Goal: Check status: Check status

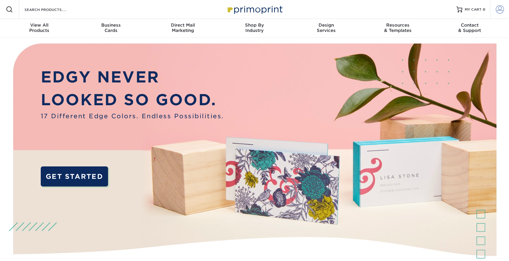
type input "Marketing@first-spear.com"
click at [498, 12] on span at bounding box center [500, 9] width 8 height 8
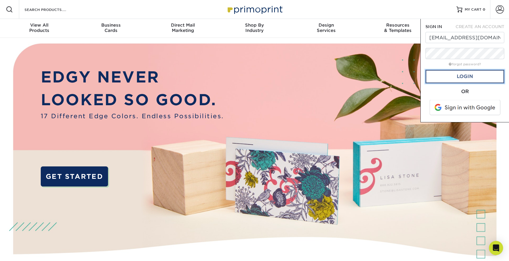
click at [457, 79] on link "Login" at bounding box center [465, 77] width 79 height 14
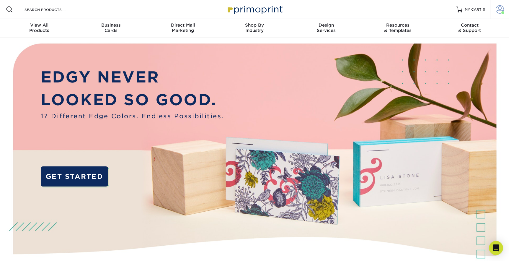
click at [498, 5] on span at bounding box center [500, 9] width 8 height 8
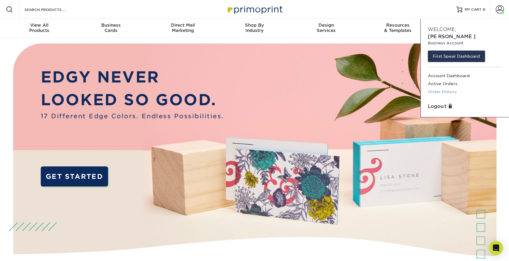
click at [442, 88] on link "Order History" at bounding box center [465, 92] width 74 height 8
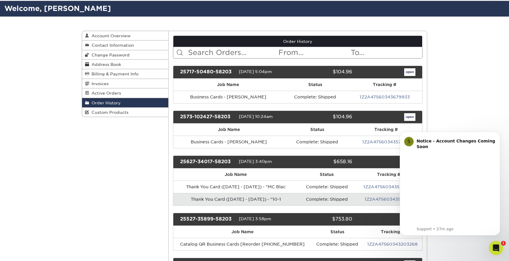
scroll to position [40, 0]
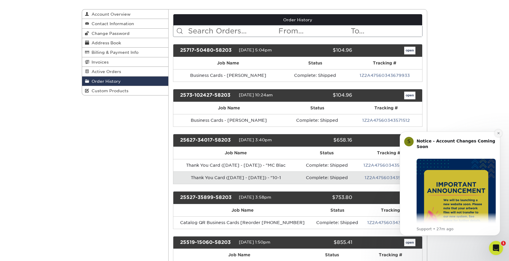
click at [498, 133] on icon "Dismiss notification" at bounding box center [498, 132] width 3 height 3
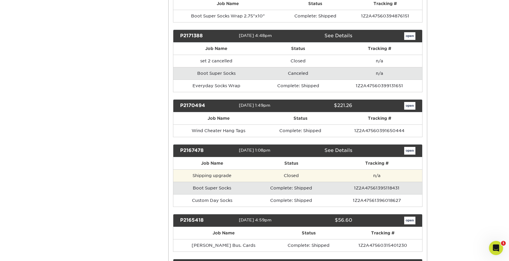
scroll to position [6057, 0]
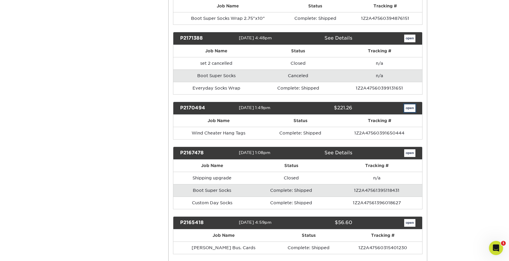
click at [408, 104] on link "open" at bounding box center [409, 108] width 11 height 8
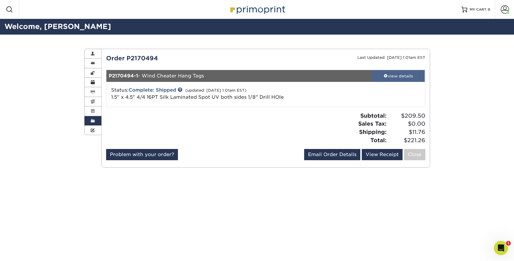
click at [391, 74] on div "view details" at bounding box center [398, 76] width 53 height 6
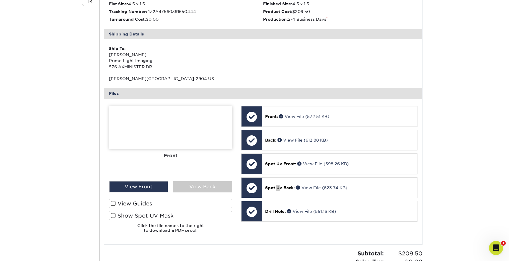
scroll to position [187, 0]
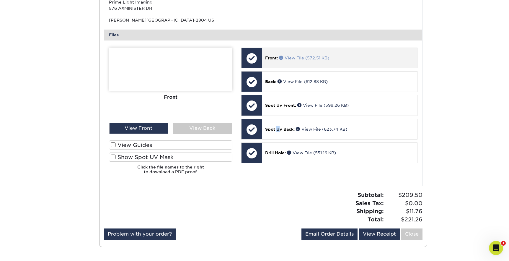
click at [281, 58] on span at bounding box center [282, 58] width 6 height 4
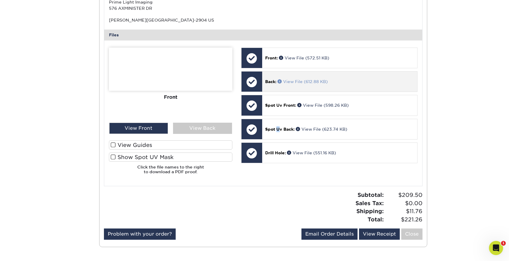
click at [280, 81] on span at bounding box center [281, 81] width 6 height 4
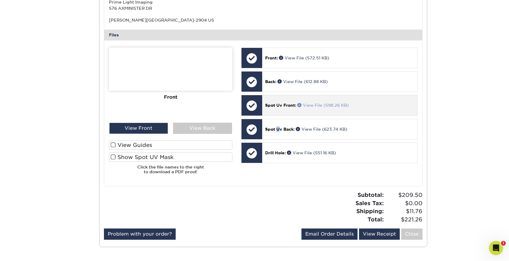
click at [301, 103] on span at bounding box center [300, 105] width 6 height 4
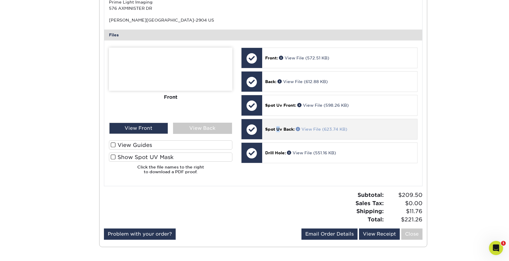
click at [298, 128] on span at bounding box center [299, 129] width 6 height 4
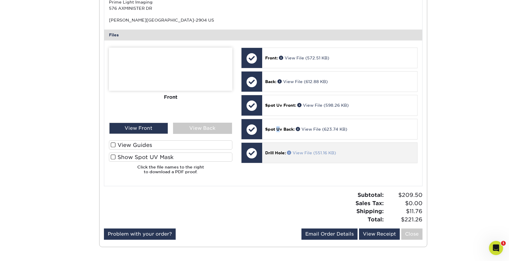
click at [291, 152] on span at bounding box center [290, 152] width 6 height 4
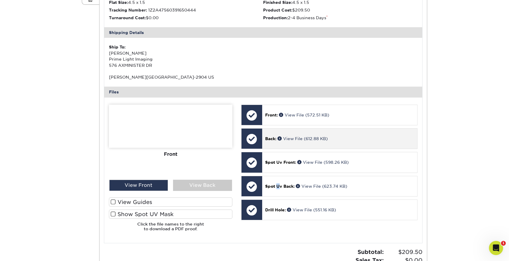
scroll to position [119, 0]
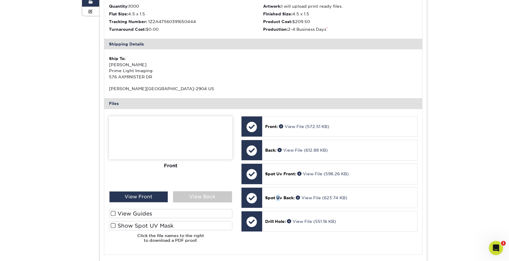
click at [112, 211] on span at bounding box center [113, 214] width 5 height 6
click at [0, 0] on input "View Guides" at bounding box center [0, 0] width 0 height 0
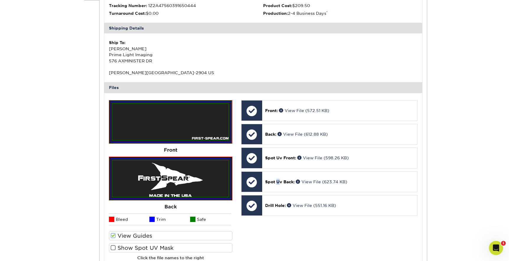
scroll to position [182, 0]
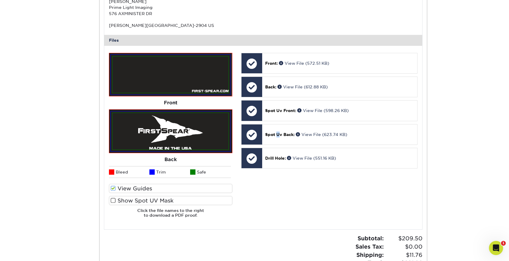
click at [110, 201] on label "Show Spot UV Mask" at bounding box center [170, 200] width 123 height 9
click at [0, 0] on input "Show Spot UV Mask" at bounding box center [0, 0] width 0 height 0
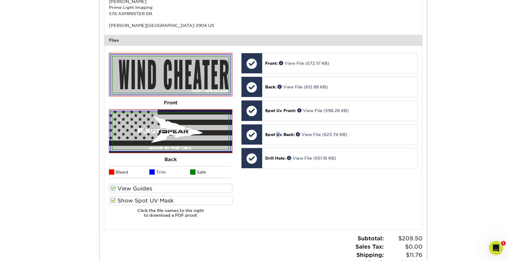
click at [111, 199] on span at bounding box center [113, 201] width 5 height 6
click at [0, 0] on input "Show Spot UV Mask" at bounding box center [0, 0] width 0 height 0
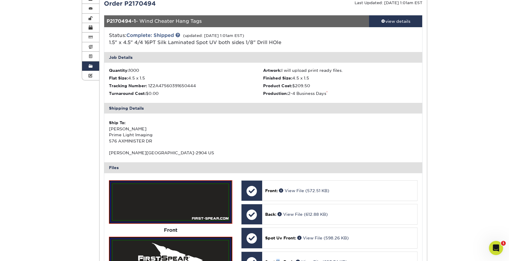
scroll to position [0, 0]
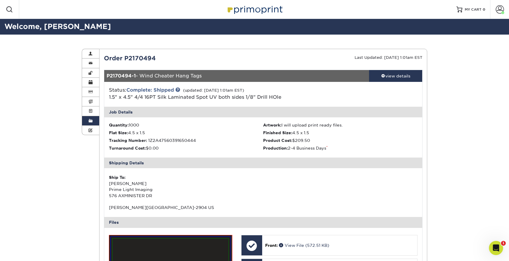
drag, startPoint x: 92, startPoint y: 120, endPoint x: 97, endPoint y: 120, distance: 4.4
click at [92, 120] on span at bounding box center [91, 120] width 4 height 5
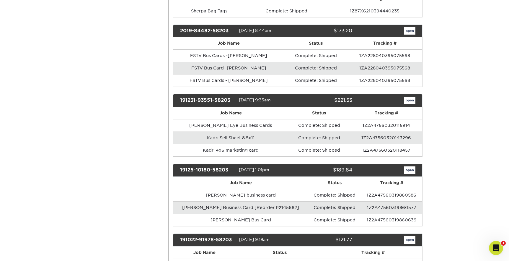
scroll to position [5079, 0]
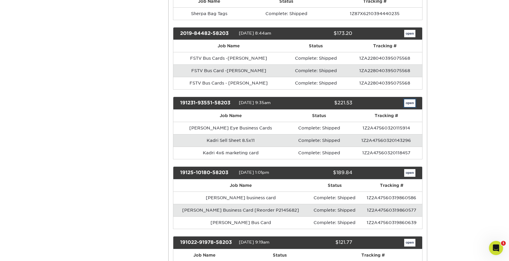
click at [408, 99] on link "open" at bounding box center [409, 103] width 11 height 8
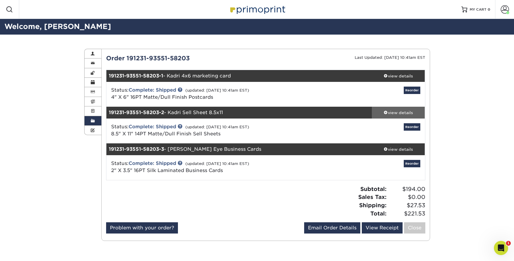
click at [387, 112] on div "view details" at bounding box center [398, 113] width 53 height 6
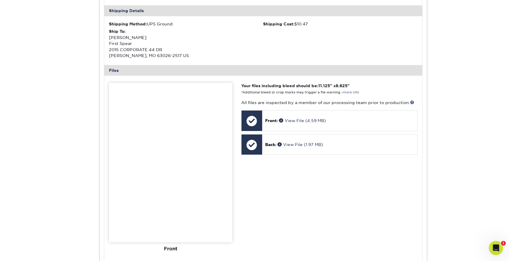
scroll to position [204, 0]
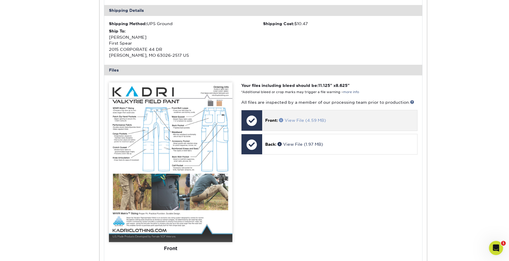
click at [283, 119] on span at bounding box center [282, 120] width 6 height 4
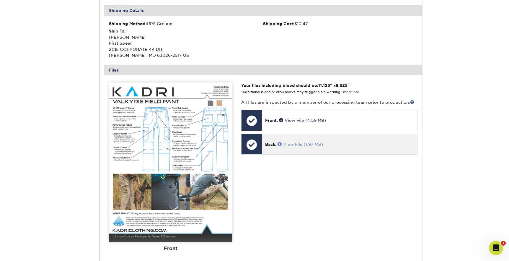
click at [283, 144] on span at bounding box center [281, 144] width 6 height 4
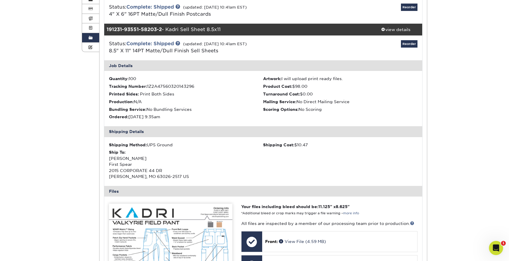
scroll to position [66, 0]
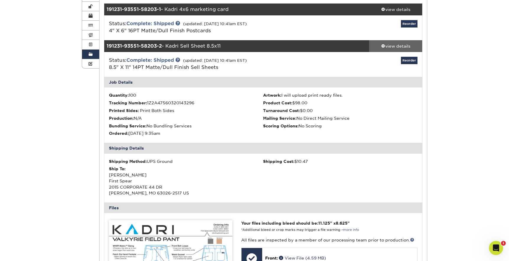
click at [392, 48] on div "view details" at bounding box center [395, 46] width 53 height 6
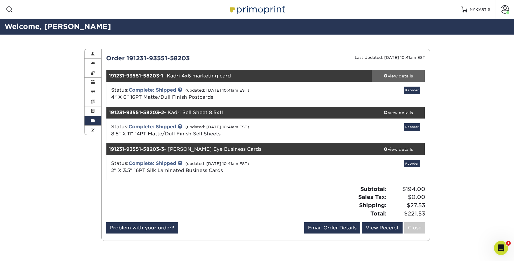
click at [404, 75] on div "view details" at bounding box center [398, 76] width 53 height 6
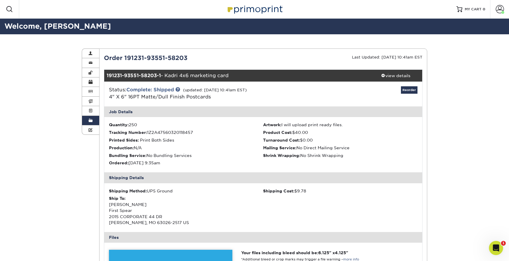
scroll to position [124, 0]
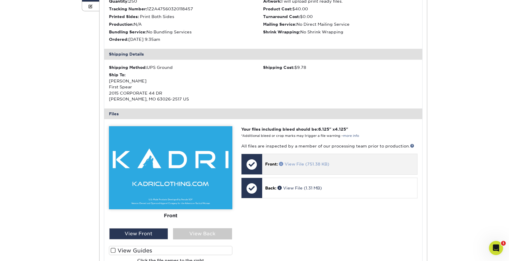
click at [283, 164] on span at bounding box center [282, 164] width 6 height 4
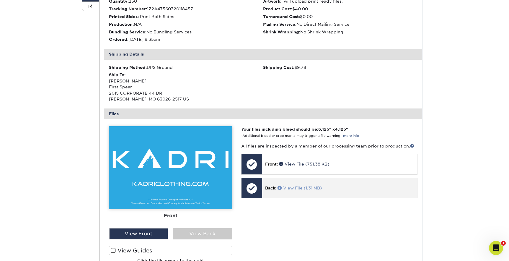
click at [281, 188] on span at bounding box center [281, 187] width 6 height 4
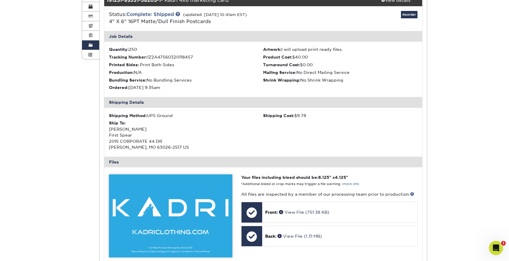
scroll to position [76, 0]
click at [88, 45] on link "Order History" at bounding box center [90, 44] width 17 height 9
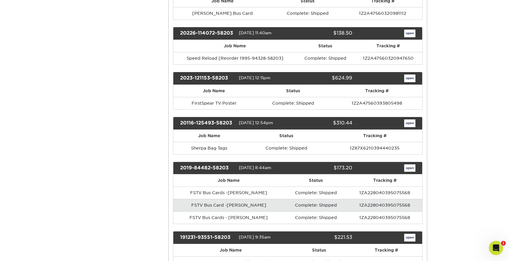
scroll to position [4946, 0]
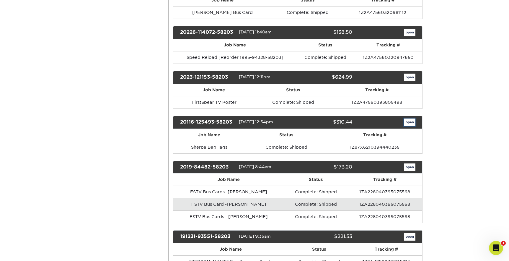
click at [407, 118] on link "open" at bounding box center [409, 122] width 11 height 8
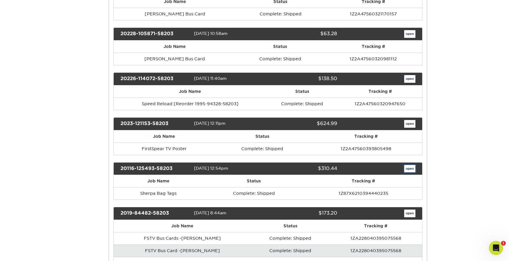
scroll to position [0, 0]
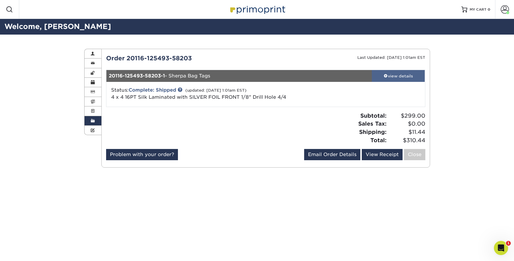
click at [384, 74] on span at bounding box center [385, 76] width 4 height 4
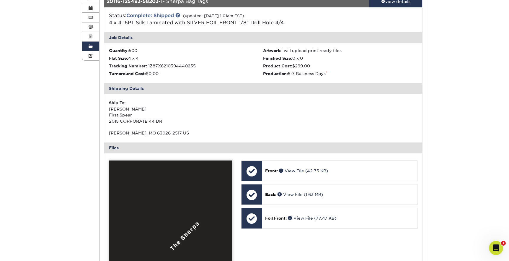
scroll to position [118, 0]
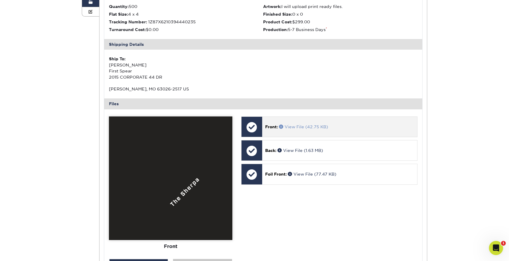
click at [282, 126] on span at bounding box center [282, 126] width 6 height 4
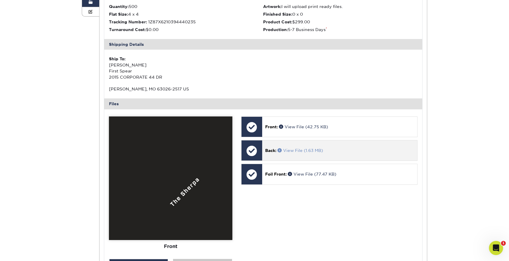
click at [280, 150] on span at bounding box center [281, 150] width 6 height 4
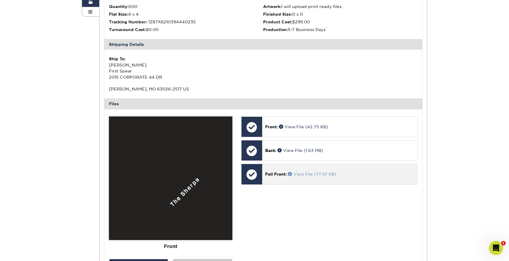
click at [290, 172] on span at bounding box center [291, 174] width 6 height 4
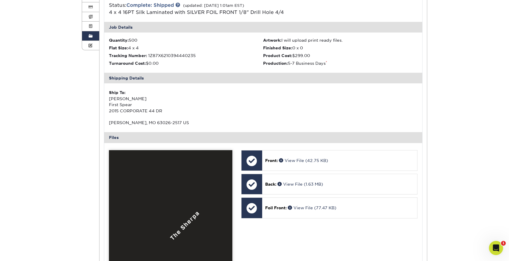
scroll to position [0, 0]
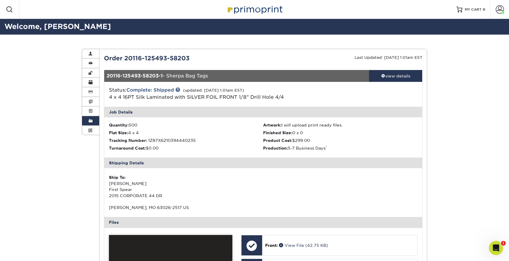
click at [90, 123] on span at bounding box center [91, 120] width 4 height 5
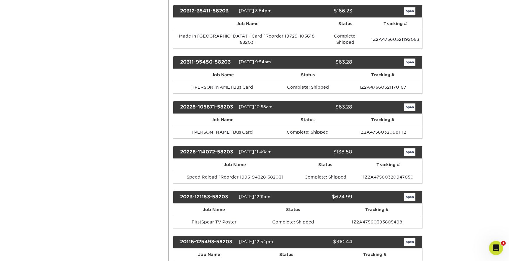
scroll to position [4887, 0]
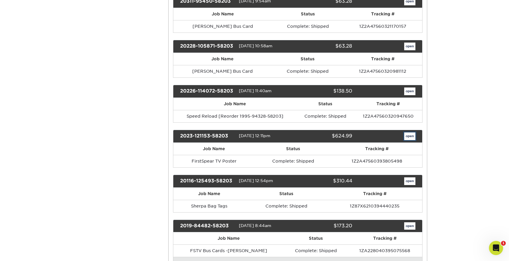
click at [409, 132] on link "open" at bounding box center [409, 136] width 11 height 8
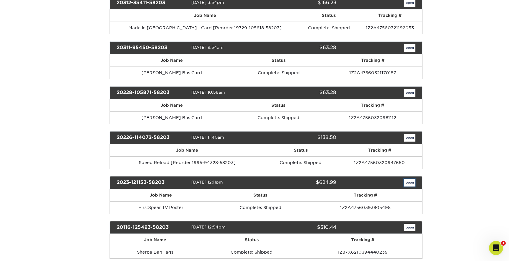
scroll to position [0, 0]
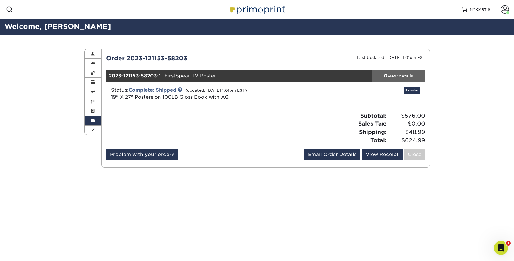
click at [395, 76] on div "view details" at bounding box center [398, 76] width 53 height 6
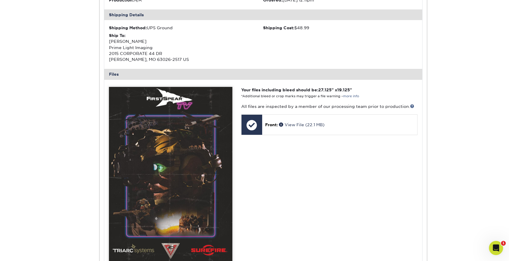
scroll to position [176, 0]
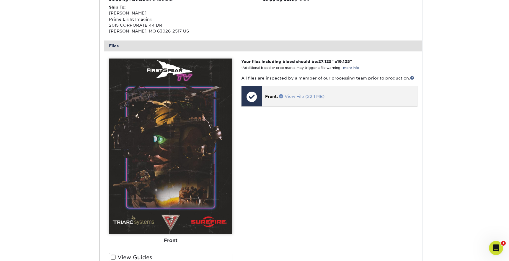
click at [283, 95] on span at bounding box center [282, 96] width 6 height 4
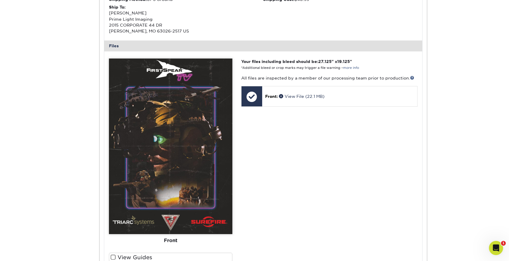
scroll to position [0, 0]
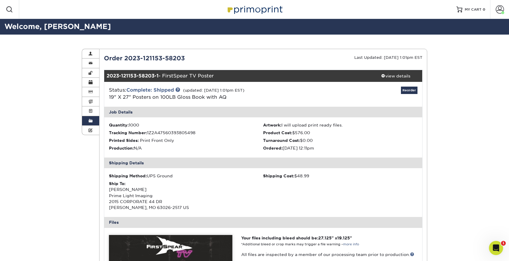
click at [87, 123] on link "Order History" at bounding box center [90, 120] width 17 height 9
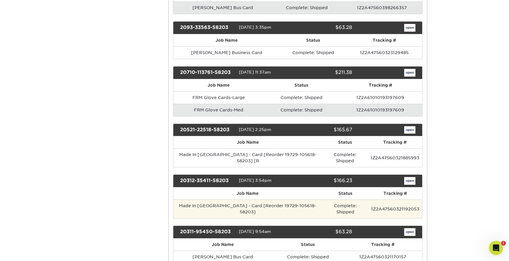
scroll to position [4625, 0]
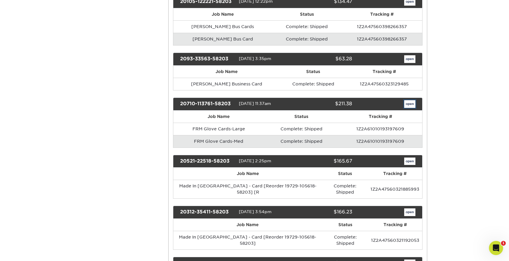
click at [406, 100] on link "open" at bounding box center [409, 104] width 11 height 8
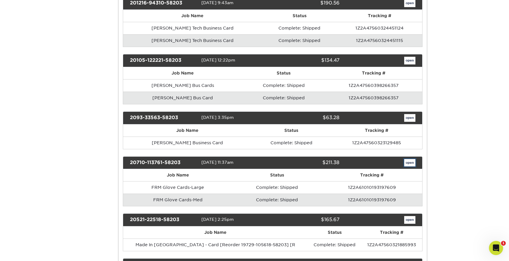
scroll to position [0, 0]
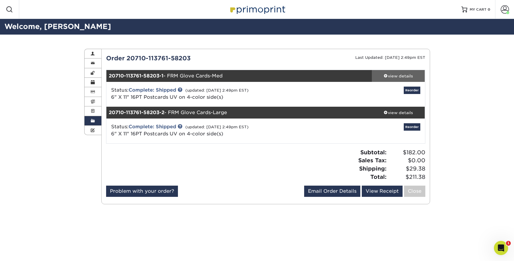
click at [388, 76] on div "view details" at bounding box center [398, 76] width 53 height 6
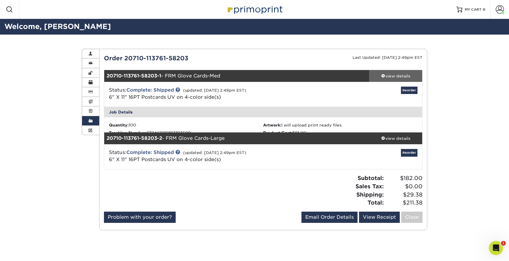
click at [388, 76] on div "view details" at bounding box center [395, 76] width 53 height 6
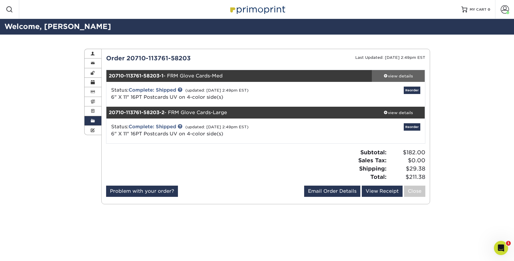
click at [393, 78] on div "view details" at bounding box center [398, 76] width 53 height 6
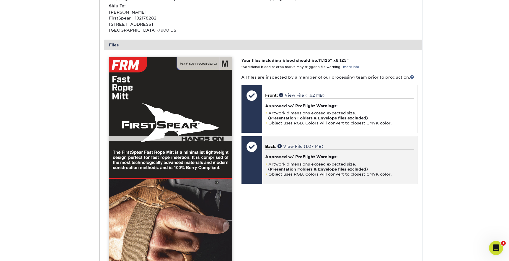
scroll to position [222, 0]
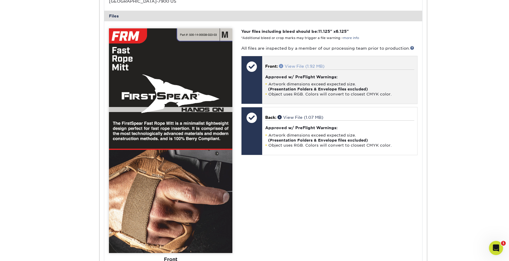
click at [283, 65] on span at bounding box center [282, 66] width 6 height 4
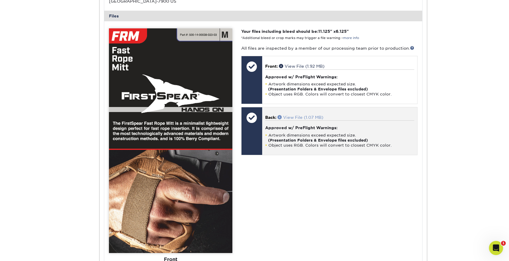
click at [281, 116] on span at bounding box center [281, 117] width 6 height 4
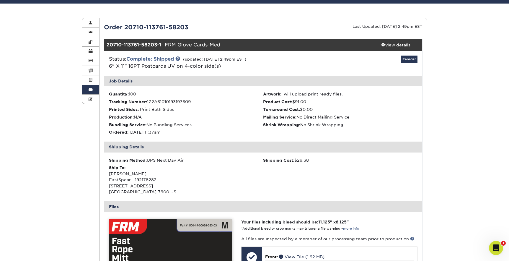
scroll to position [31, 0]
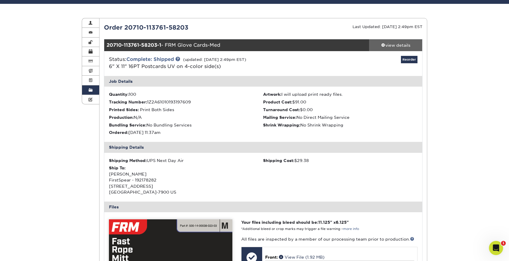
click at [389, 46] on div "view details" at bounding box center [395, 45] width 53 height 6
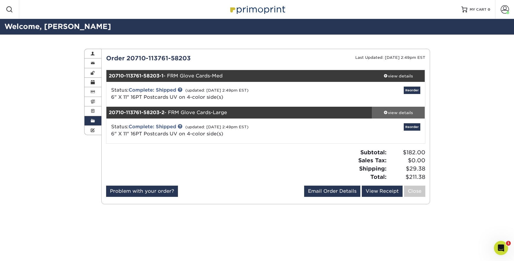
click at [400, 112] on div "view details" at bounding box center [398, 113] width 53 height 6
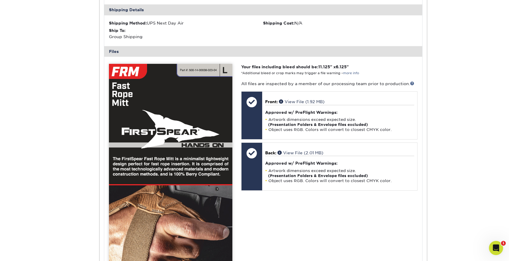
scroll to position [246, 0]
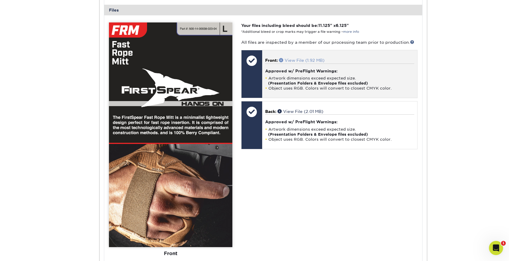
click at [284, 59] on span at bounding box center [282, 60] width 6 height 4
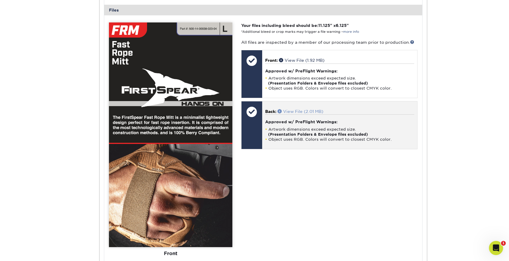
click at [280, 112] on span at bounding box center [281, 111] width 6 height 4
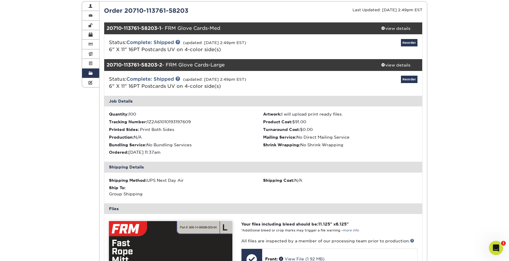
scroll to position [0, 0]
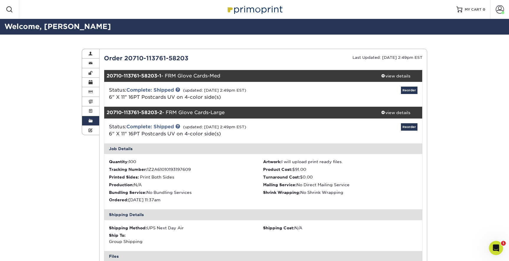
click at [92, 121] on span at bounding box center [91, 120] width 4 height 5
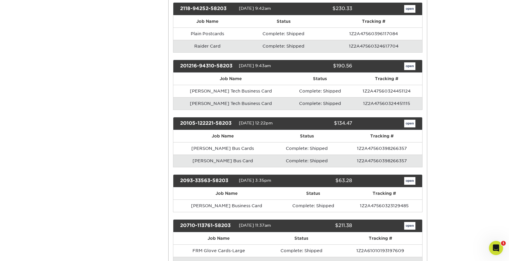
scroll to position [4428, 0]
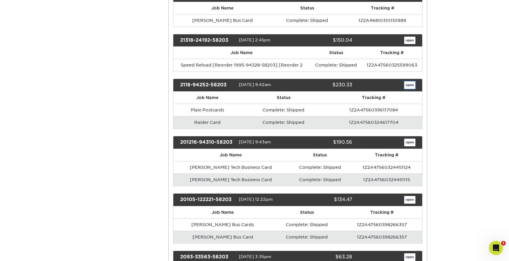
click at [407, 81] on link "open" at bounding box center [409, 85] width 11 height 8
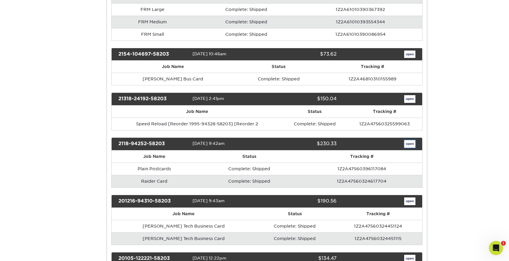
scroll to position [0, 0]
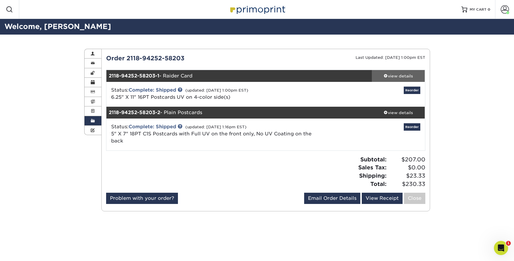
click at [397, 76] on div "view details" at bounding box center [398, 76] width 53 height 6
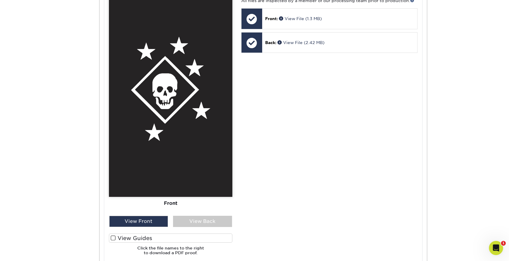
scroll to position [268, 0]
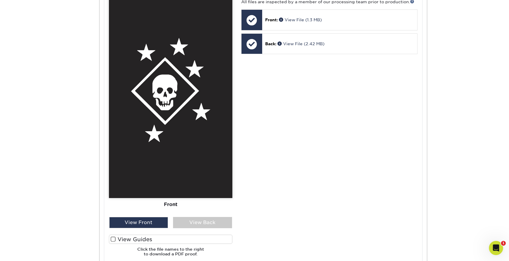
click at [114, 239] on span at bounding box center [113, 239] width 5 height 6
click at [0, 0] on input "View Guides" at bounding box center [0, 0] width 0 height 0
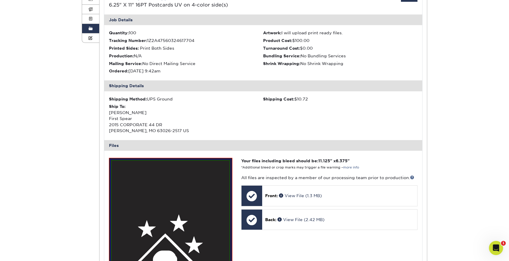
scroll to position [94, 0]
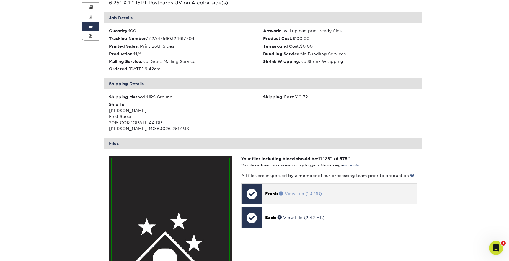
click at [281, 193] on span at bounding box center [282, 193] width 6 height 4
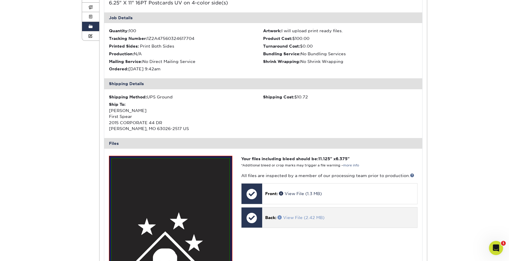
click at [281, 216] on span at bounding box center [281, 217] width 6 height 4
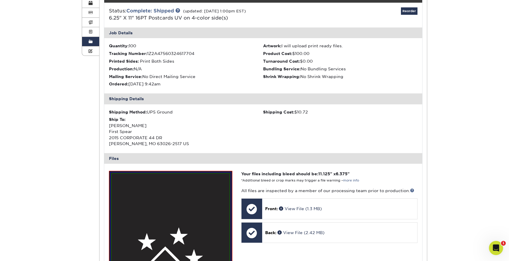
scroll to position [0, 0]
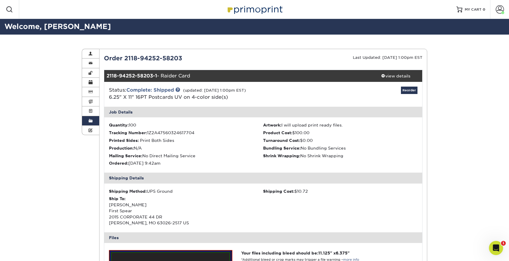
click at [172, 75] on div "2118-94252-58203-1 - Raider Card" at bounding box center [236, 76] width 265 height 12
click at [383, 76] on span at bounding box center [383, 76] width 4 height 4
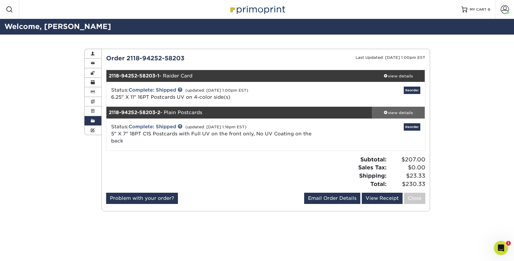
click at [385, 110] on div "view details" at bounding box center [398, 113] width 53 height 6
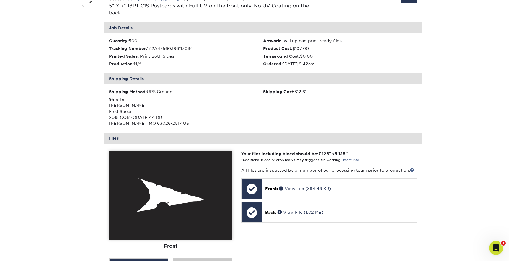
scroll to position [205, 0]
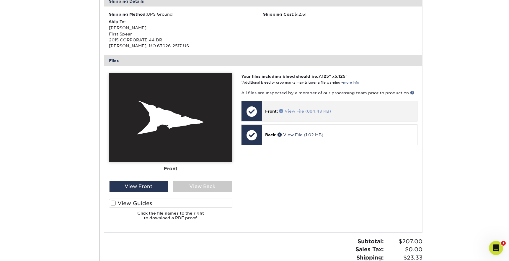
click at [282, 111] on span at bounding box center [282, 111] width 6 height 4
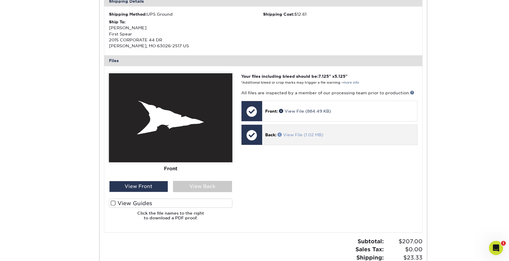
click at [281, 133] on span at bounding box center [281, 134] width 6 height 4
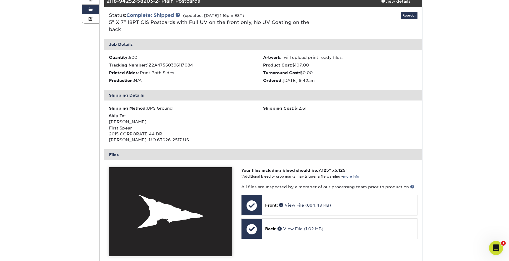
scroll to position [106, 0]
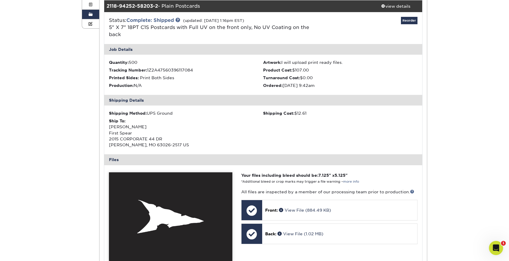
click at [90, 16] on span at bounding box center [91, 14] width 4 height 5
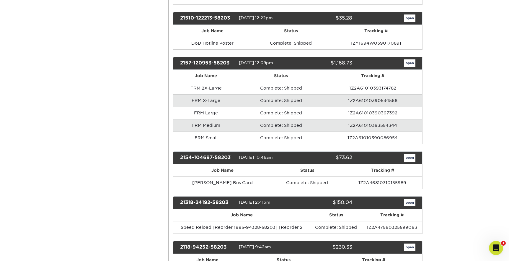
scroll to position [4265, 0]
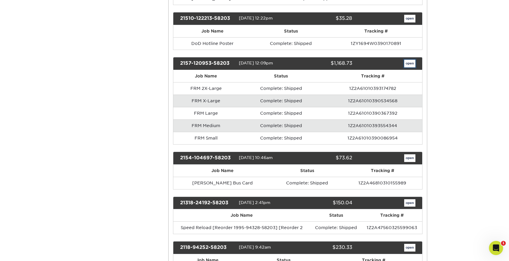
click at [412, 60] on link "open" at bounding box center [409, 64] width 11 height 8
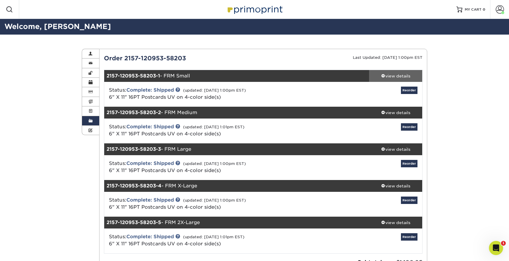
click at [382, 78] on div "view details" at bounding box center [395, 76] width 53 height 6
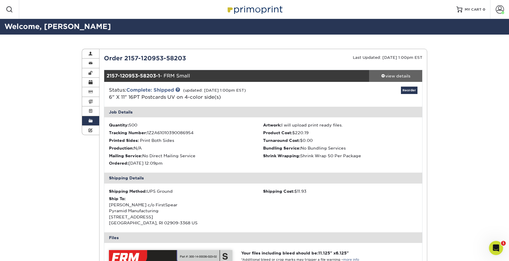
click at [385, 76] on div "view details" at bounding box center [395, 76] width 53 height 6
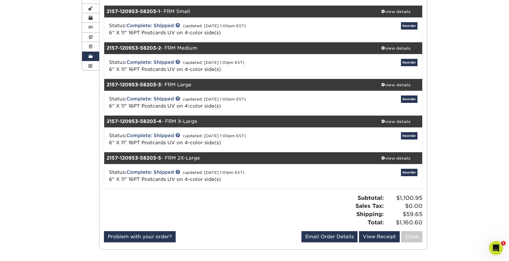
scroll to position [18, 0]
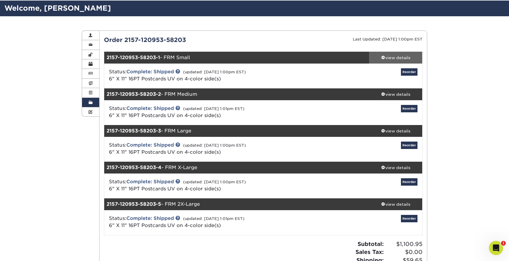
click at [393, 56] on div "view details" at bounding box center [395, 58] width 53 height 6
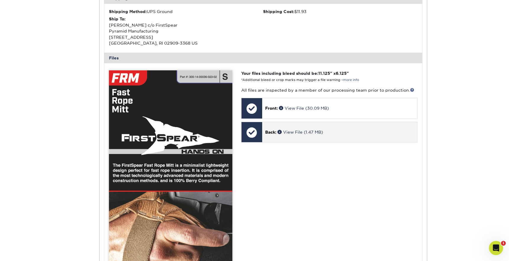
scroll to position [193, 0]
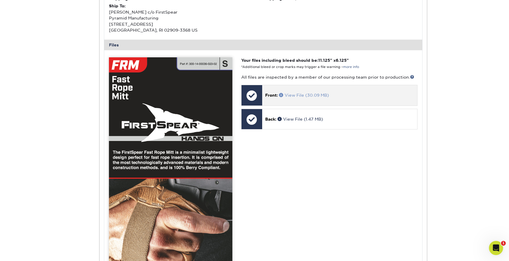
click at [282, 95] on span at bounding box center [282, 95] width 6 height 4
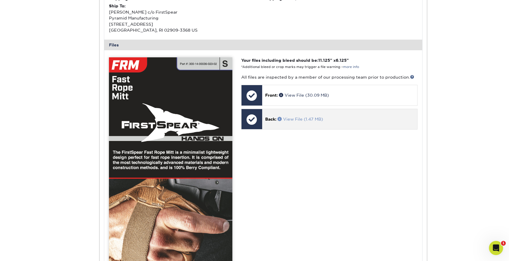
click at [280, 117] on span at bounding box center [281, 119] width 6 height 4
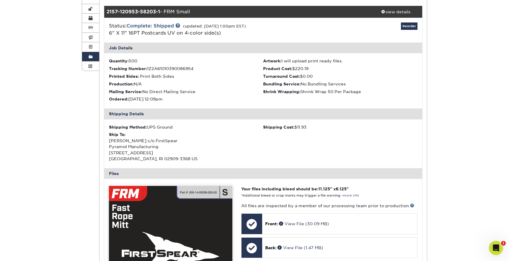
scroll to position [0, 0]
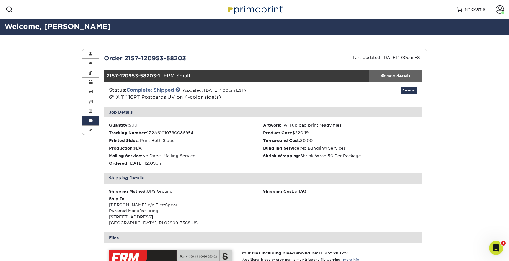
click at [398, 77] on div "view details" at bounding box center [395, 76] width 53 height 6
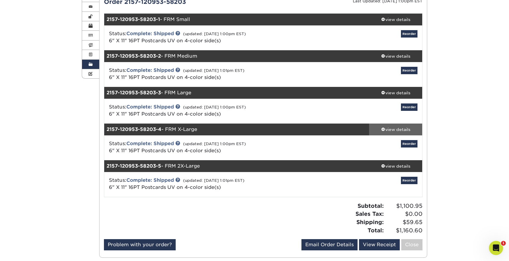
scroll to position [67, 0]
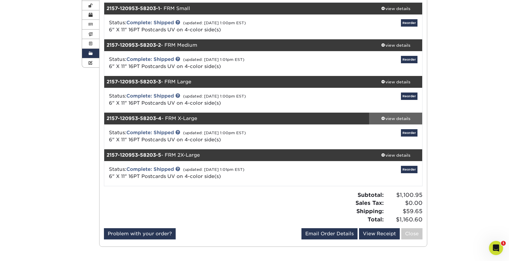
click at [394, 118] on div "view details" at bounding box center [395, 118] width 53 height 6
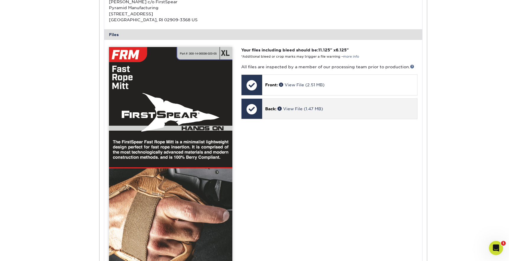
scroll to position [313, 0]
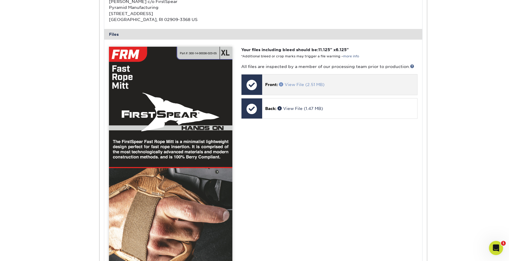
click at [282, 84] on span at bounding box center [282, 84] width 6 height 4
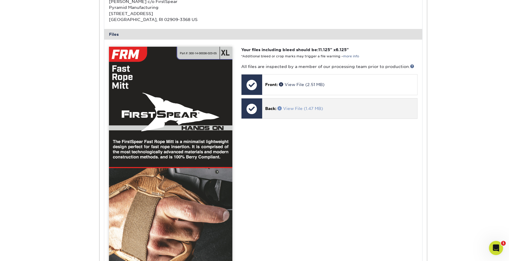
click at [283, 108] on span at bounding box center [281, 108] width 6 height 4
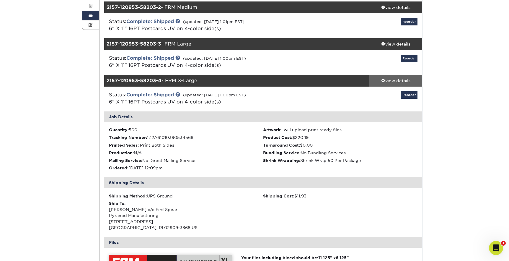
click at [395, 78] on div "view details" at bounding box center [395, 81] width 53 height 6
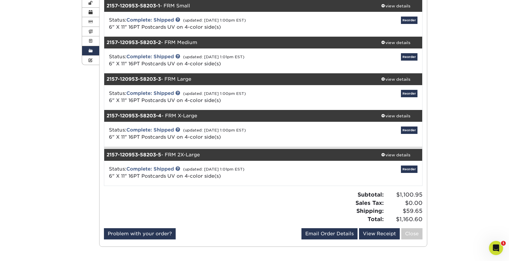
scroll to position [67, 0]
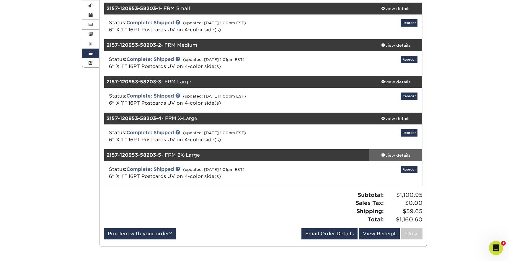
click at [384, 153] on span at bounding box center [383, 155] width 4 height 4
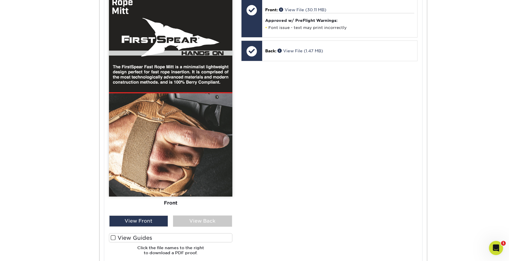
scroll to position [503, 0]
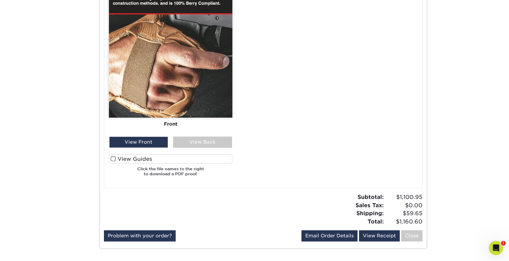
click at [112, 158] on span at bounding box center [113, 159] width 5 height 6
click at [0, 0] on input "View Guides" at bounding box center [0, 0] width 0 height 0
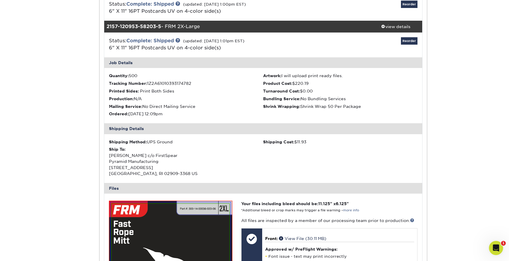
scroll to position [120, 0]
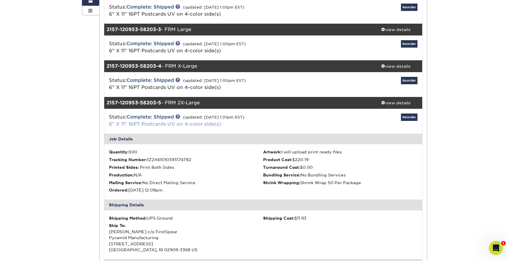
click at [198, 123] on link "6" X 11" 16PT Postcards UV on 4-color side(s)" at bounding box center [165, 124] width 112 height 6
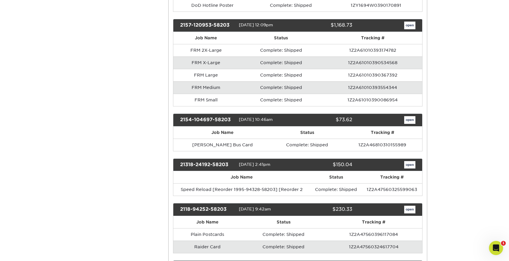
scroll to position [4269, 0]
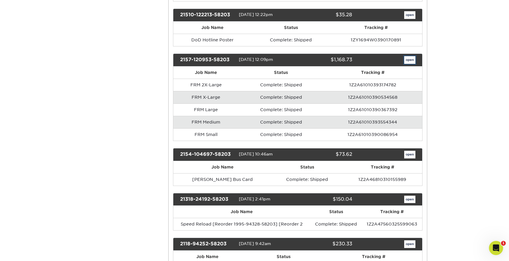
click at [409, 56] on link "open" at bounding box center [409, 60] width 11 height 8
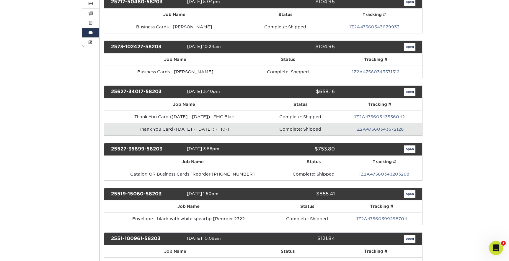
scroll to position [67, 0]
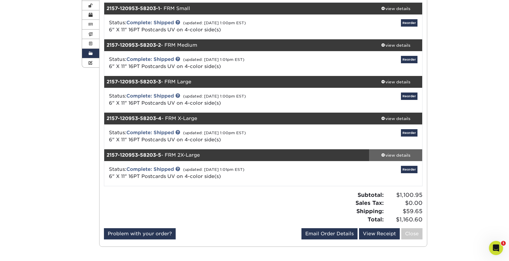
click at [385, 154] on div "view details" at bounding box center [395, 155] width 53 height 6
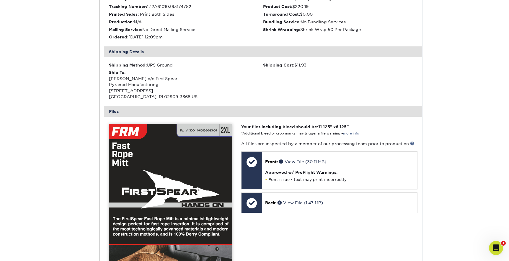
scroll to position [306, 0]
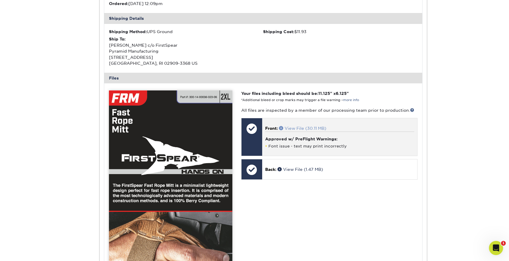
click at [282, 126] on span at bounding box center [282, 128] width 6 height 4
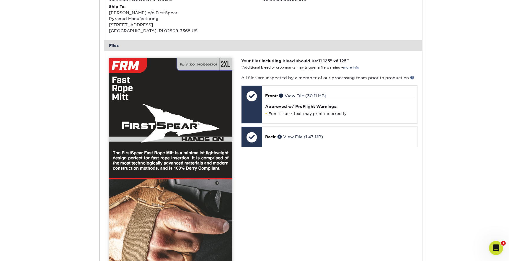
scroll to position [354, 0]
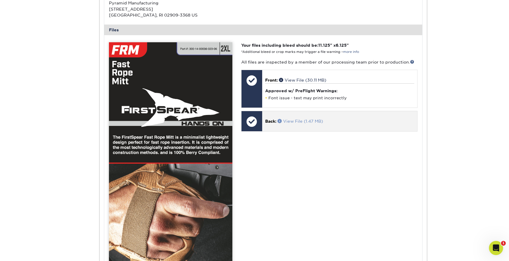
click at [280, 119] on span at bounding box center [281, 121] width 6 height 4
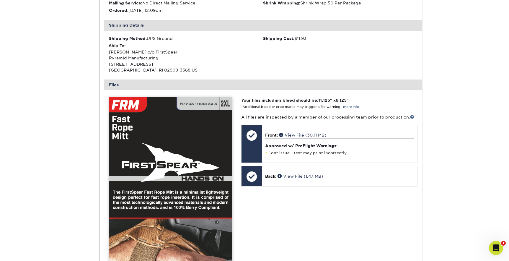
scroll to position [93, 0]
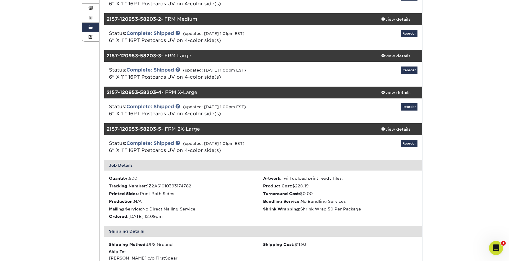
click at [94, 29] on link "Order History" at bounding box center [90, 27] width 17 height 9
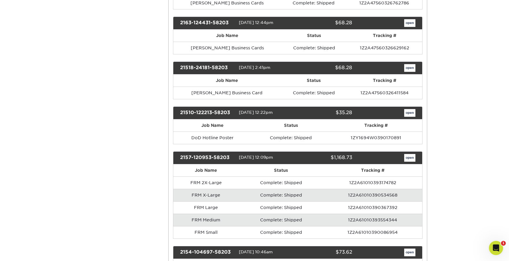
scroll to position [4167, 0]
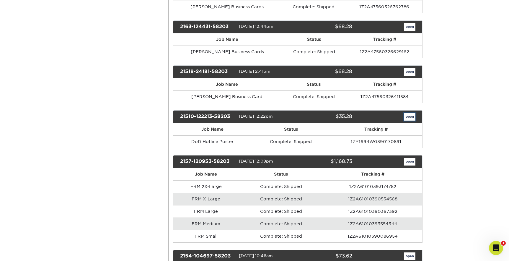
click at [410, 113] on link "open" at bounding box center [409, 117] width 11 height 8
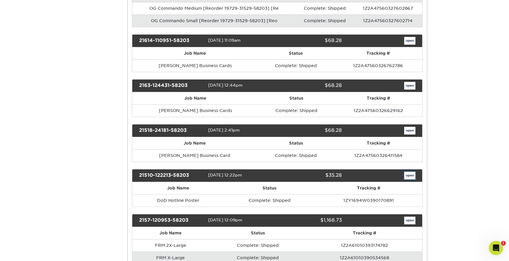
scroll to position [0, 0]
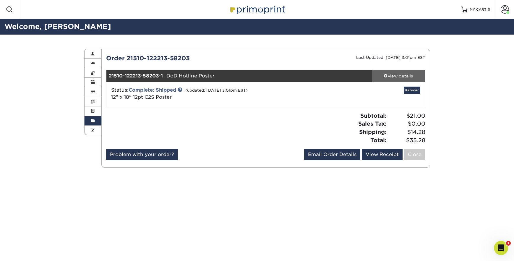
click at [396, 77] on div "view details" at bounding box center [398, 76] width 53 height 6
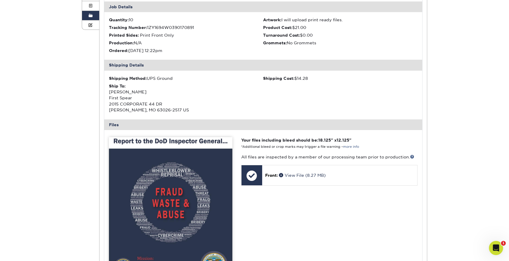
scroll to position [218, 0]
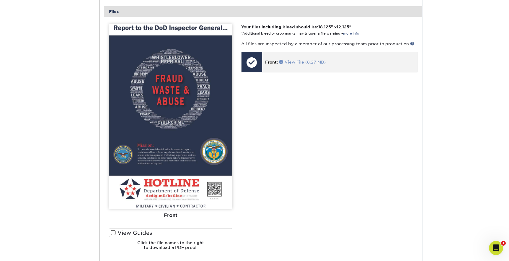
click at [282, 61] on span at bounding box center [282, 62] width 6 height 4
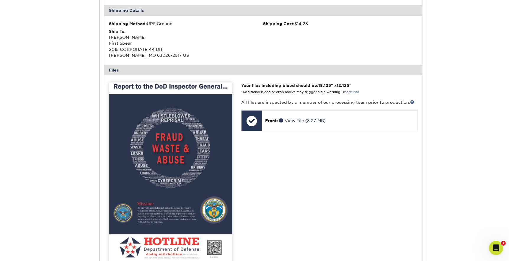
scroll to position [38, 0]
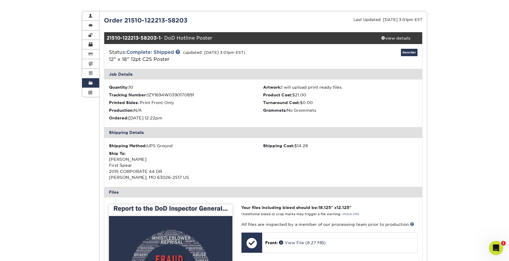
click at [186, 36] on div "21510-122213-58203-1 - DoD Hotline Poster" at bounding box center [236, 38] width 265 height 12
click at [187, 37] on div "21510-122213-58203-1 - DoD Hotline Poster" at bounding box center [236, 38] width 265 height 12
drag, startPoint x: 166, startPoint y: 37, endPoint x: 214, endPoint y: 37, distance: 48.4
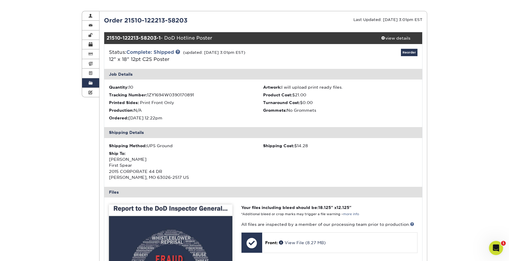
click at [214, 37] on div "21510-122213-58203-1 - DoD Hotline Poster" at bounding box center [236, 38] width 265 height 12
copy div "DoD Hotline Poster"
click at [398, 39] on div "view details" at bounding box center [395, 38] width 53 height 6
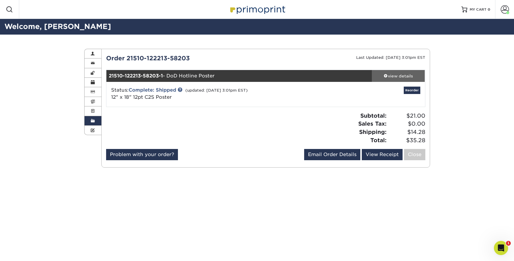
click at [396, 74] on div "view details" at bounding box center [398, 76] width 53 height 6
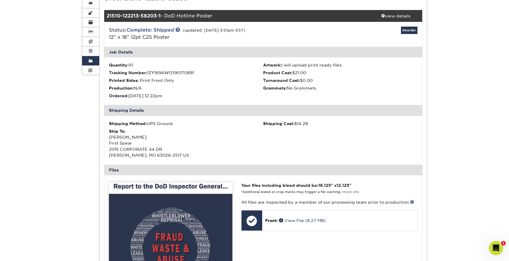
scroll to position [60, 0]
click at [95, 59] on link "Order History" at bounding box center [90, 60] width 17 height 9
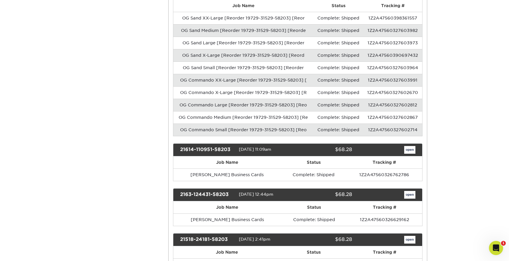
scroll to position [3969, 0]
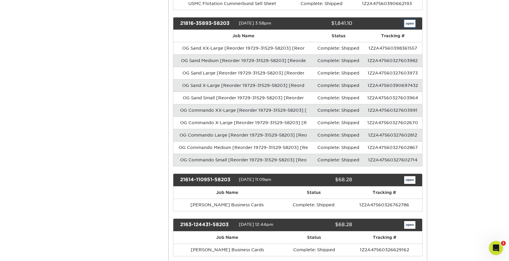
click at [411, 20] on link "open" at bounding box center [409, 24] width 11 height 8
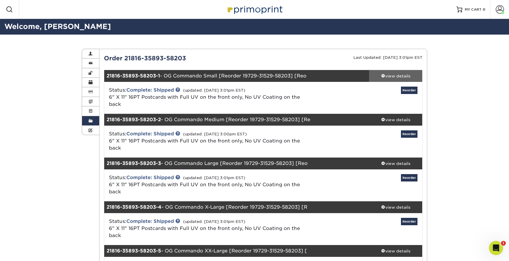
click at [384, 77] on span at bounding box center [383, 76] width 4 height 4
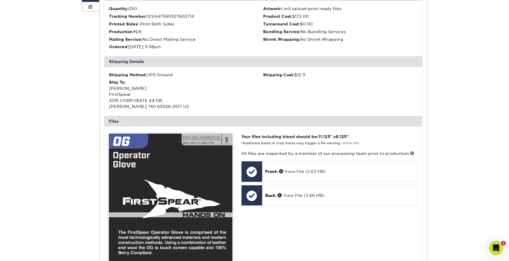
scroll to position [235, 0]
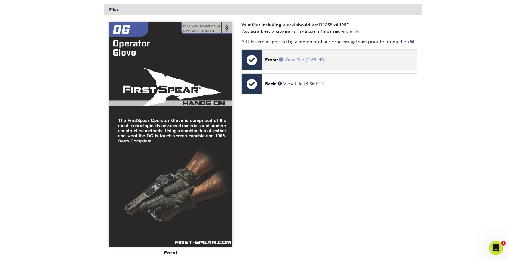
click at [281, 57] on span at bounding box center [282, 59] width 6 height 4
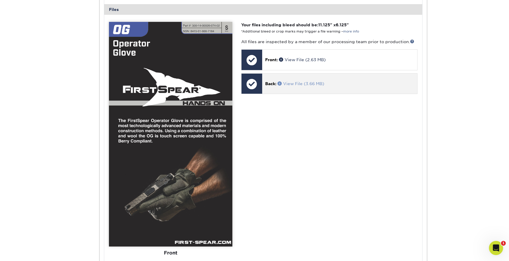
click at [280, 81] on span at bounding box center [281, 83] width 6 height 4
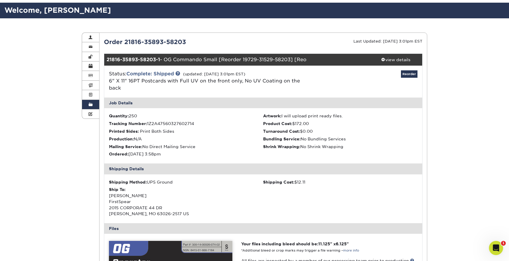
scroll to position [50, 0]
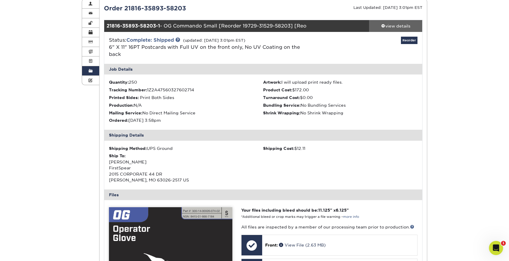
click at [387, 23] on div "view details" at bounding box center [395, 26] width 53 height 6
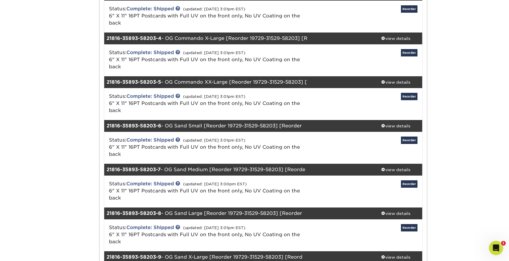
scroll to position [202, 0]
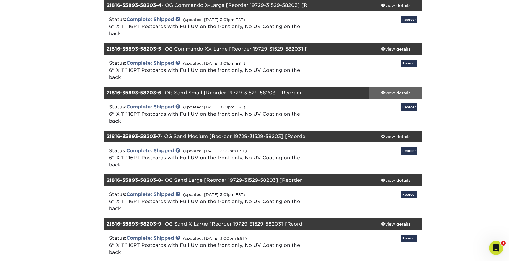
click at [387, 90] on div "view details" at bounding box center [395, 93] width 53 height 6
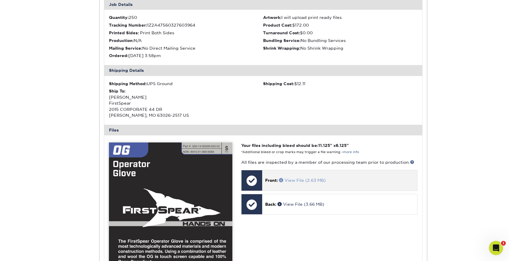
scroll to position [437, 0]
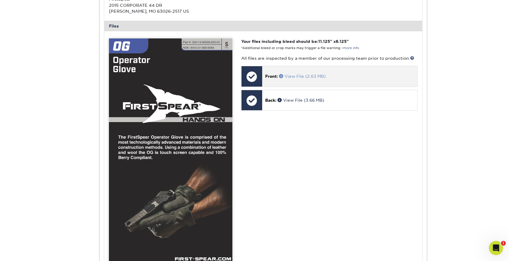
click at [281, 74] on span at bounding box center [282, 76] width 6 height 4
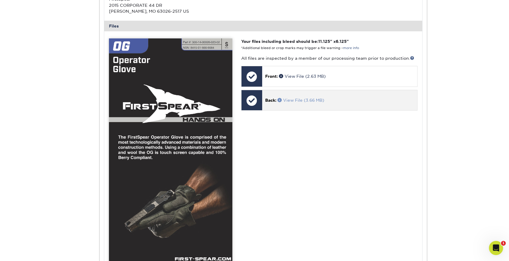
click at [281, 98] on span at bounding box center [281, 100] width 6 height 4
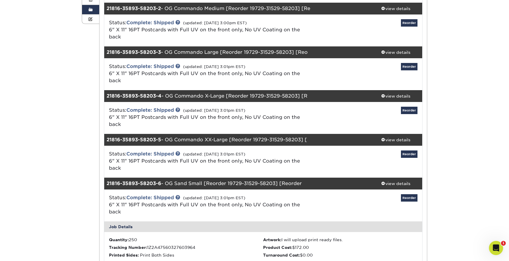
scroll to position [108, 0]
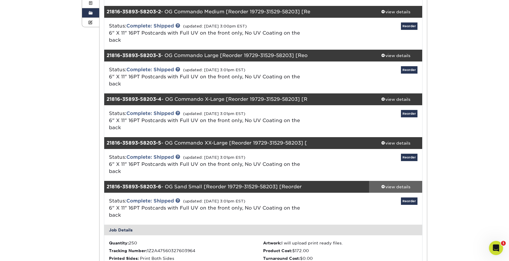
click at [391, 184] on div "view details" at bounding box center [395, 187] width 53 height 6
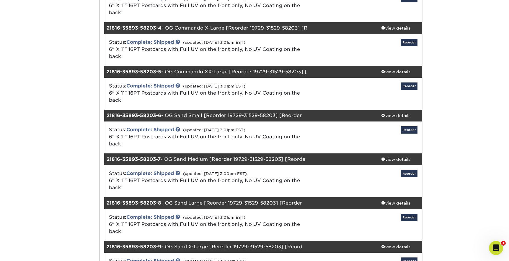
scroll to position [224, 0]
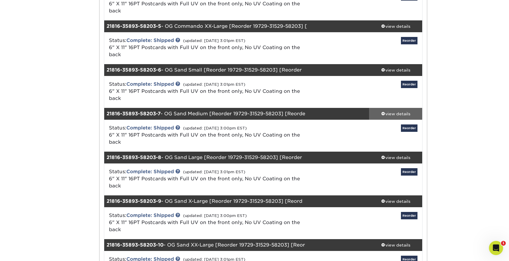
click at [393, 111] on div "view details" at bounding box center [395, 114] width 53 height 6
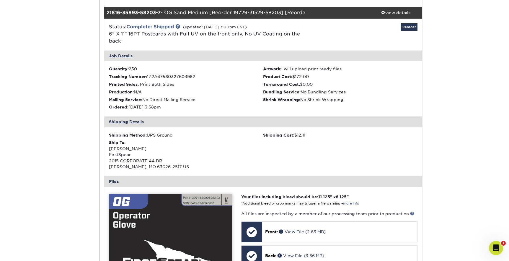
scroll to position [348, 0]
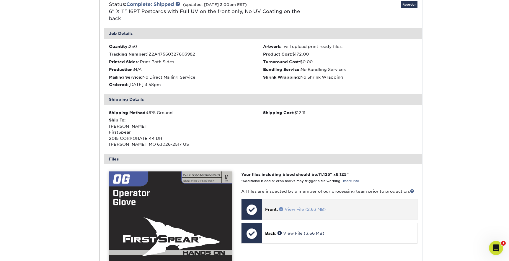
click at [284, 207] on span at bounding box center [282, 209] width 6 height 4
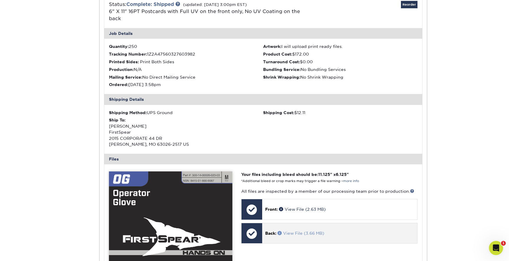
click at [281, 231] on span at bounding box center [281, 233] width 6 height 4
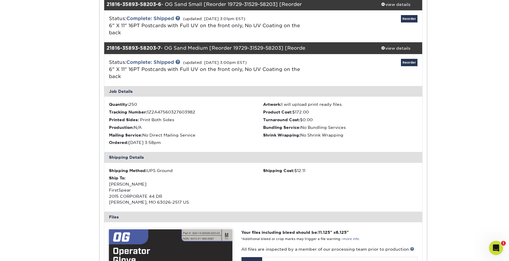
scroll to position [285, 0]
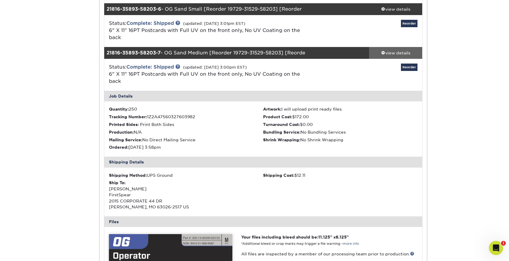
click at [383, 51] on span at bounding box center [383, 53] width 4 height 4
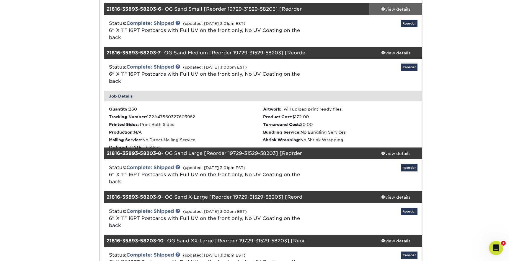
scroll to position [250, 0]
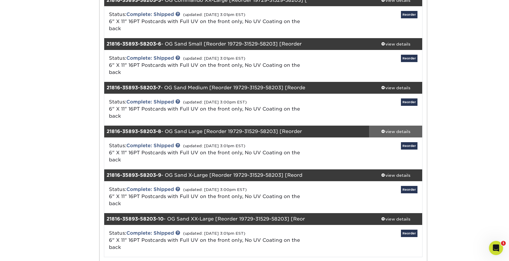
click at [384, 129] on span at bounding box center [383, 131] width 4 height 4
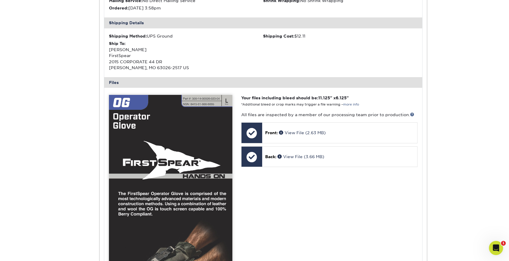
scroll to position [487, 0]
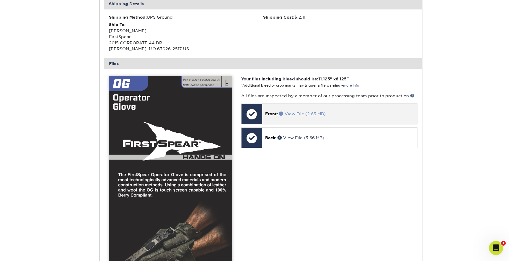
click at [281, 111] on span at bounding box center [282, 113] width 6 height 4
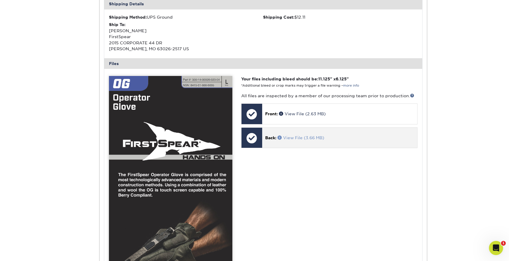
click at [279, 135] on span at bounding box center [281, 137] width 6 height 4
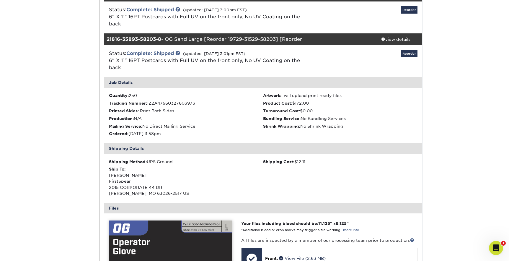
scroll to position [317, 0]
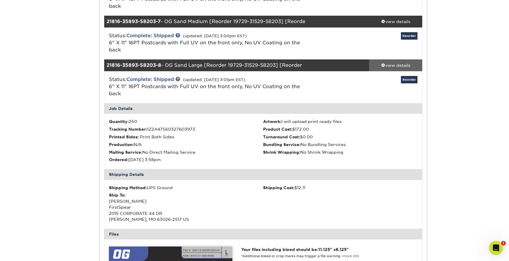
click at [387, 62] on div "view details" at bounding box center [395, 65] width 53 height 6
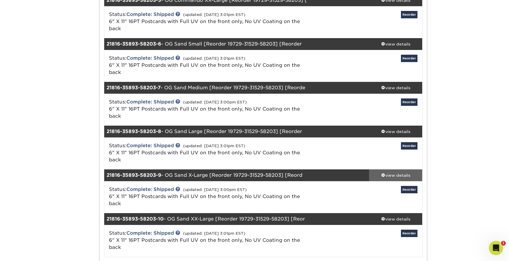
click at [381, 172] on div "view details" at bounding box center [395, 175] width 53 height 6
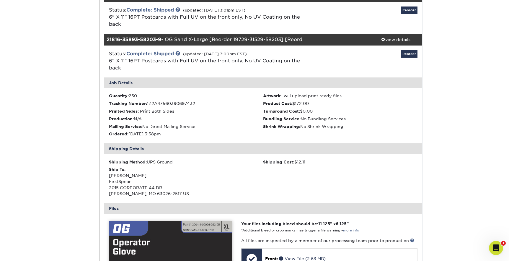
scroll to position [411, 0]
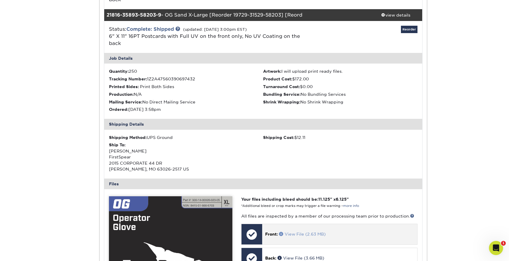
click at [281, 232] on span at bounding box center [282, 234] width 6 height 4
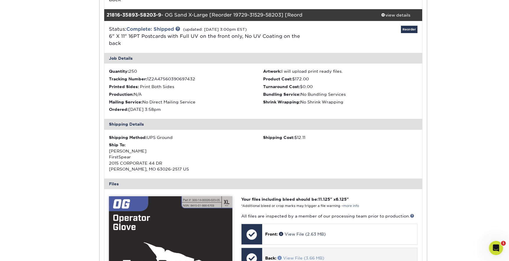
click at [279, 255] on span at bounding box center [281, 257] width 6 height 4
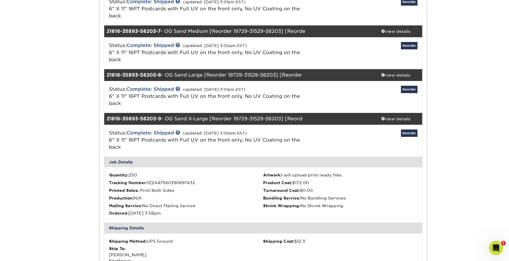
scroll to position [328, 0]
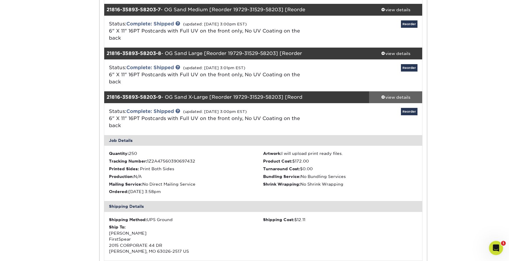
click at [385, 94] on div "view details" at bounding box center [395, 97] width 53 height 6
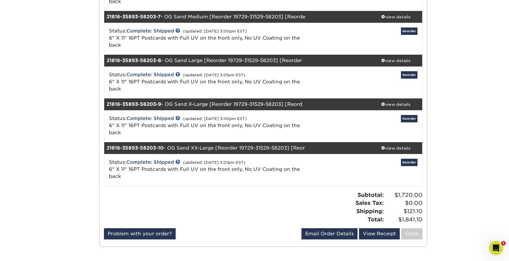
scroll to position [250, 0]
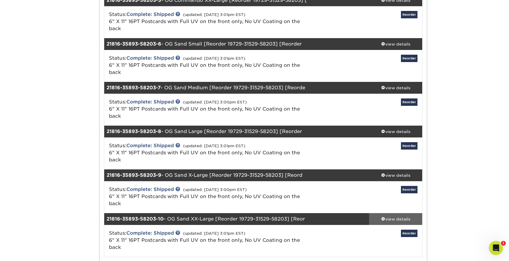
click at [395, 216] on div "view details" at bounding box center [395, 219] width 53 height 6
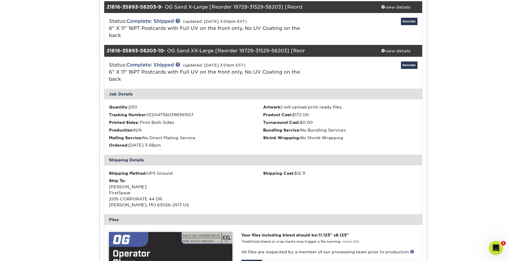
scroll to position [462, 0]
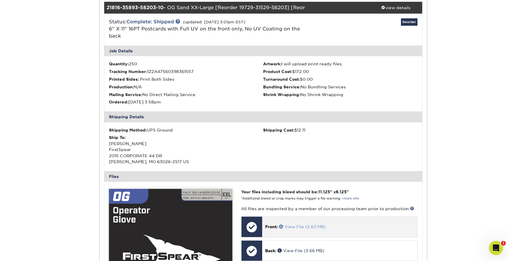
click at [281, 224] on span at bounding box center [282, 226] width 6 height 4
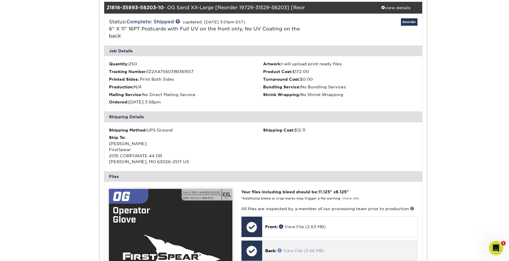
click at [282, 248] on span at bounding box center [281, 250] width 6 height 4
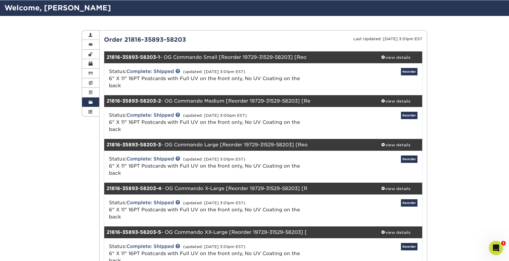
scroll to position [0, 0]
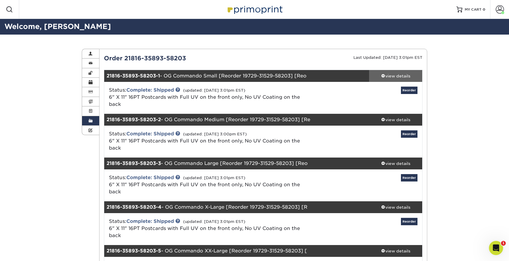
click at [388, 78] on div "view details" at bounding box center [395, 76] width 53 height 6
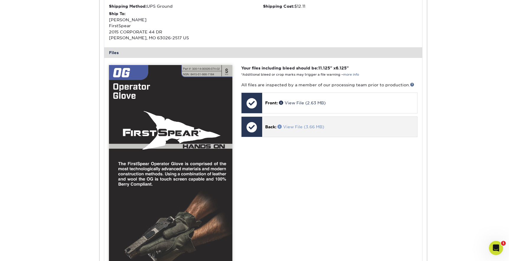
scroll to position [197, 0]
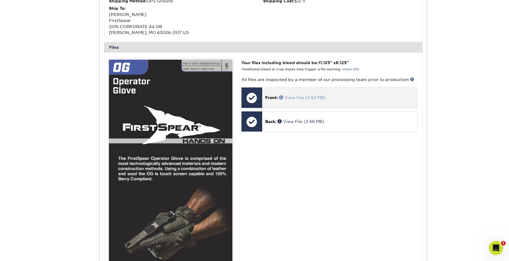
click at [281, 95] on span at bounding box center [282, 97] width 6 height 4
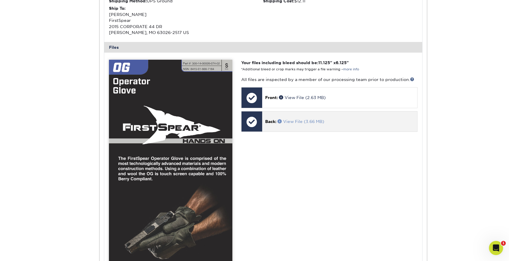
click at [279, 119] on span at bounding box center [281, 121] width 6 height 4
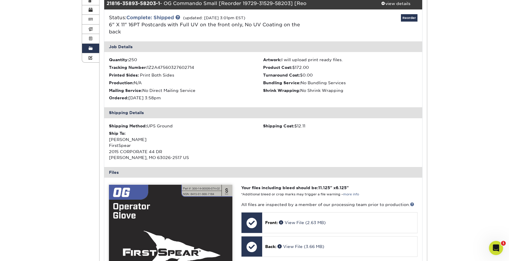
scroll to position [0, 0]
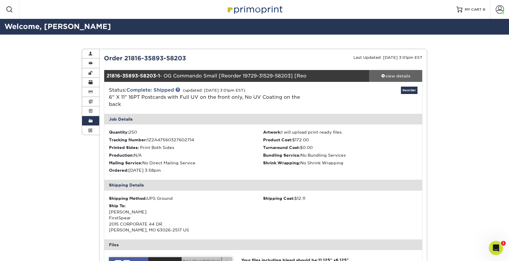
click at [391, 76] on div "view details" at bounding box center [395, 76] width 53 height 6
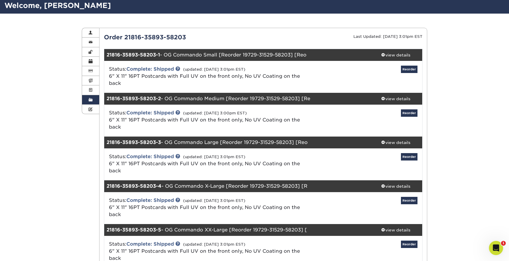
scroll to position [45, 0]
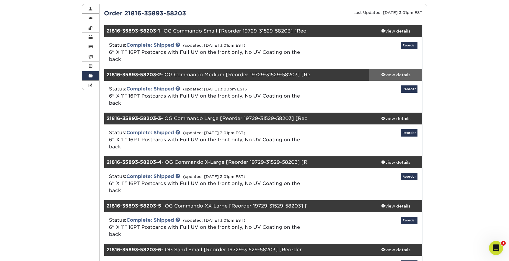
click at [394, 72] on div "view details" at bounding box center [395, 75] width 53 height 6
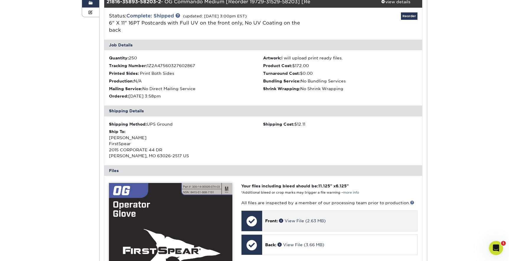
scroll to position [147, 0]
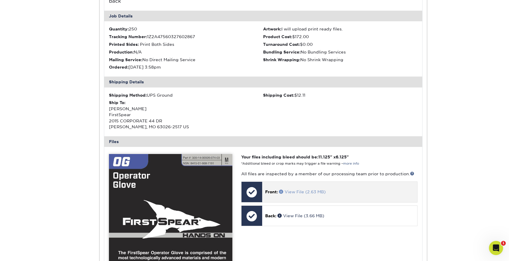
click at [282, 189] on span at bounding box center [282, 191] width 6 height 4
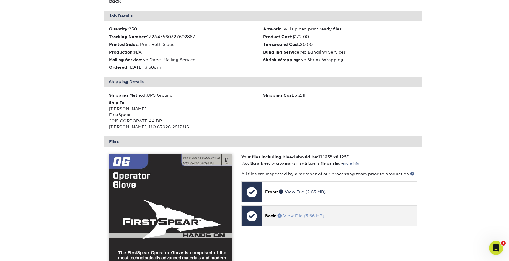
click at [283, 213] on span at bounding box center [281, 215] width 6 height 4
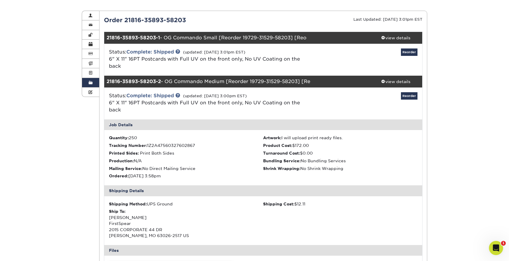
scroll to position [27, 0]
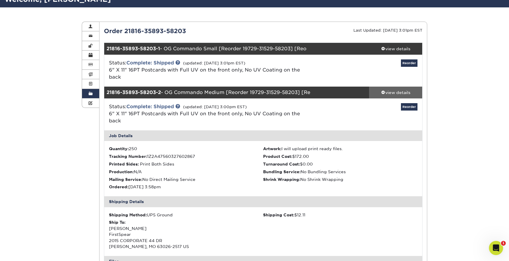
click at [384, 90] on span at bounding box center [383, 92] width 4 height 4
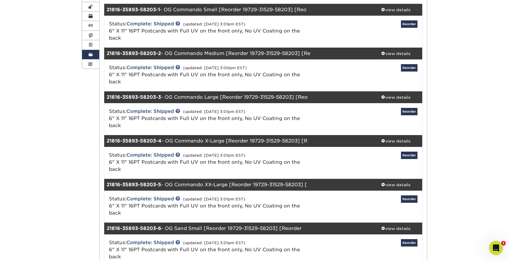
scroll to position [69, 0]
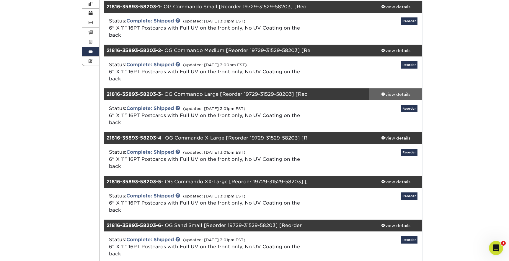
click at [388, 91] on div "view details" at bounding box center [395, 94] width 53 height 6
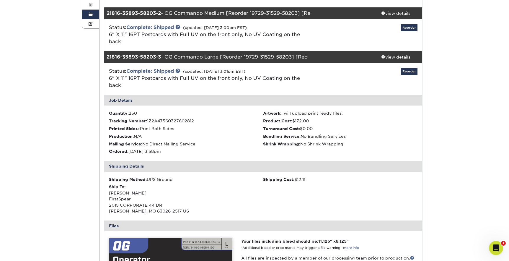
scroll to position [190, 0]
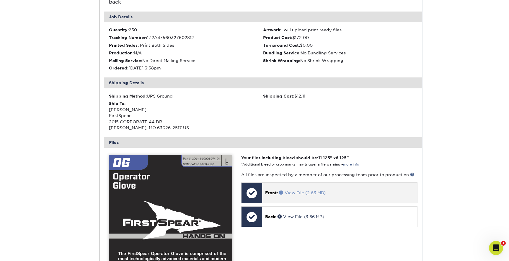
click at [281, 190] on span at bounding box center [282, 192] width 6 height 4
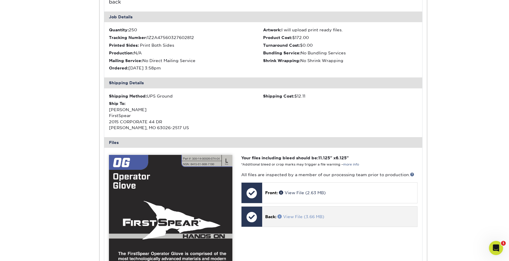
click at [280, 214] on span at bounding box center [281, 216] width 6 height 4
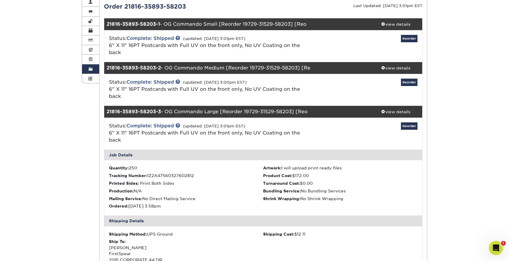
scroll to position [26, 0]
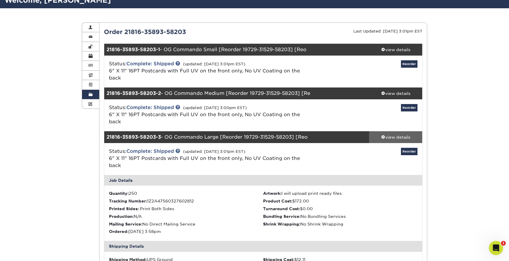
click at [394, 134] on div "view details" at bounding box center [395, 137] width 53 height 6
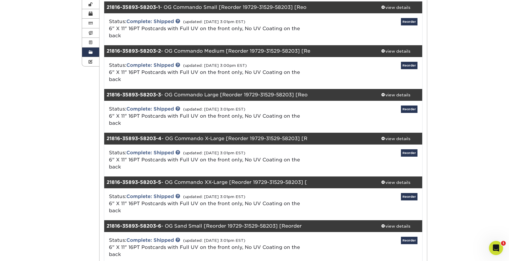
scroll to position [80, 0]
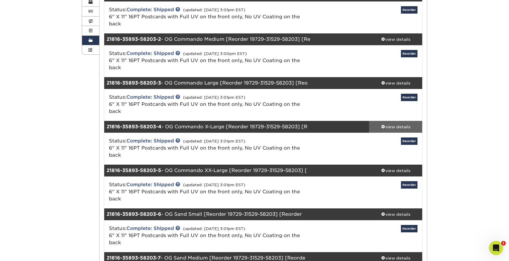
click at [397, 124] on div "view details" at bounding box center [395, 127] width 53 height 6
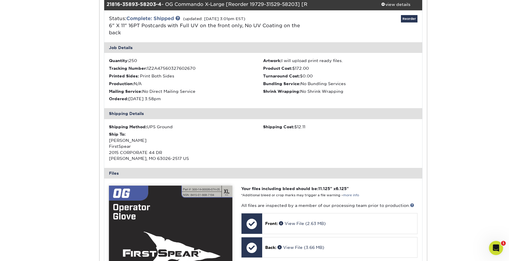
scroll to position [240, 0]
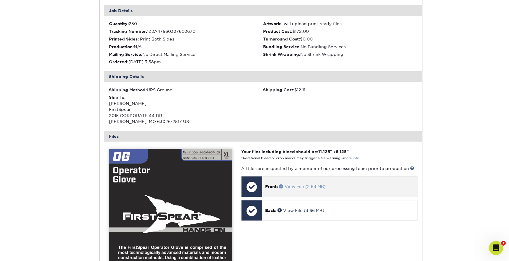
click at [282, 184] on span at bounding box center [282, 186] width 6 height 4
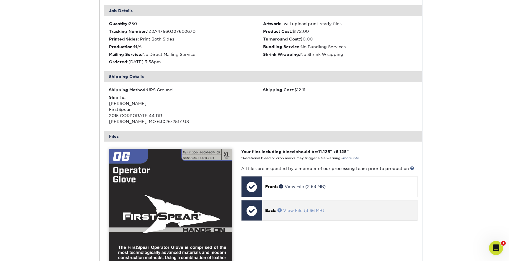
click at [280, 208] on span at bounding box center [281, 210] width 6 height 4
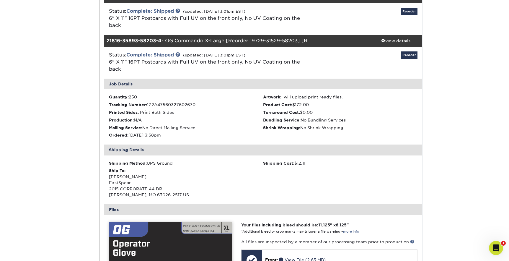
scroll to position [112, 0]
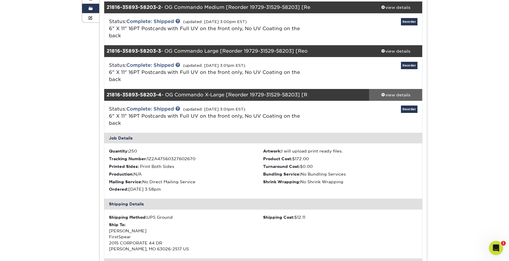
click at [390, 92] on div "view details" at bounding box center [395, 95] width 53 height 6
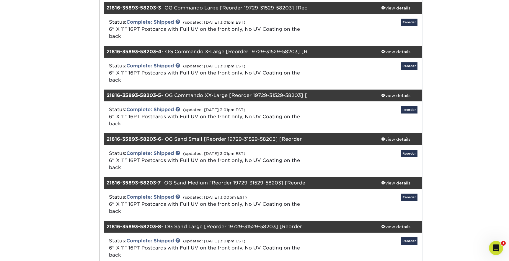
scroll to position [159, 0]
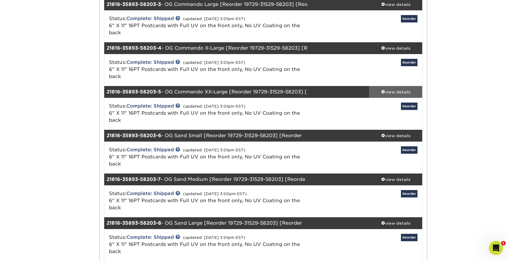
click at [390, 89] on div "view details" at bounding box center [395, 92] width 53 height 6
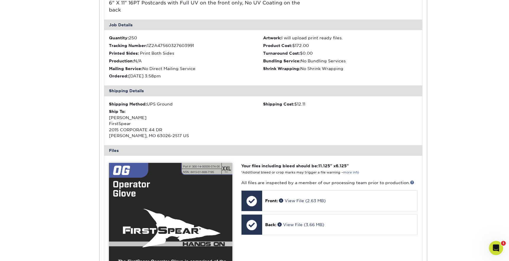
scroll to position [275, 0]
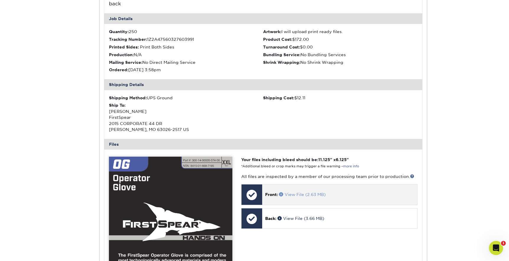
click at [291, 192] on link "View File (2.63 MB)" at bounding box center [302, 194] width 47 height 5
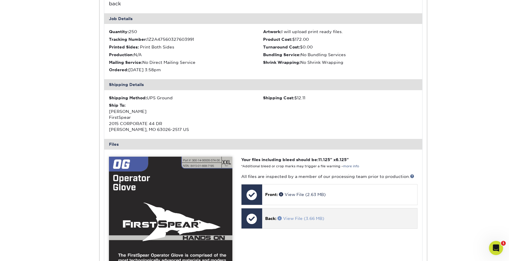
click at [292, 216] on link "View File (3.66 MB)" at bounding box center [301, 218] width 47 height 5
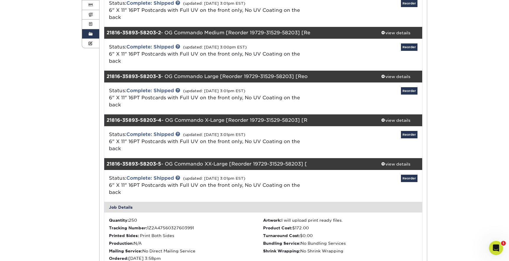
scroll to position [203, 0]
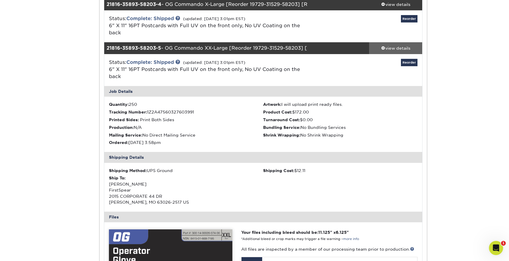
click at [385, 45] on div "view details" at bounding box center [395, 48] width 53 height 6
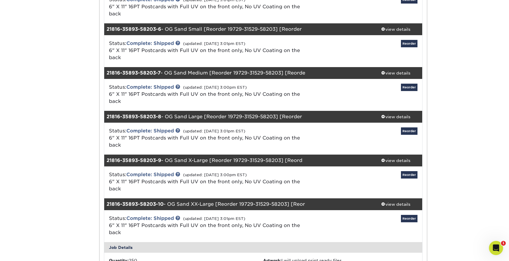
scroll to position [0, 0]
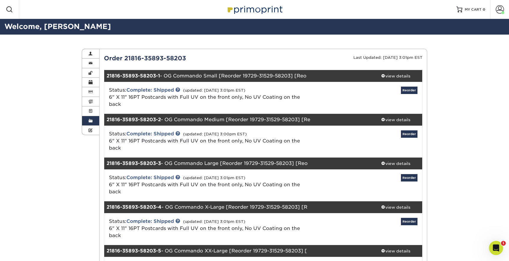
click at [88, 122] on link "Order History" at bounding box center [90, 120] width 17 height 9
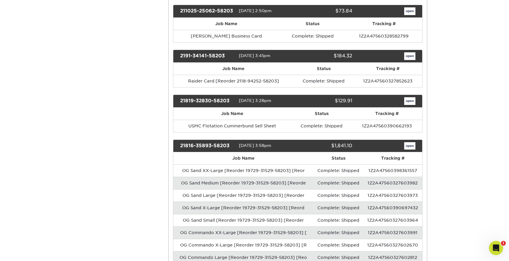
scroll to position [3834, 0]
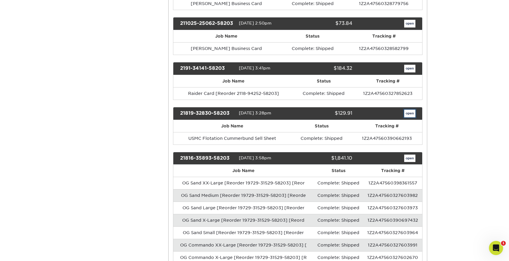
click at [408, 110] on link "open" at bounding box center [409, 114] width 11 height 8
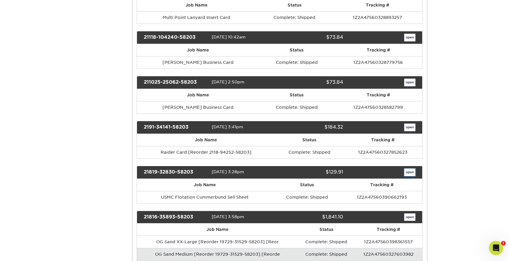
scroll to position [0, 0]
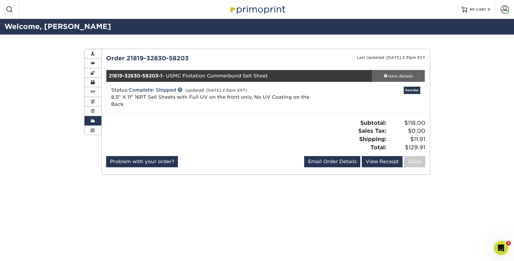
click at [398, 76] on div "view details" at bounding box center [398, 76] width 53 height 6
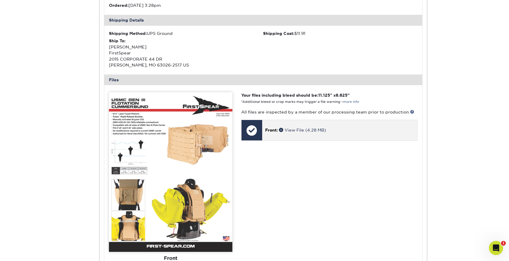
scroll to position [197, 0]
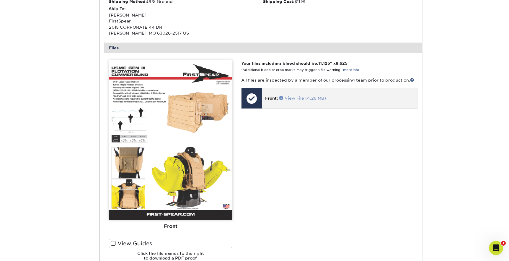
click at [282, 98] on span at bounding box center [282, 98] width 6 height 4
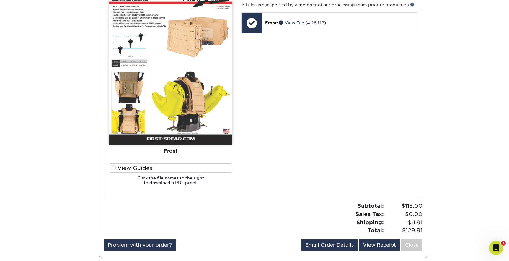
scroll to position [277, 0]
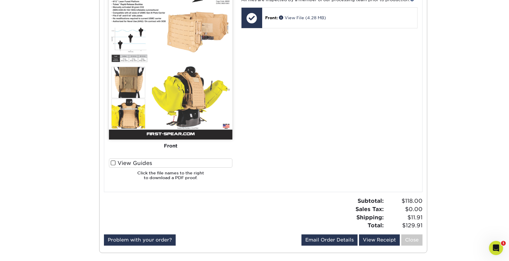
click at [112, 162] on span at bounding box center [113, 163] width 5 height 6
click at [0, 0] on input "View Guides" at bounding box center [0, 0] width 0 height 0
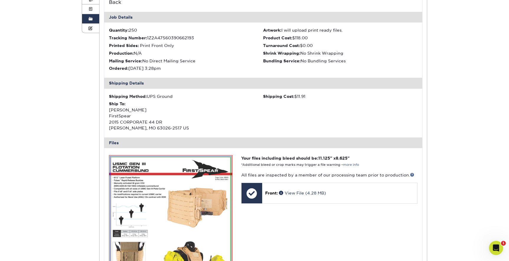
scroll to position [63, 0]
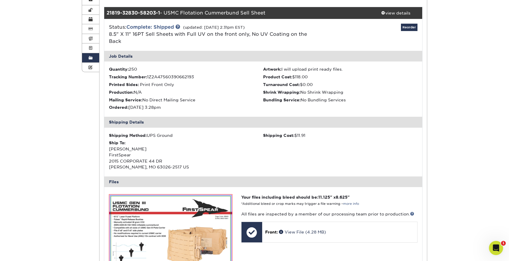
click at [183, 11] on div "21819-32830-58203-1 - USMC Flotation Cummerbund Sell Sheet" at bounding box center [236, 13] width 265 height 12
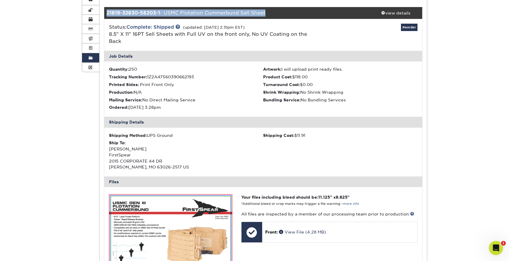
click at [183, 11] on div "21819-32830-58203-1 - USMC Flotation Cummerbund Sell Sheet" at bounding box center [236, 13] width 265 height 12
click at [182, 12] on div "21819-32830-58203-1 - USMC Flotation Cummerbund Sell Sheet" at bounding box center [236, 13] width 265 height 12
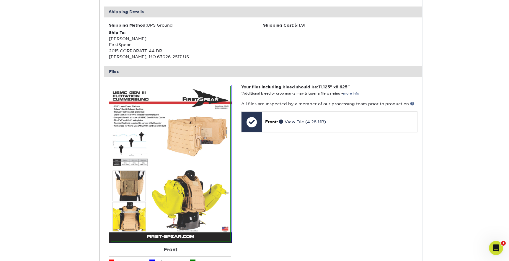
scroll to position [0, 0]
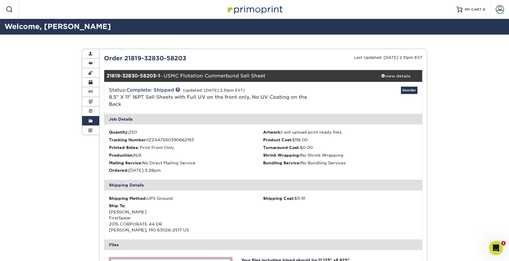
click at [92, 122] on span at bounding box center [91, 120] width 4 height 5
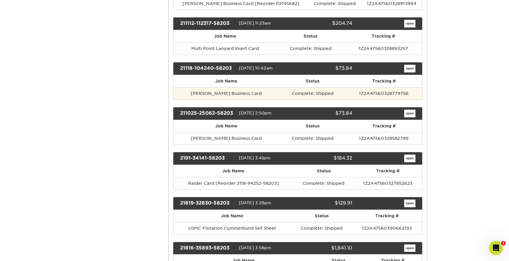
scroll to position [3637, 0]
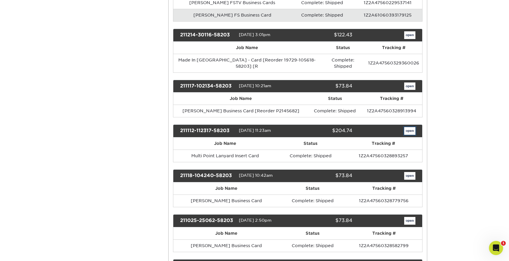
click at [411, 127] on link "open" at bounding box center [409, 131] width 11 height 8
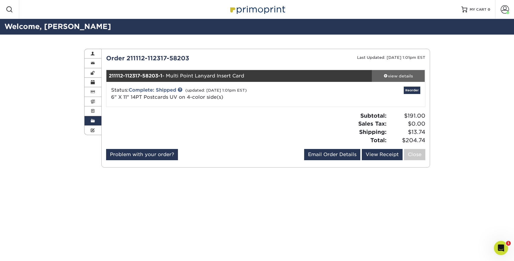
click at [391, 74] on div "view details" at bounding box center [398, 76] width 53 height 6
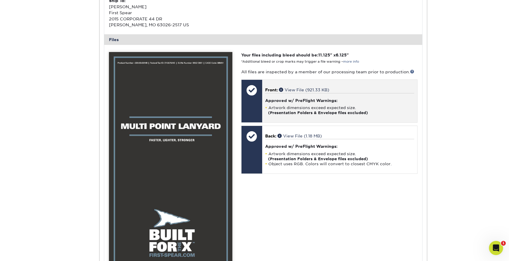
scroll to position [235, 0]
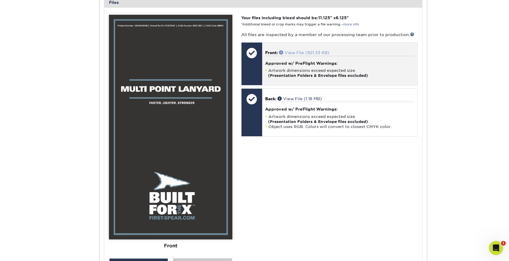
click at [282, 51] on span at bounding box center [282, 52] width 6 height 4
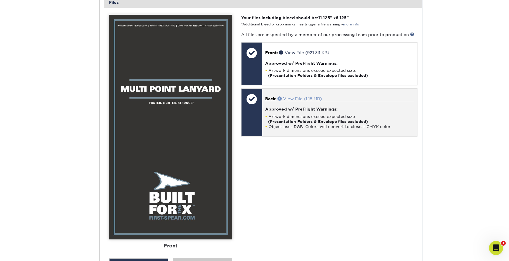
click at [281, 97] on span at bounding box center [281, 98] width 6 height 4
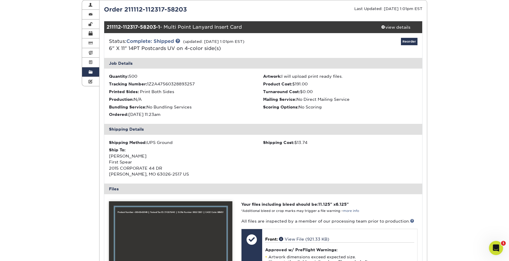
scroll to position [0, 0]
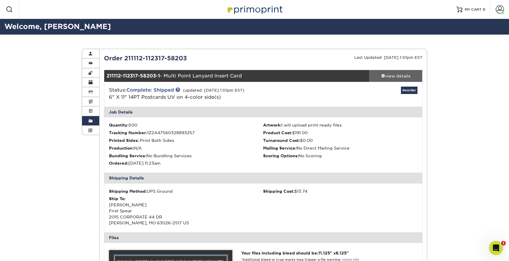
click at [380, 73] on div "view details" at bounding box center [395, 76] width 53 height 6
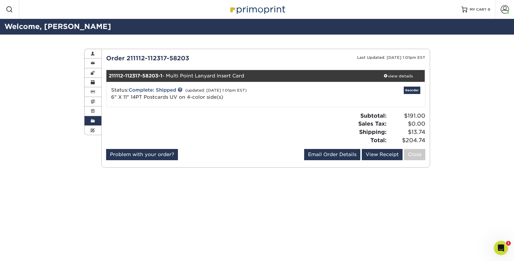
click at [90, 121] on link "Order History" at bounding box center [92, 120] width 17 height 9
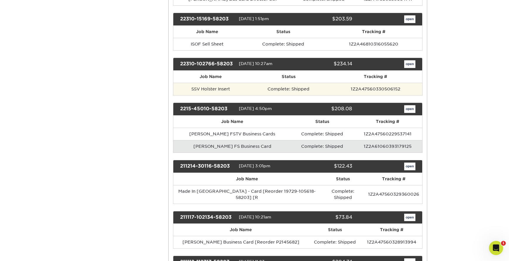
scroll to position [3500, 0]
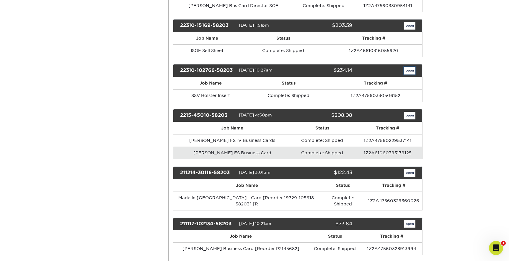
click at [410, 72] on link "open" at bounding box center [409, 71] width 11 height 8
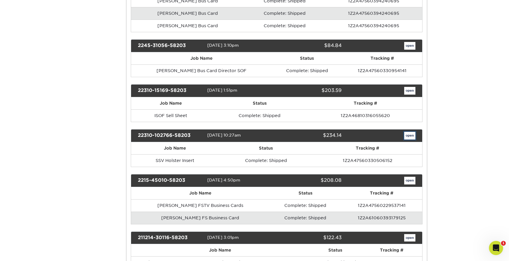
scroll to position [0, 0]
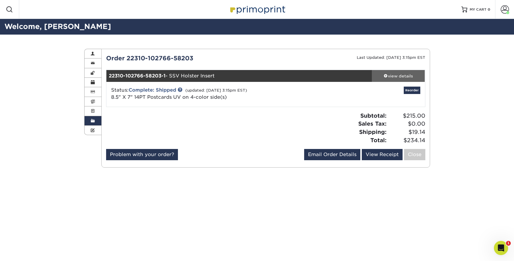
click at [395, 76] on div "view details" at bounding box center [398, 76] width 53 height 6
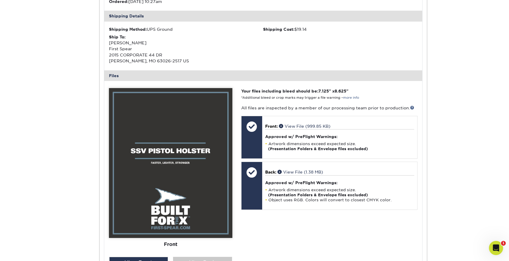
scroll to position [154, 0]
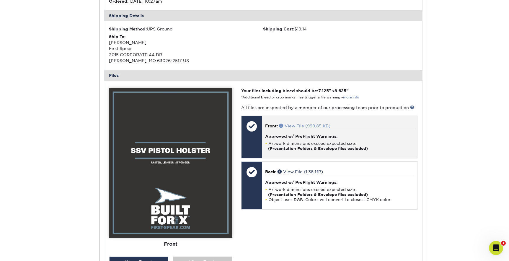
click at [281, 126] on span at bounding box center [282, 125] width 6 height 4
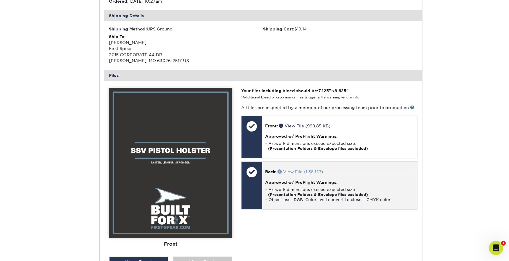
click at [281, 171] on span at bounding box center [281, 171] width 6 height 4
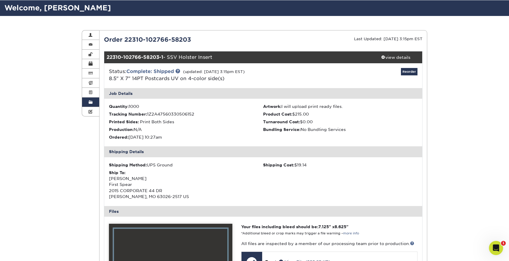
scroll to position [0, 0]
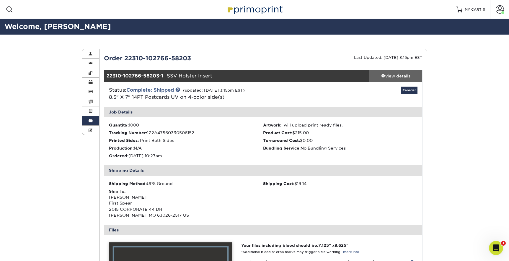
click at [393, 76] on div "view details" at bounding box center [395, 76] width 53 height 6
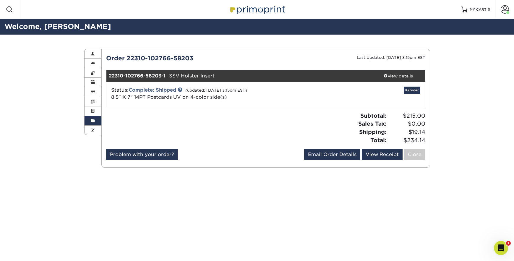
click at [92, 118] on link "Order History" at bounding box center [92, 120] width 17 height 9
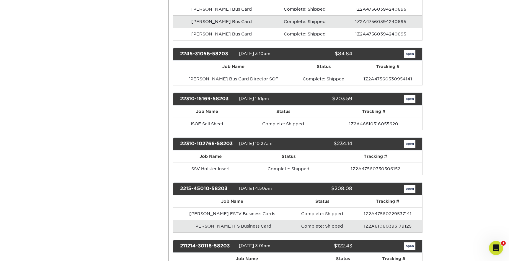
scroll to position [3426, 0]
click at [408, 99] on link "open" at bounding box center [409, 99] width 11 height 8
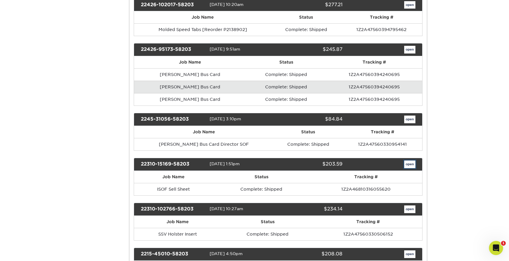
scroll to position [0, 0]
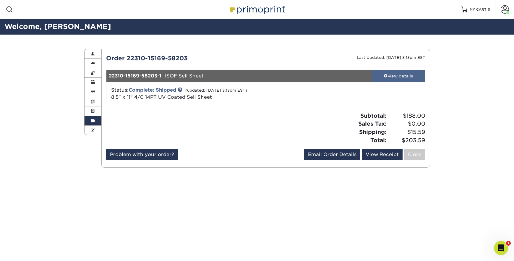
click at [384, 76] on span at bounding box center [385, 76] width 4 height 4
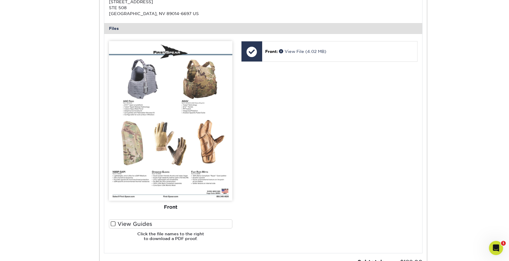
scroll to position [194, 0]
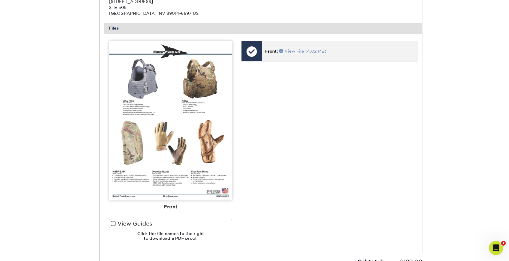
click at [283, 51] on span at bounding box center [282, 51] width 6 height 4
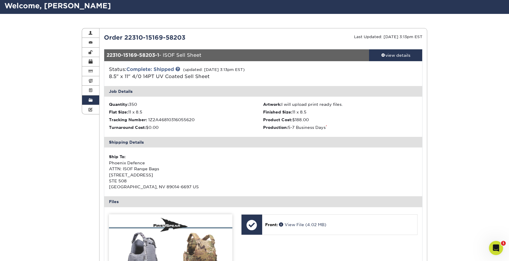
scroll to position [0, 0]
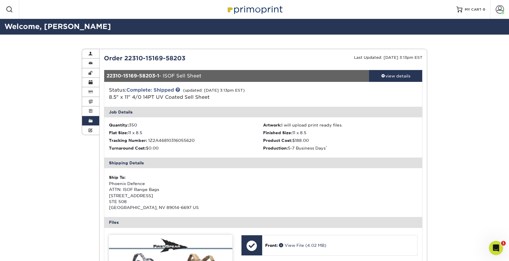
click at [179, 76] on div "22310-15169-58203-1 - ISOF Sell Sheet" at bounding box center [236, 76] width 265 height 12
click at [167, 76] on div "22310-15169-58203-1 - ISOF Sell Sheet" at bounding box center [236, 76] width 265 height 12
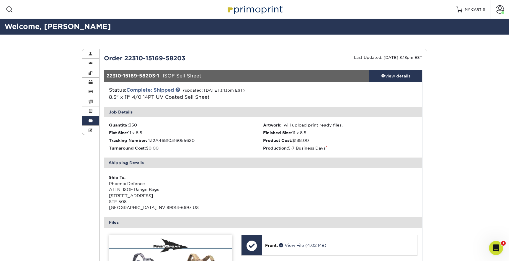
click at [165, 76] on div "22310-15169-58203-1 - ISOF Sell Sheet" at bounding box center [236, 76] width 265 height 12
drag, startPoint x: 165, startPoint y: 75, endPoint x: 209, endPoint y: 76, distance: 44.6
click at [209, 76] on div "22310-15169-58203-1 - ISOF Sell Sheet" at bounding box center [236, 76] width 265 height 12
copy div "ISOF Sell Sheet"
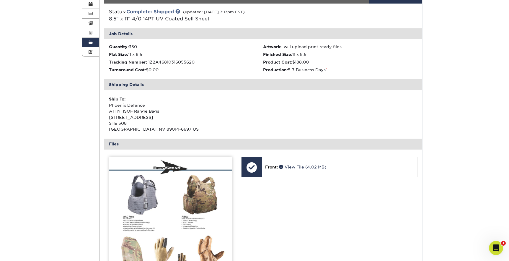
scroll to position [78, 0]
click at [92, 45] on span at bounding box center [91, 42] width 4 height 5
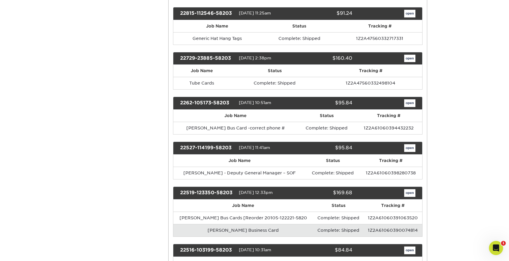
scroll to position [3020, 0]
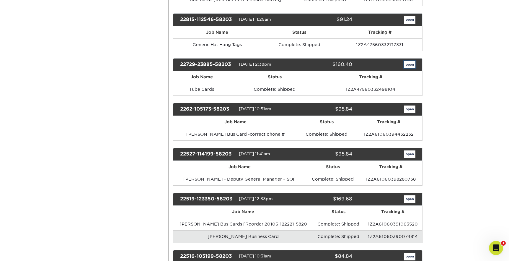
click at [411, 64] on link "open" at bounding box center [409, 65] width 11 height 8
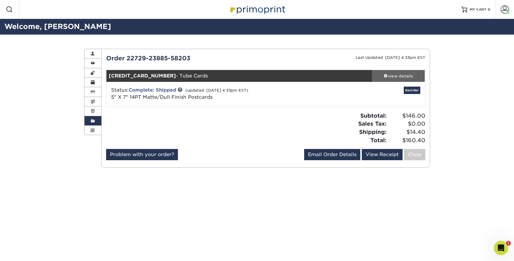
click at [399, 75] on div "view details" at bounding box center [398, 76] width 53 height 6
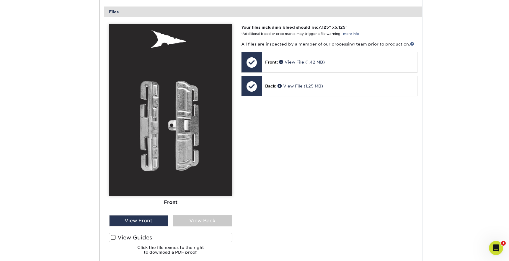
scroll to position [227, 0]
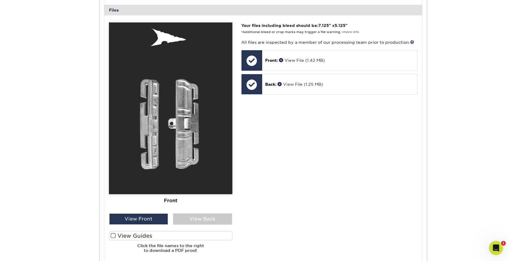
click at [113, 233] on span at bounding box center [113, 236] width 5 height 6
click at [0, 0] on input "View Guides" at bounding box center [0, 0] width 0 height 0
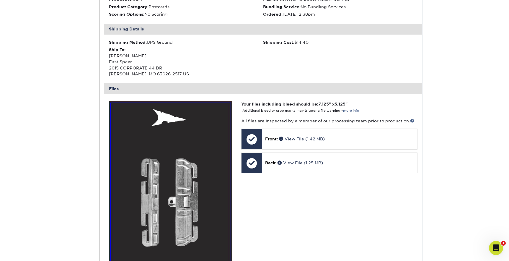
scroll to position [194, 0]
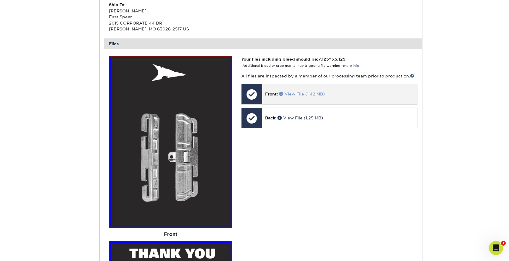
click at [283, 95] on span at bounding box center [282, 94] width 6 height 4
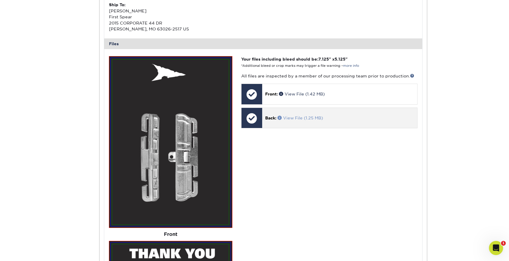
click at [279, 117] on span at bounding box center [281, 117] width 6 height 4
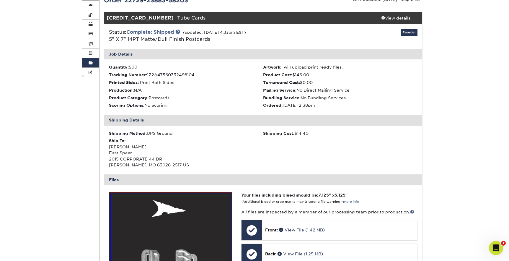
scroll to position [0, 0]
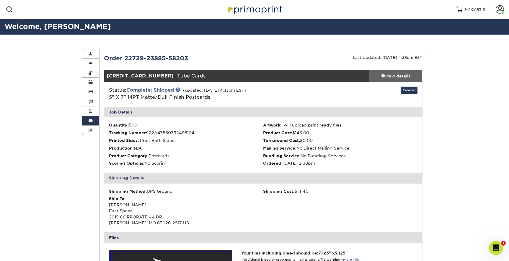
click at [382, 74] on span at bounding box center [383, 76] width 4 height 4
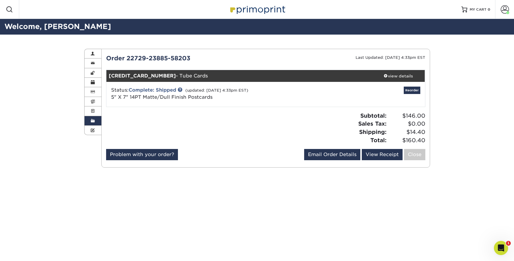
click at [92, 123] on span at bounding box center [93, 120] width 4 height 5
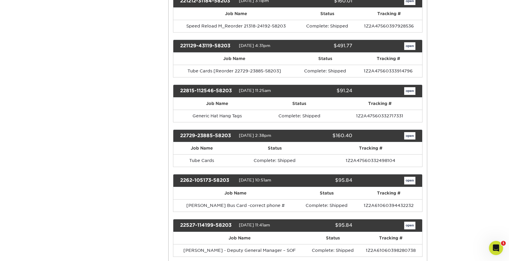
scroll to position [2923, 0]
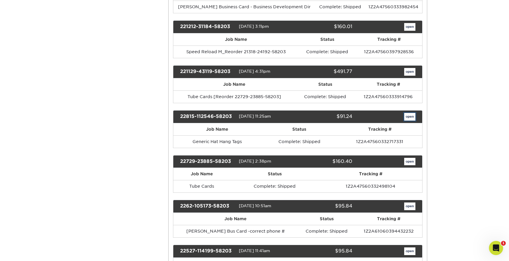
click at [411, 117] on link "open" at bounding box center [409, 117] width 11 height 8
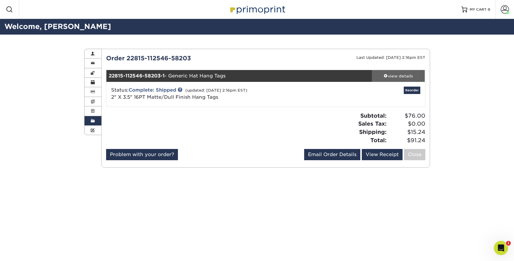
click at [404, 77] on div "view details" at bounding box center [398, 76] width 53 height 6
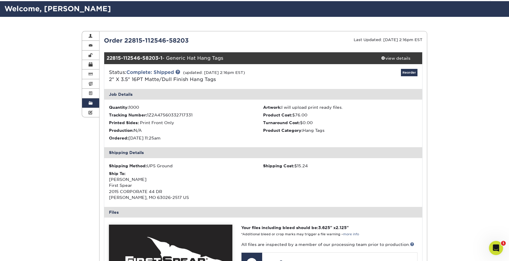
scroll to position [18, 0]
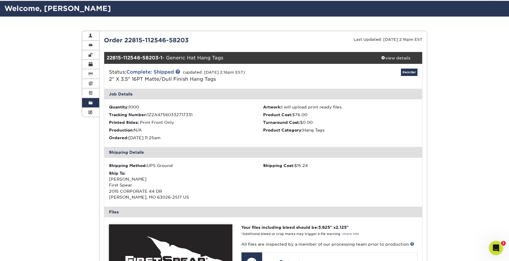
click at [183, 57] on div "22815-112546-58203-1 - Generic Hat Hang Tags" at bounding box center [236, 58] width 265 height 12
drag, startPoint x: 167, startPoint y: 57, endPoint x: 231, endPoint y: 58, distance: 63.5
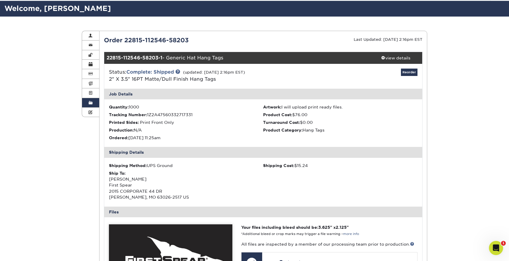
click at [231, 58] on div "22815-112546-58203-1 - Generic Hat Hang Tags" at bounding box center [236, 58] width 265 height 12
copy div "Generic Hat Hang Tags"
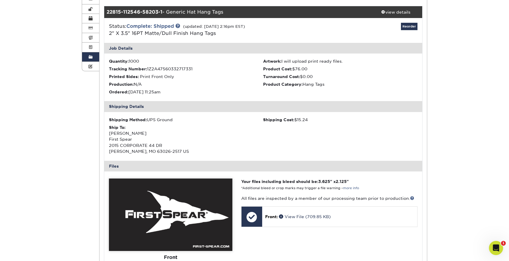
scroll to position [135, 0]
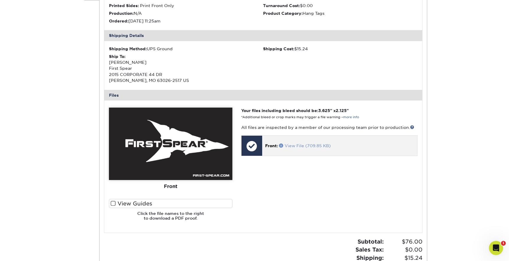
click at [281, 145] on span at bounding box center [282, 145] width 6 height 4
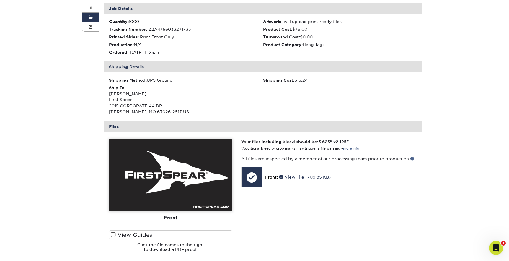
scroll to position [31, 0]
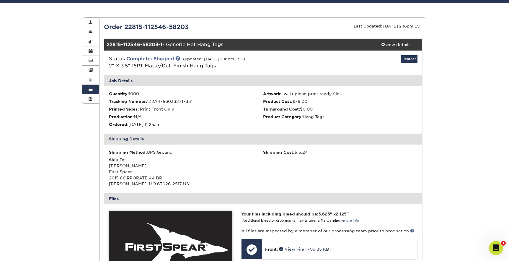
click at [59, 17] on div "Order History Account Overview Contact Information Change Password Address Book…" at bounding box center [254, 207] width 509 height 408
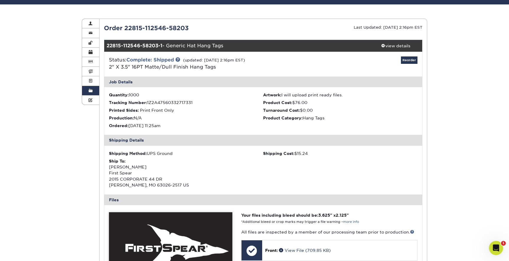
click at [89, 91] on span at bounding box center [91, 90] width 4 height 5
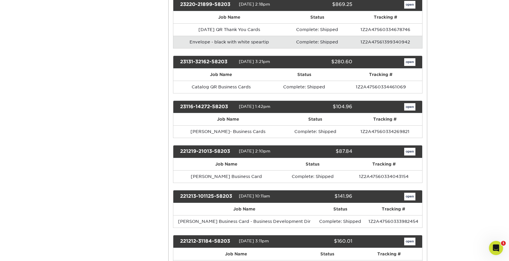
scroll to position [2704, 0]
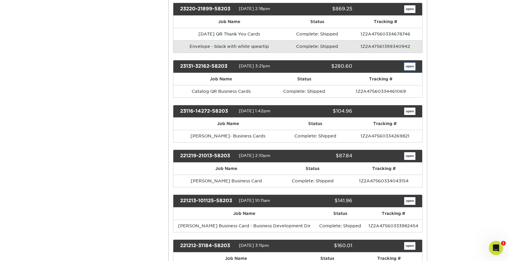
click at [412, 65] on link "open" at bounding box center [409, 67] width 11 height 8
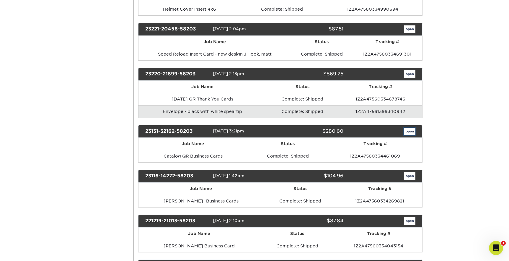
scroll to position [0, 0]
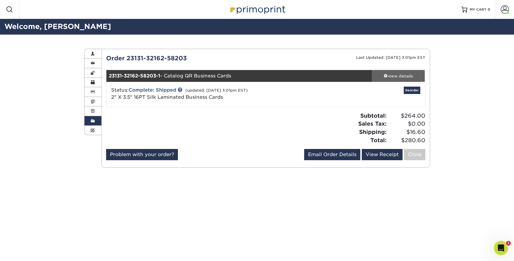
click at [393, 74] on div "view details" at bounding box center [398, 76] width 53 height 6
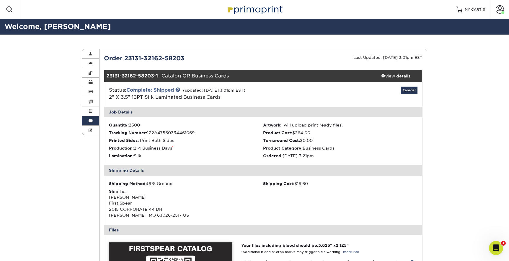
click at [193, 76] on div "23131-32162-58203-1 - Catalog QR Business Cards" at bounding box center [236, 76] width 265 height 12
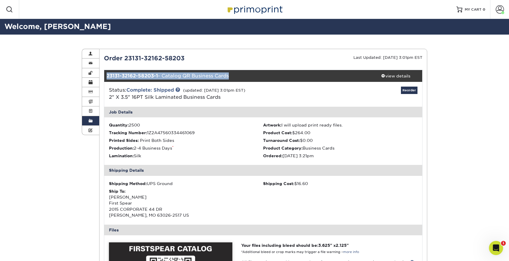
click at [193, 76] on div "23131-32162-58203-1 - Catalog QR Business Cards" at bounding box center [236, 76] width 265 height 12
click at [185, 77] on div "23131-32162-58203-1 - Catalog QR Business Cards" at bounding box center [236, 76] width 265 height 12
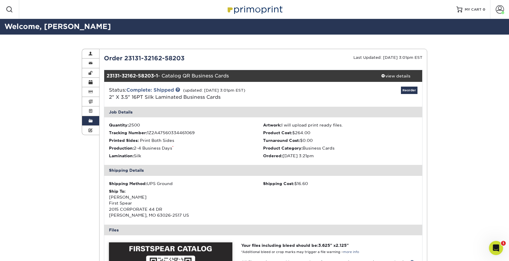
drag, startPoint x: 164, startPoint y: 76, endPoint x: 232, endPoint y: 76, distance: 68.5
click at [232, 76] on div "23131-32162-58203-1 - Catalog QR Business Cards" at bounding box center [236, 76] width 265 height 12
copy div "Catalog QR Business Cards"
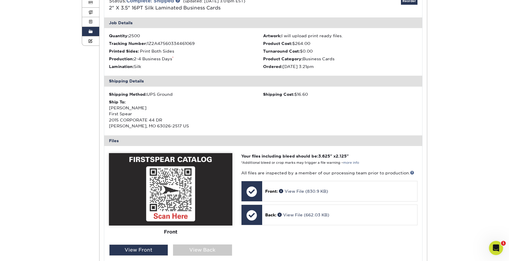
scroll to position [111, 0]
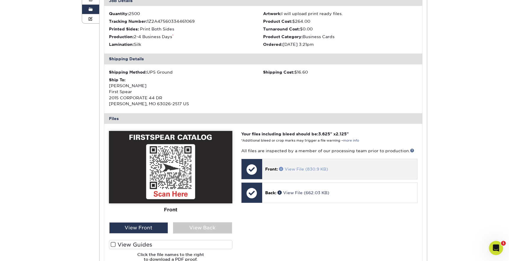
click at [282, 168] on span at bounding box center [282, 169] width 6 height 4
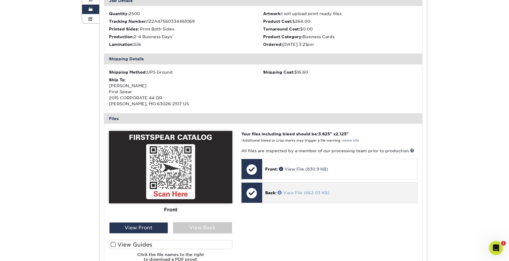
click at [279, 192] on span at bounding box center [281, 192] width 6 height 4
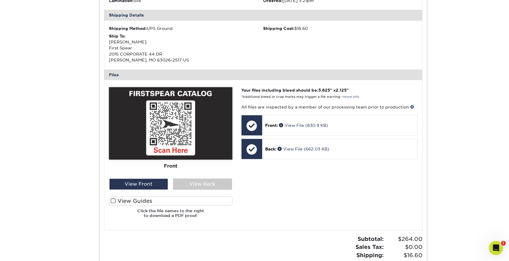
scroll to position [43, 0]
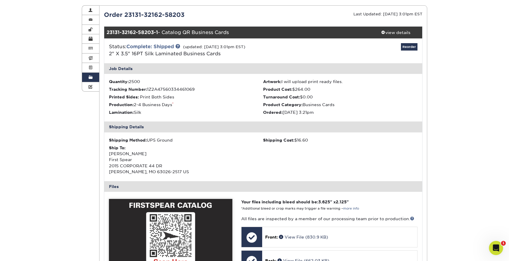
click at [175, 60] on div "Status: Complete: Shipped (updated: [DATE] 3:01pm EST) 2" X 3.5" 16PT Silk Lami…" at bounding box center [263, 50] width 327 height 25
click at [90, 76] on span at bounding box center [91, 77] width 4 height 5
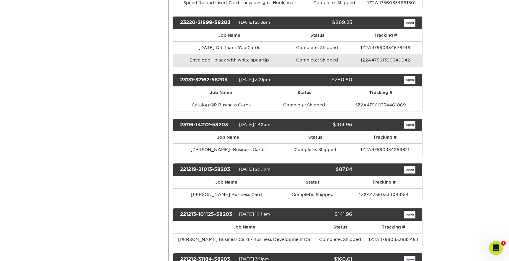
scroll to position [2647, 0]
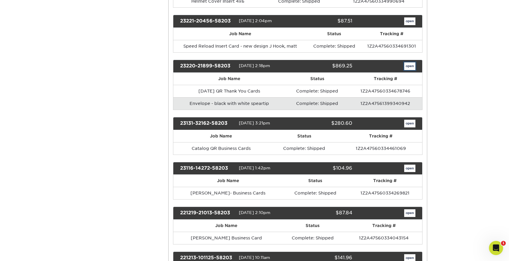
click at [408, 65] on link "open" at bounding box center [409, 66] width 11 height 8
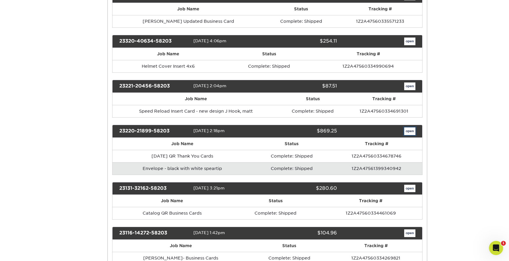
scroll to position [0, 0]
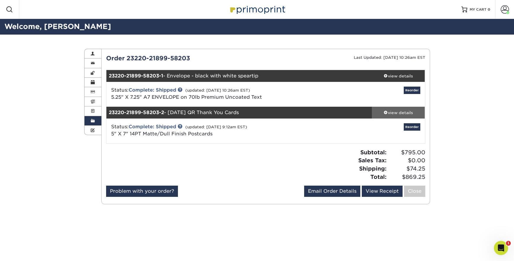
click at [384, 113] on span at bounding box center [385, 112] width 4 height 4
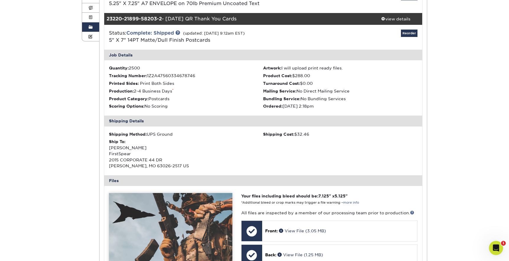
scroll to position [199, 0]
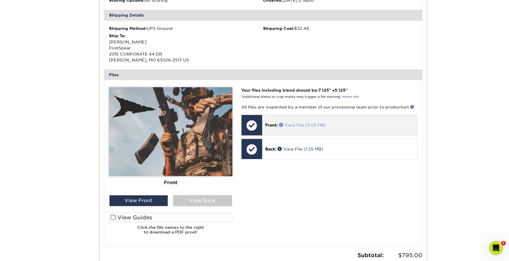
click at [280, 123] on span at bounding box center [282, 125] width 6 height 4
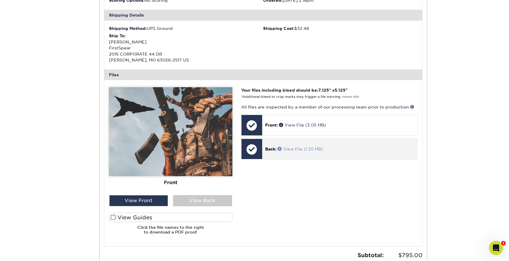
click at [280, 148] on span at bounding box center [281, 148] width 6 height 4
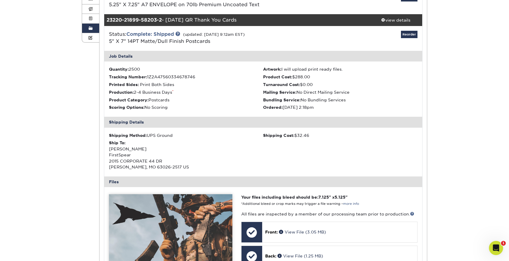
scroll to position [80, 0]
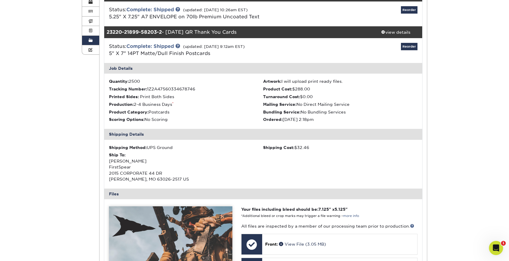
click at [178, 31] on div "23220-21899-58203-2 - [DATE] QR Thank You Cards" at bounding box center [236, 32] width 265 height 12
drag, startPoint x: 168, startPoint y: 31, endPoint x: 241, endPoint y: 32, distance: 73.0
click at [241, 32] on div "23220-21899-58203-2 - [DATE] QR Thank You Cards" at bounding box center [236, 32] width 265 height 12
copy div "[DATE] QR Thank You Cards"
click at [383, 31] on span at bounding box center [383, 32] width 4 height 4
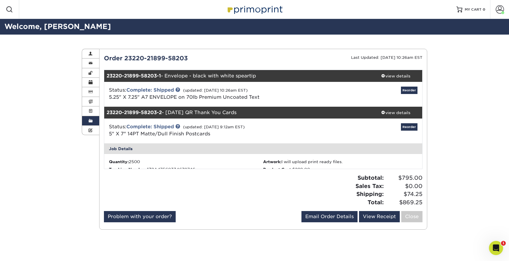
scroll to position [0, 0]
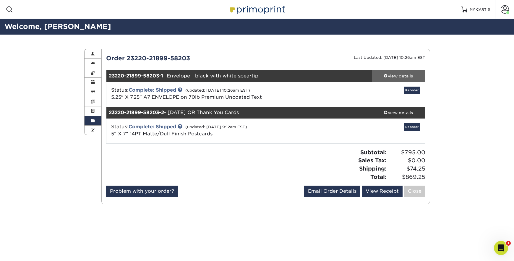
click at [385, 74] on span at bounding box center [385, 76] width 4 height 4
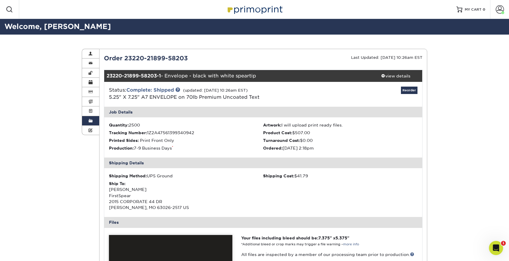
drag, startPoint x: 167, startPoint y: 75, endPoint x: 263, endPoint y: 73, distance: 96.3
click at [263, 73] on div "23220-21899-58203-1 - Envelope - black with white speartip" at bounding box center [236, 76] width 265 height 12
copy div "Envelope - black with white speartip"
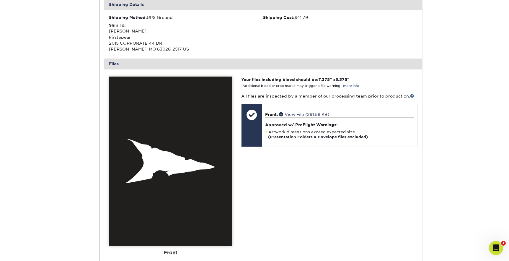
scroll to position [173, 0]
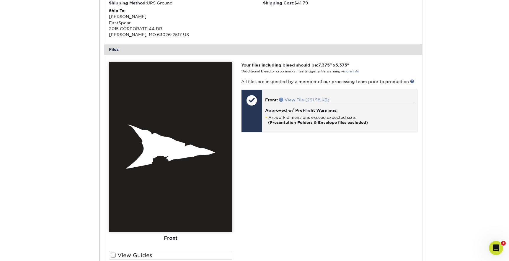
click at [281, 99] on span at bounding box center [282, 99] width 6 height 4
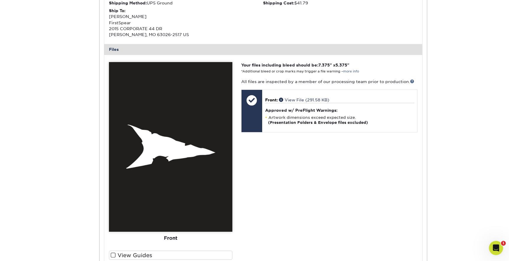
scroll to position [0, 0]
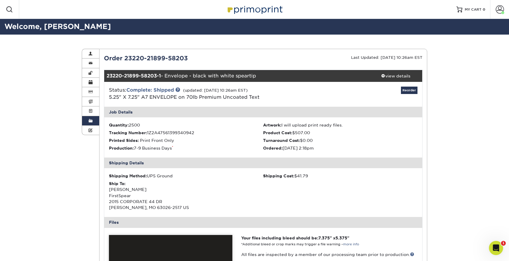
click at [87, 122] on link "Order History" at bounding box center [90, 120] width 17 height 9
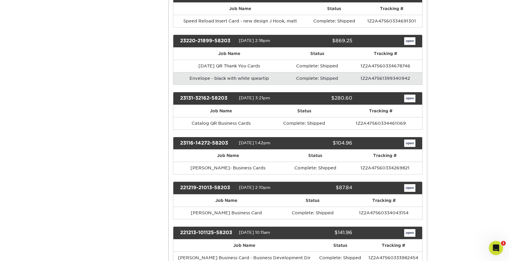
scroll to position [2667, 0]
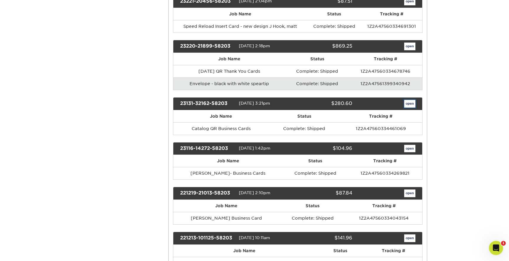
click at [412, 103] on link "open" at bounding box center [409, 104] width 11 height 8
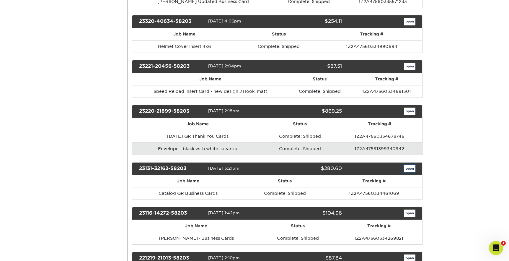
scroll to position [0, 0]
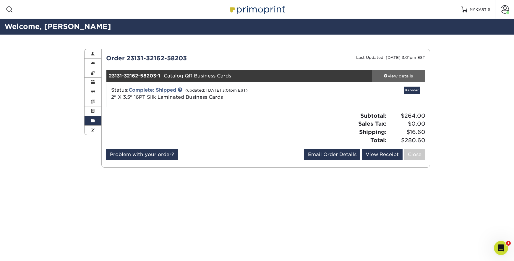
click at [394, 74] on div "view details" at bounding box center [398, 76] width 53 height 6
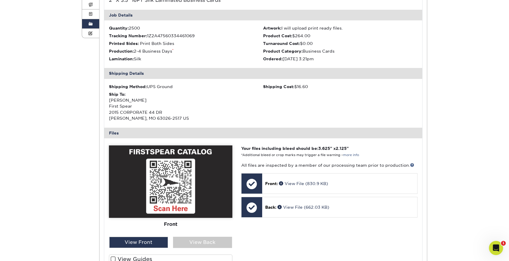
scroll to position [116, 0]
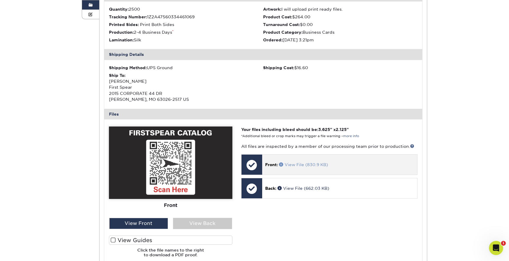
click at [282, 164] on span at bounding box center [282, 164] width 6 height 4
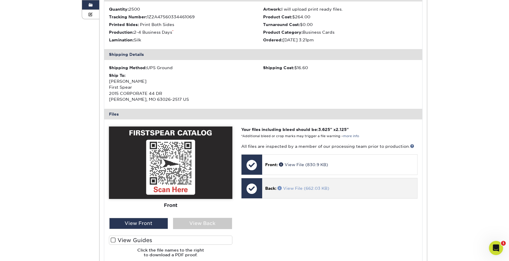
click at [280, 189] on span at bounding box center [281, 188] width 6 height 4
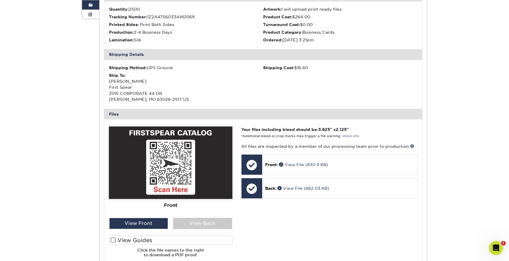
click at [92, 3] on link "Order History" at bounding box center [90, 4] width 17 height 9
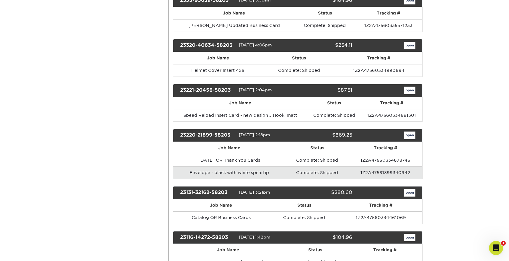
scroll to position [2553, 0]
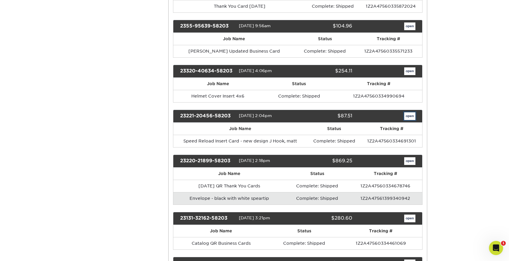
click at [411, 116] on link "open" at bounding box center [409, 116] width 11 height 8
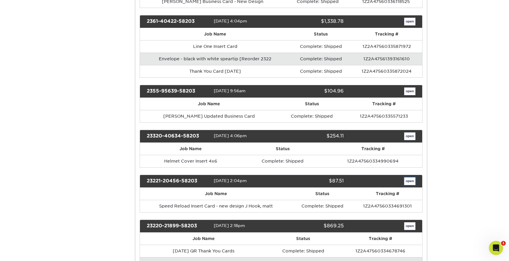
scroll to position [0, 0]
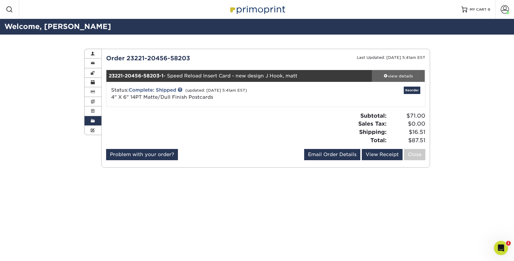
click at [392, 74] on div "view details" at bounding box center [398, 76] width 53 height 6
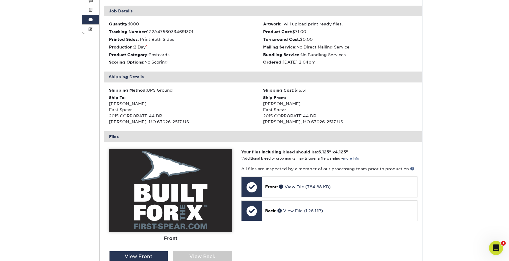
scroll to position [184, 0]
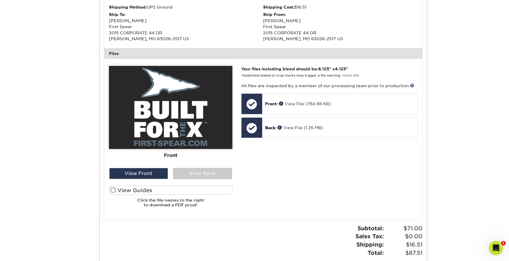
click at [112, 191] on span at bounding box center [113, 190] width 5 height 6
click at [0, 0] on input "View Guides" at bounding box center [0, 0] width 0 height 0
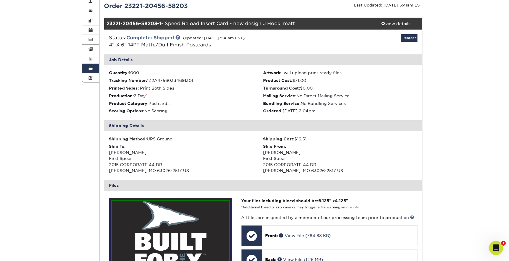
scroll to position [124, 0]
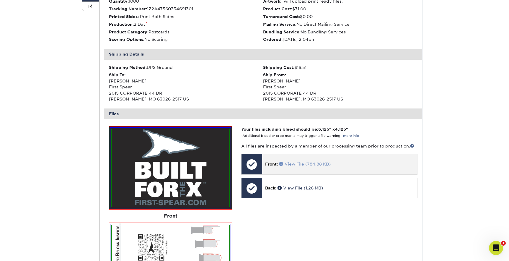
click at [280, 164] on span at bounding box center [282, 164] width 6 height 4
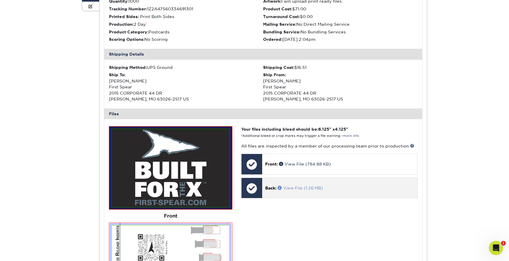
click at [280, 188] on span at bounding box center [281, 187] width 6 height 4
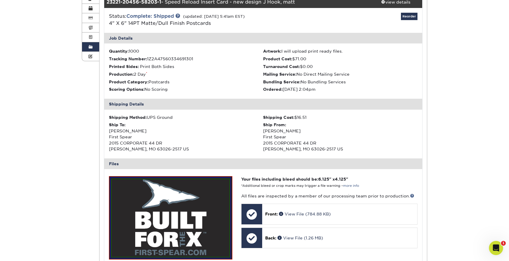
scroll to position [21, 0]
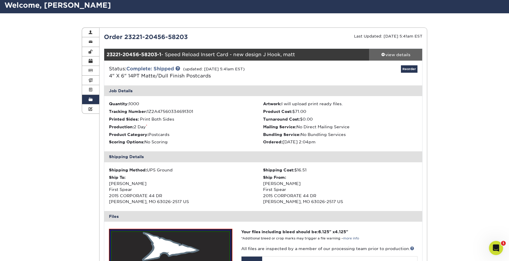
click at [386, 56] on div "view details" at bounding box center [395, 55] width 53 height 6
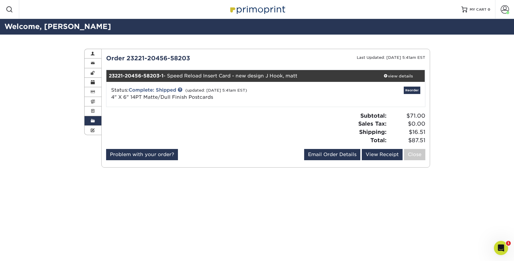
click at [95, 123] on link "Order History" at bounding box center [92, 120] width 17 height 9
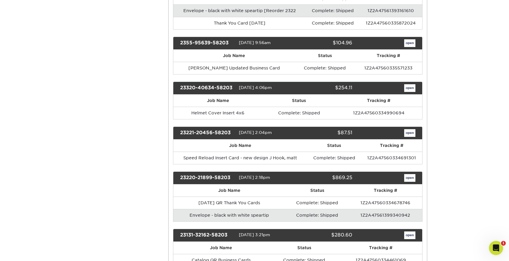
scroll to position [2533, 0]
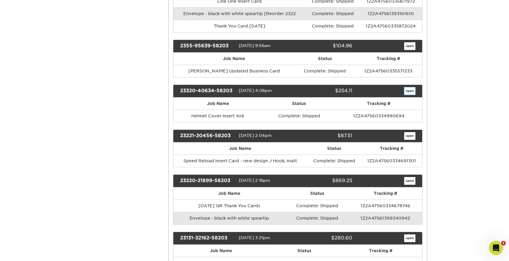
click at [408, 91] on link "open" at bounding box center [409, 91] width 11 height 8
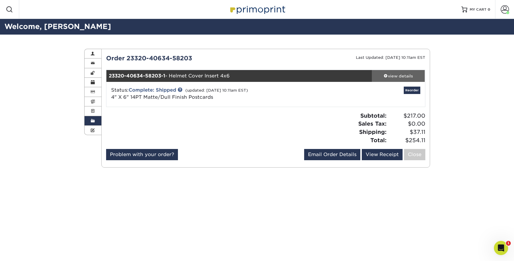
click at [403, 79] on div "view details" at bounding box center [398, 76] width 53 height 6
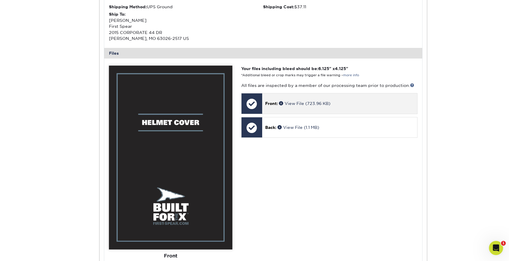
scroll to position [185, 0]
click at [281, 103] on span at bounding box center [282, 103] width 6 height 4
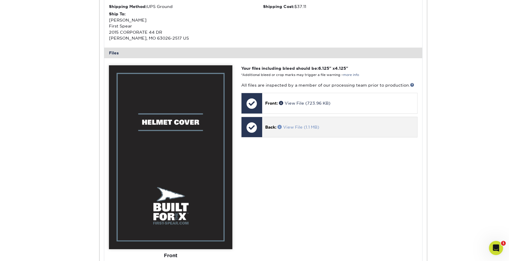
click at [279, 127] on span at bounding box center [281, 127] width 6 height 4
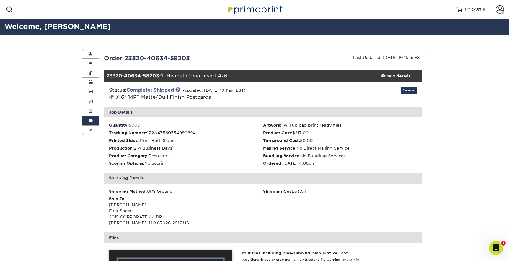
scroll to position [59, 0]
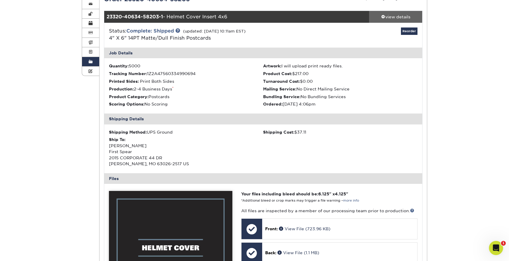
click at [383, 14] on span at bounding box center [383, 16] width 4 height 4
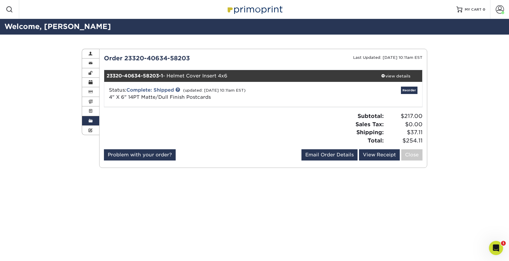
scroll to position [0, 0]
click at [90, 122] on link "Order History" at bounding box center [92, 120] width 17 height 9
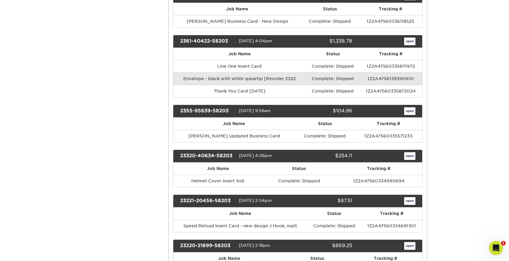
scroll to position [2456, 0]
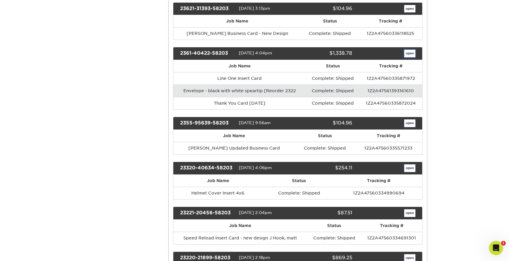
click at [409, 54] on link "open" at bounding box center [409, 54] width 11 height 8
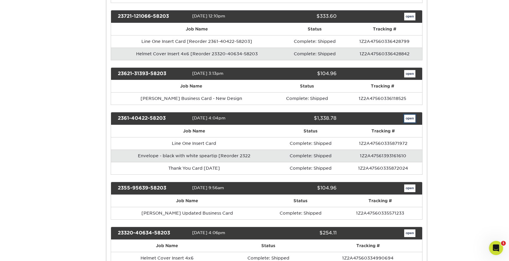
scroll to position [0, 0]
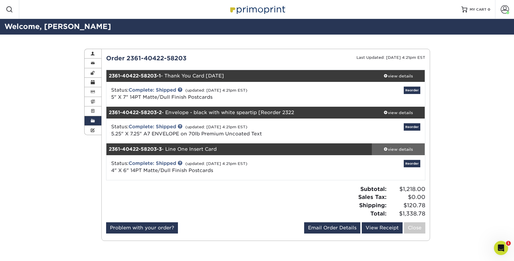
click at [387, 146] on link "view details" at bounding box center [398, 149] width 53 height 12
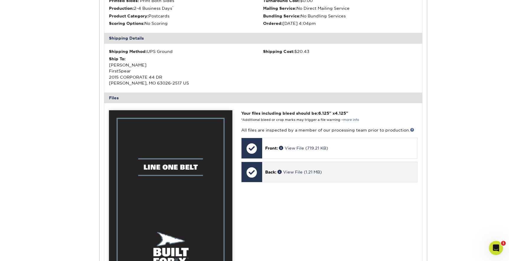
scroll to position [248, 0]
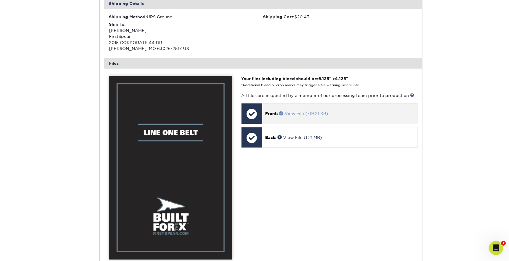
click at [283, 113] on span at bounding box center [282, 113] width 6 height 4
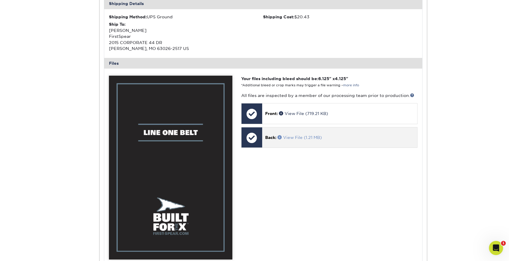
click at [279, 136] on span at bounding box center [281, 137] width 6 height 4
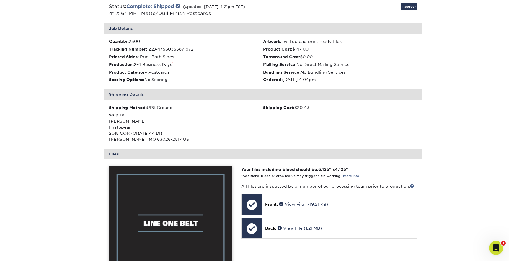
scroll to position [100, 0]
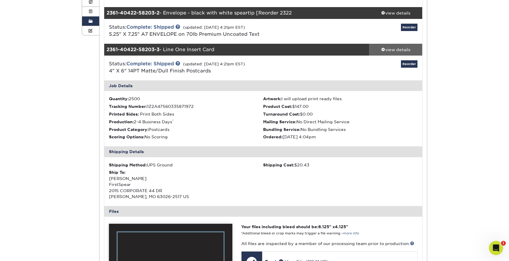
click at [386, 50] on div "view details" at bounding box center [395, 50] width 53 height 6
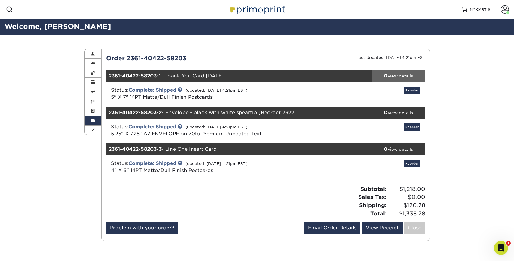
click at [391, 76] on div "view details" at bounding box center [398, 76] width 53 height 6
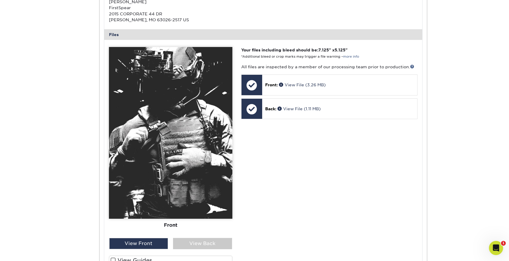
scroll to position [227, 0]
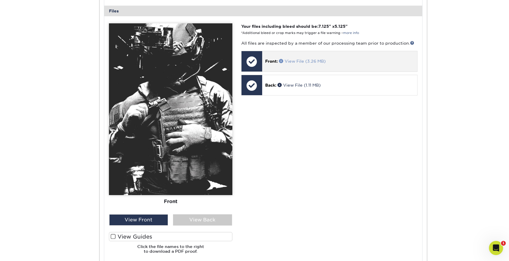
click at [279, 61] on span at bounding box center [282, 61] width 6 height 4
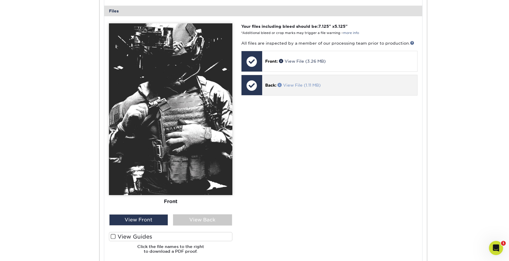
click at [281, 85] on span at bounding box center [281, 85] width 6 height 4
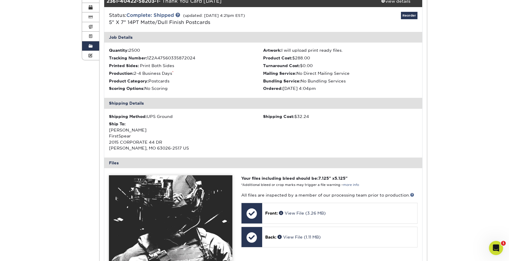
scroll to position [19, 0]
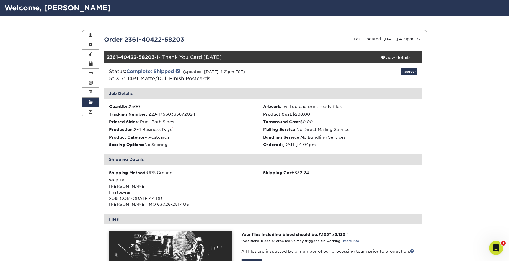
click at [209, 57] on div "2361-40422-58203-1 - Thank You Card [DATE]" at bounding box center [236, 57] width 265 height 12
click at [185, 56] on div "2361-40422-58203-1 - Thank You Card [DATE]" at bounding box center [236, 57] width 265 height 12
drag, startPoint x: 165, startPoint y: 57, endPoint x: 242, endPoint y: 60, distance: 78.0
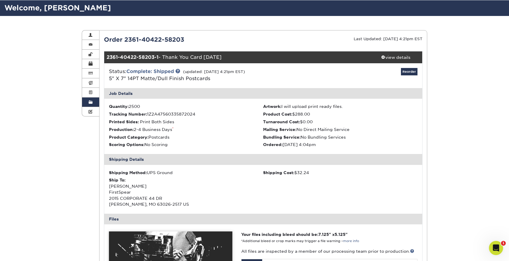
click at [242, 60] on div "2361-40422-58203-1 - Thank You Card [DATE]" at bounding box center [236, 57] width 265 height 12
copy div "Thank You Card [DATE]"
click at [89, 103] on span at bounding box center [91, 102] width 4 height 5
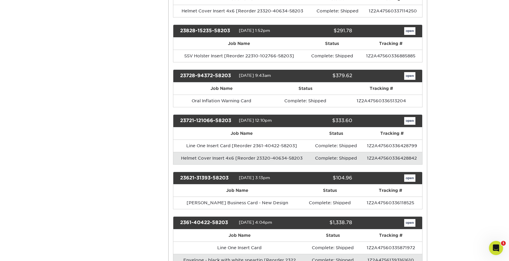
scroll to position [2286, 0]
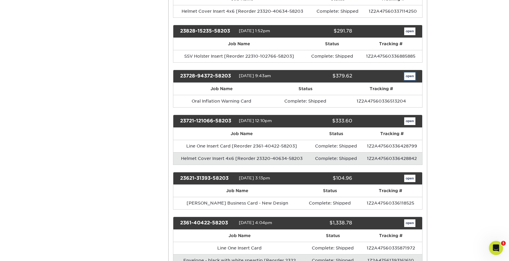
click at [408, 75] on link "open" at bounding box center [409, 76] width 11 height 8
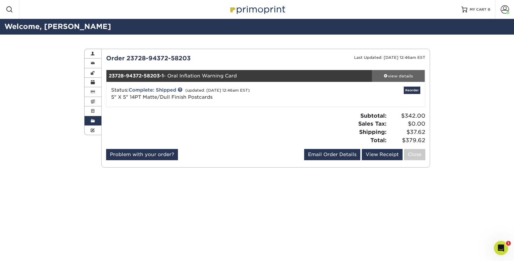
click at [391, 76] on div "view details" at bounding box center [398, 76] width 53 height 6
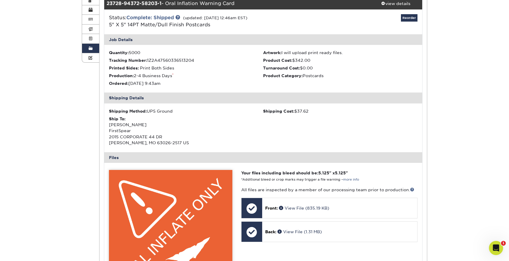
scroll to position [196, 0]
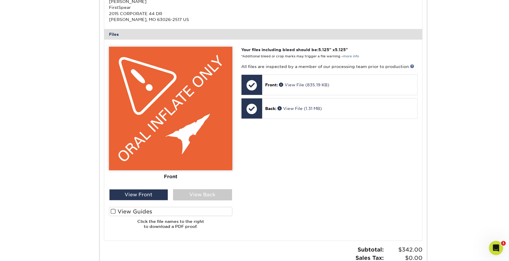
click at [114, 210] on span at bounding box center [113, 212] width 5 height 6
click at [0, 0] on input "View Guides" at bounding box center [0, 0] width 0 height 0
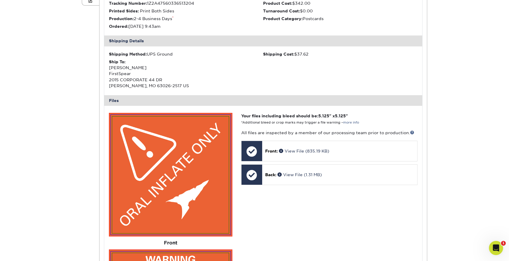
scroll to position [163, 0]
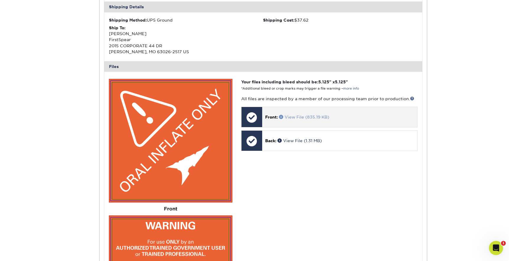
click at [281, 115] on span at bounding box center [282, 117] width 6 height 4
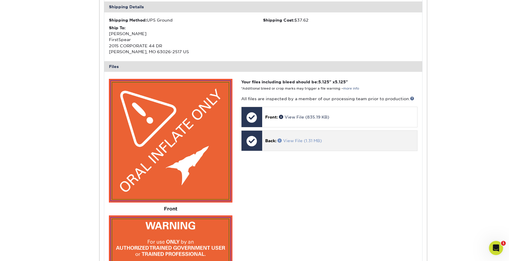
click at [282, 141] on span at bounding box center [281, 140] width 6 height 4
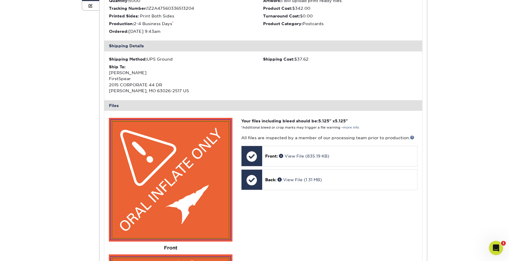
scroll to position [39, 0]
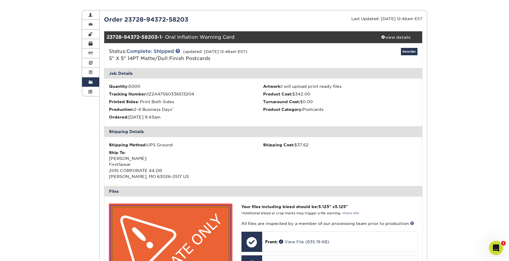
click at [186, 39] on div "23728-94372-58203-1 - Oral Inflation Warning Card" at bounding box center [236, 37] width 265 height 12
drag, startPoint x: 167, startPoint y: 37, endPoint x: 250, endPoint y: 39, distance: 82.1
click at [250, 39] on div "23728-94372-58203-1 - Oral Inflation Warning Card" at bounding box center [236, 37] width 265 height 12
copy div "Oral Inflation Warning Card"
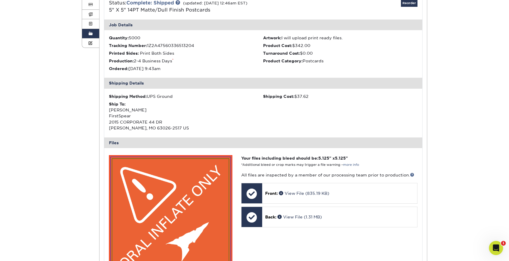
scroll to position [0, 0]
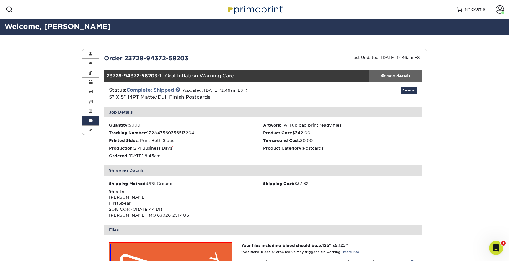
click at [387, 73] on div "view details" at bounding box center [395, 76] width 53 height 6
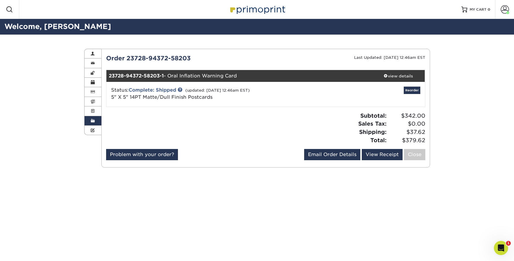
click at [92, 121] on span at bounding box center [93, 120] width 4 height 5
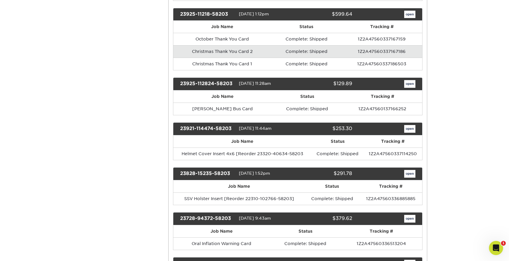
scroll to position [2102, 0]
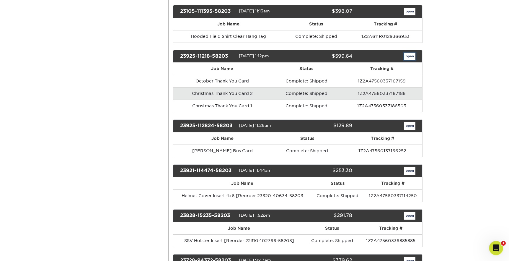
click at [410, 56] on link "open" at bounding box center [409, 57] width 11 height 8
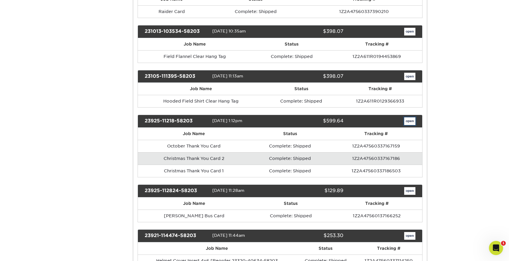
scroll to position [0, 0]
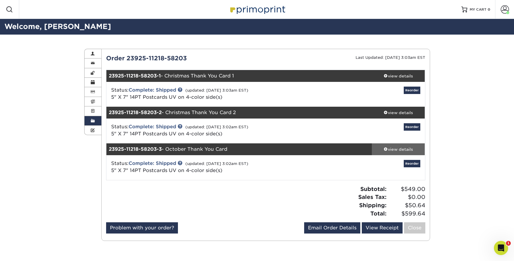
click at [385, 149] on span at bounding box center [385, 149] width 4 height 4
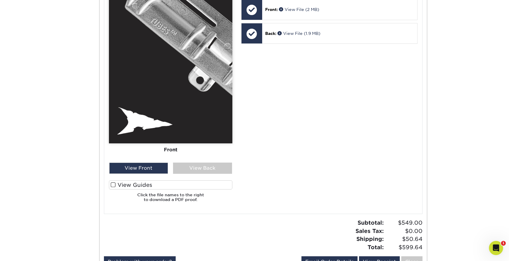
scroll to position [354, 0]
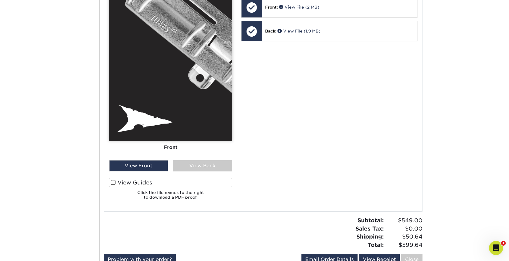
click at [113, 180] on span at bounding box center [113, 183] width 5 height 6
click at [0, 0] on input "View Guides" at bounding box center [0, 0] width 0 height 0
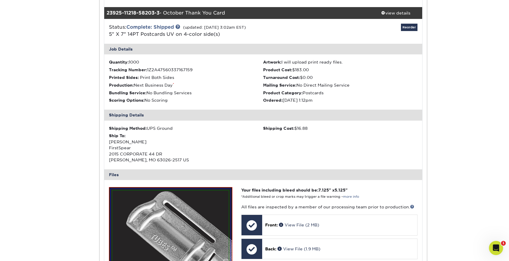
scroll to position [58, 0]
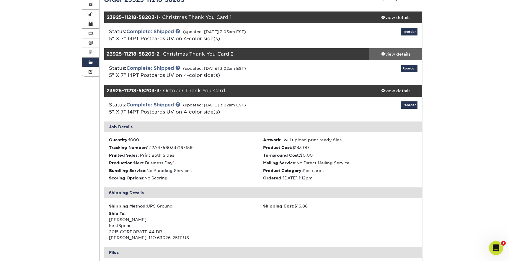
click at [389, 54] on div "view details" at bounding box center [395, 54] width 53 height 6
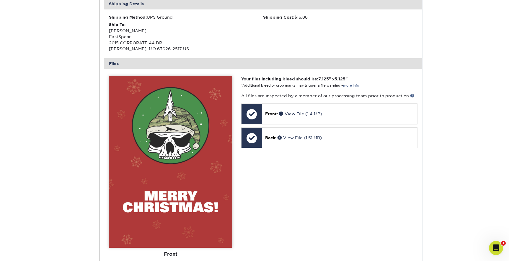
scroll to position [255, 0]
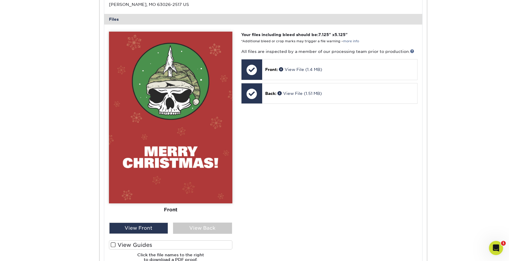
click at [113, 244] on span at bounding box center [113, 245] width 5 height 6
click at [0, 0] on input "View Guides" at bounding box center [0, 0] width 0 height 0
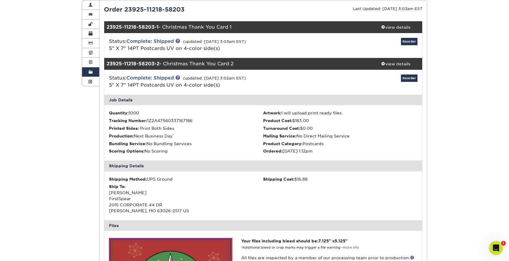
scroll to position [12, 0]
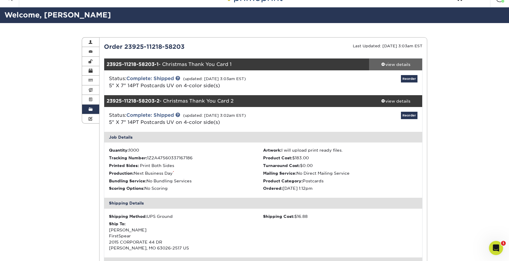
click at [391, 64] on div "view details" at bounding box center [395, 64] width 53 height 6
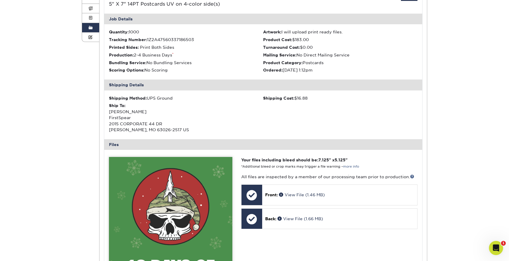
scroll to position [203, 0]
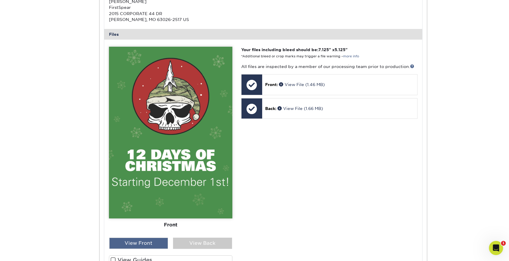
click at [134, 241] on div "View Front" at bounding box center [138, 242] width 59 height 11
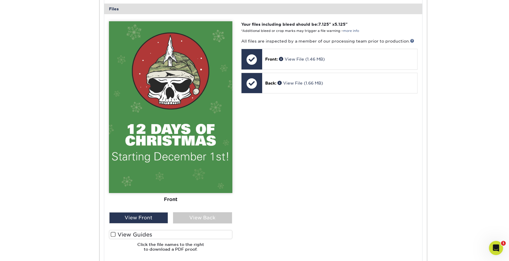
scroll to position [251, 0]
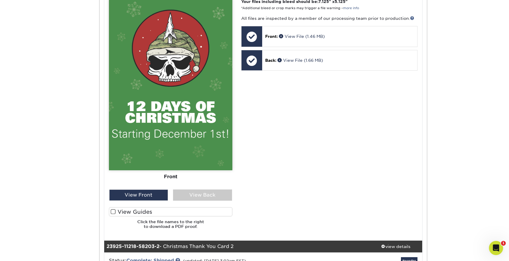
click at [114, 212] on span at bounding box center [113, 212] width 5 height 6
click at [0, 0] on input "View Guides" at bounding box center [0, 0] width 0 height 0
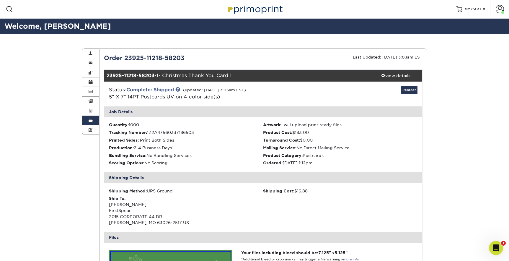
scroll to position [0, 0]
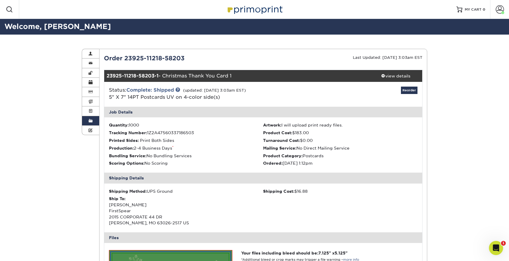
drag, startPoint x: 164, startPoint y: 76, endPoint x: 233, endPoint y: 75, distance: 69.1
click at [233, 75] on div "23925-11218-58203-1 - Christmas Thank You Card 1" at bounding box center [236, 76] width 265 height 12
copy div "Christmas Thank You Card 1"
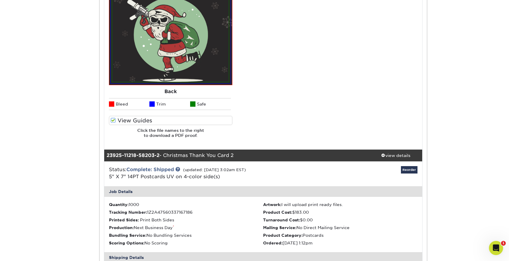
scroll to position [641, 0]
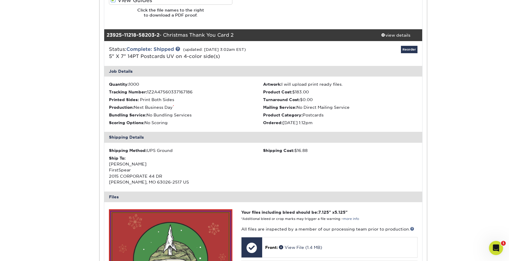
click at [184, 36] on div "23925-11218-58203-2 - Christmas Thank You Card 2" at bounding box center [236, 35] width 265 height 12
click at [167, 35] on div "23925-11218-58203-2 - Christmas Thank You Card 2" at bounding box center [236, 35] width 265 height 12
drag, startPoint x: 166, startPoint y: 35, endPoint x: 250, endPoint y: 35, distance: 84.2
click at [250, 35] on div "23925-11218-58203-2 - Christmas Thank You Card 2" at bounding box center [236, 35] width 265 height 12
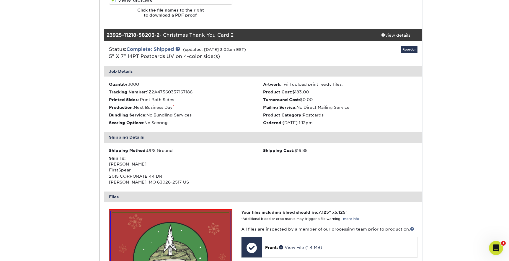
copy div "Christmas Thank You Card 2"
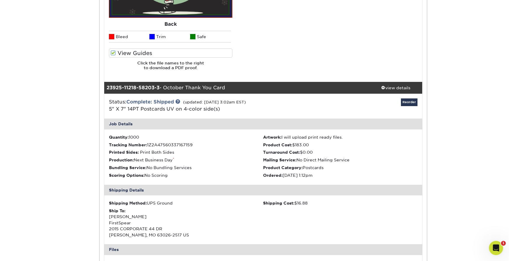
scroll to position [1237, 0]
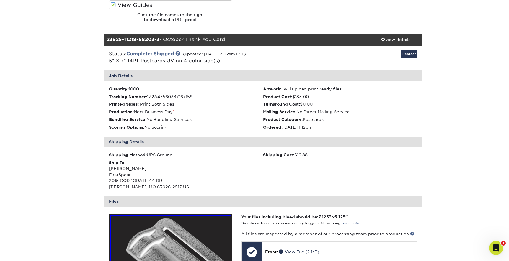
click at [180, 41] on div "23925-11218-58203-3 - October Thank You Card" at bounding box center [236, 40] width 265 height 12
drag, startPoint x: 165, startPoint y: 38, endPoint x: 228, endPoint y: 37, distance: 62.6
click at [228, 36] on div "23925-11218-58203-3 - October Thank You Card" at bounding box center [236, 40] width 265 height 12
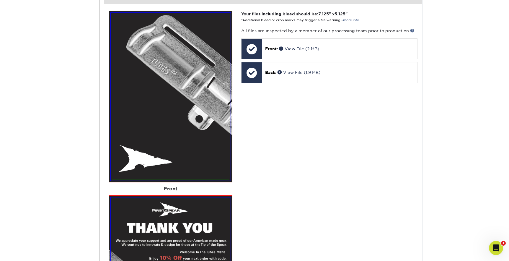
scroll to position [1445, 0]
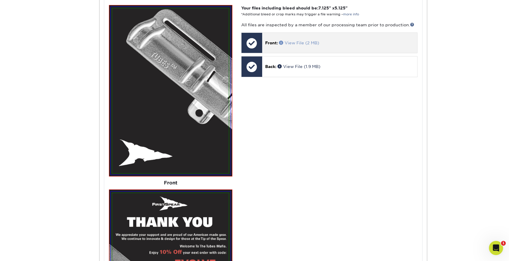
click at [282, 41] on span at bounding box center [282, 42] width 6 height 4
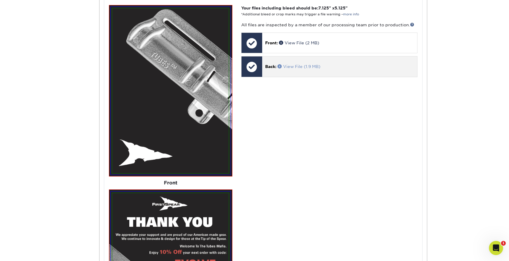
click at [280, 68] on span at bounding box center [281, 66] width 6 height 4
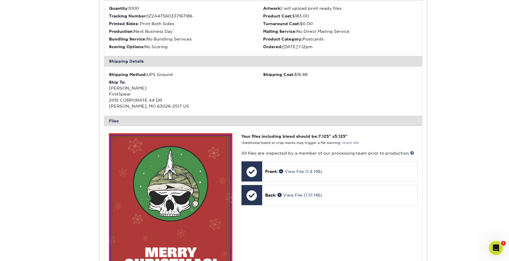
scroll to position [667, 0]
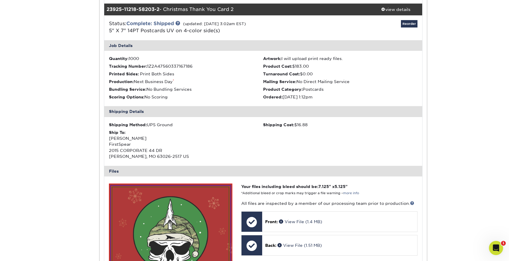
click at [168, 7] on div "23925-11218-58203-2 - Christmas Thank You Card 2" at bounding box center [236, 10] width 265 height 12
drag, startPoint x: 166, startPoint y: 9, endPoint x: 239, endPoint y: 9, distance: 73.5
click at [239, 9] on div "23925-11218-58203-2 - Christmas Thank You Card 2" at bounding box center [236, 10] width 265 height 12
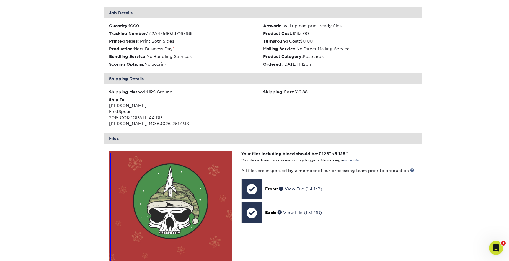
scroll to position [772, 0]
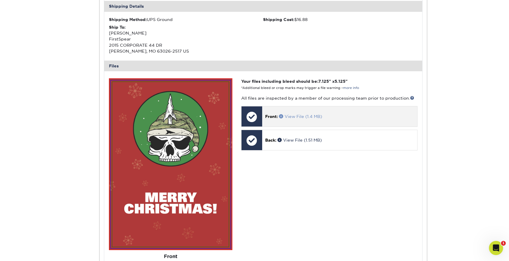
click at [281, 115] on span at bounding box center [282, 116] width 6 height 4
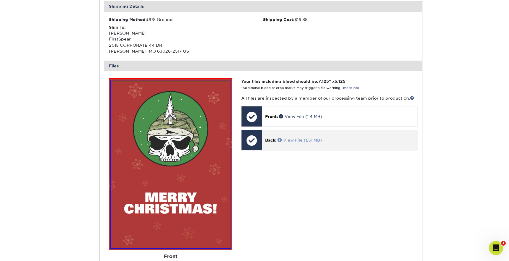
click at [279, 139] on span at bounding box center [281, 140] width 6 height 4
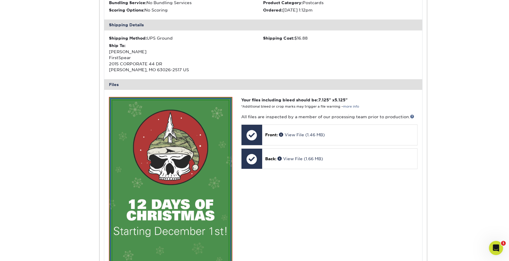
scroll to position [29, 0]
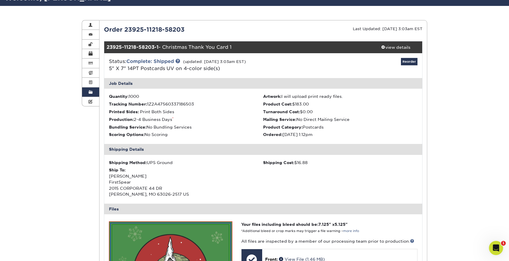
click at [178, 45] on div "23925-11218-58203-1 - Christmas Thank You Card 1" at bounding box center [236, 47] width 265 height 12
drag, startPoint x: 164, startPoint y: 46, endPoint x: 241, endPoint y: 47, distance: 76.5
click at [241, 47] on div "23925-11218-58203-1 - Christmas Thank You Card 1" at bounding box center [236, 47] width 265 height 12
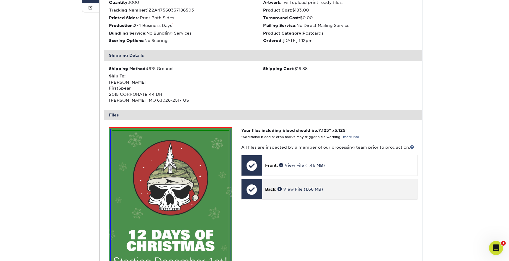
scroll to position [229, 0]
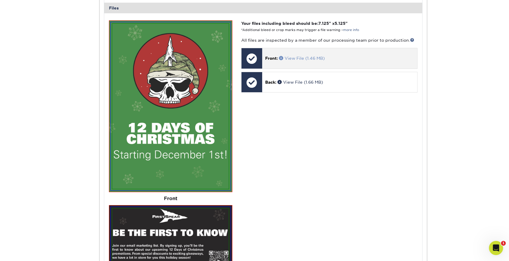
click at [282, 58] on span at bounding box center [282, 58] width 6 height 4
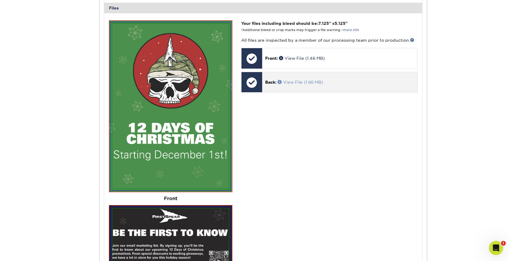
click at [279, 81] on span at bounding box center [281, 82] width 6 height 4
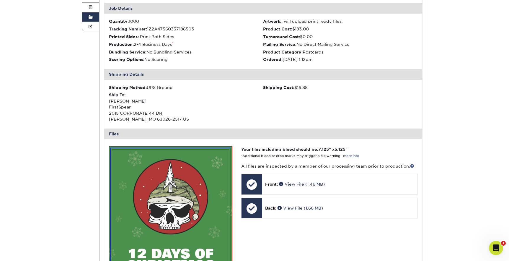
scroll to position [47, 0]
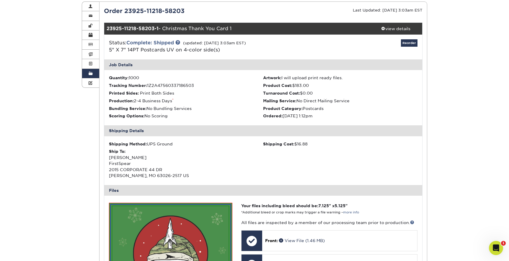
click at [91, 74] on span at bounding box center [91, 73] width 4 height 5
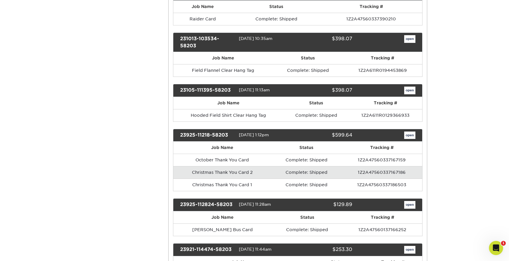
scroll to position [2032, 0]
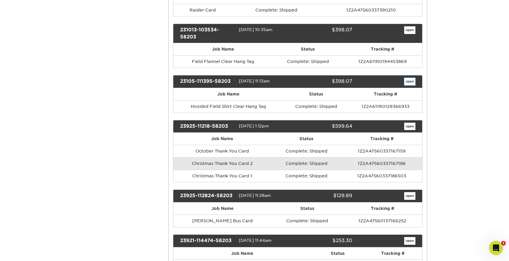
click at [409, 82] on link "open" at bounding box center [409, 82] width 11 height 8
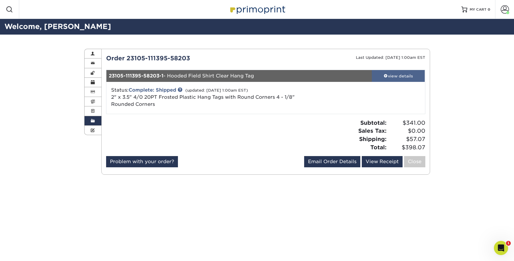
click at [382, 76] on div "view details" at bounding box center [398, 76] width 53 height 6
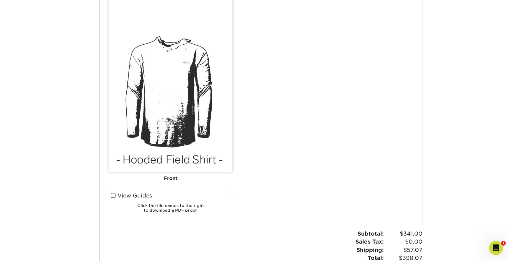
scroll to position [320, 0]
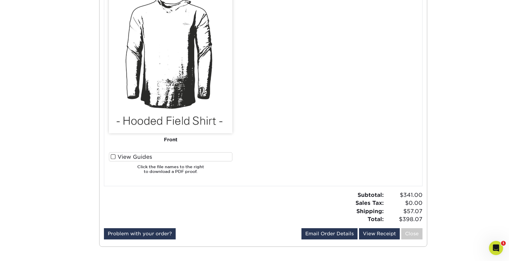
click at [113, 157] on span at bounding box center [113, 157] width 5 height 6
click at [0, 0] on input "View Guides" at bounding box center [0, 0] width 0 height 0
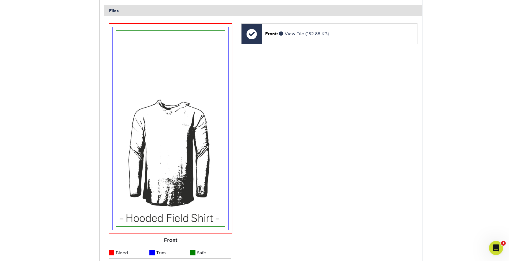
scroll to position [232, 0]
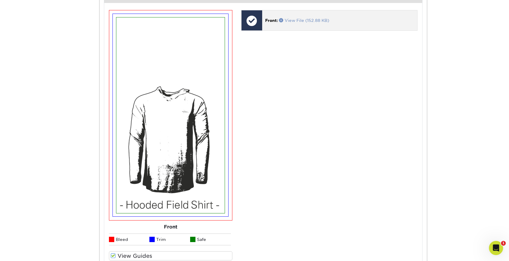
click at [282, 19] on span at bounding box center [282, 20] width 6 height 4
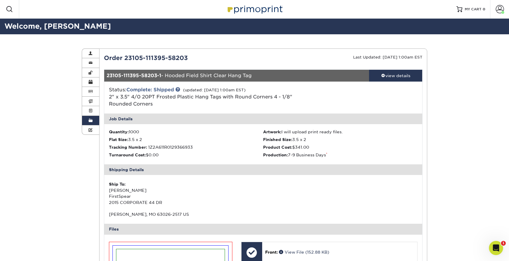
scroll to position [0, 0]
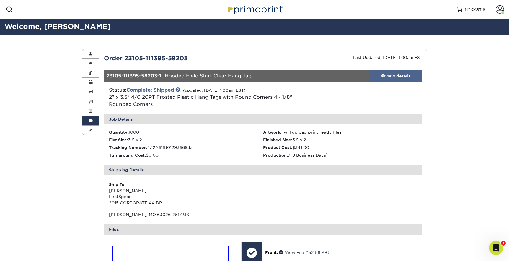
click at [387, 77] on div "view details" at bounding box center [395, 76] width 53 height 6
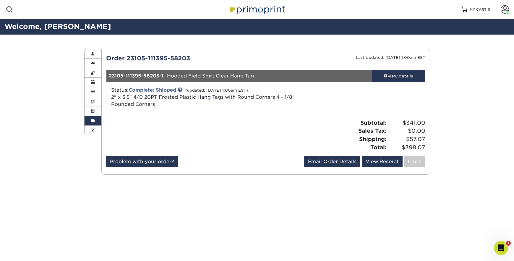
click at [95, 120] on link "Order History" at bounding box center [92, 120] width 17 height 9
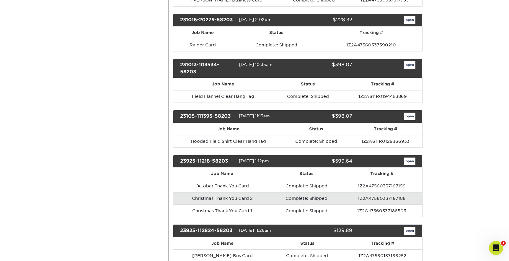
scroll to position [1993, 0]
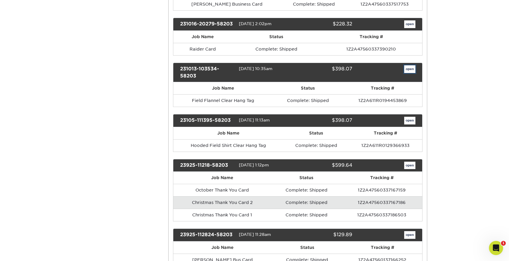
click at [411, 69] on link "open" at bounding box center [409, 69] width 11 height 8
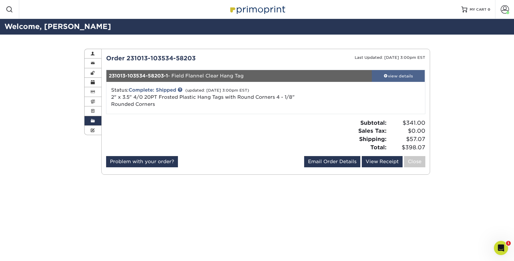
click at [384, 75] on span at bounding box center [385, 76] width 4 height 4
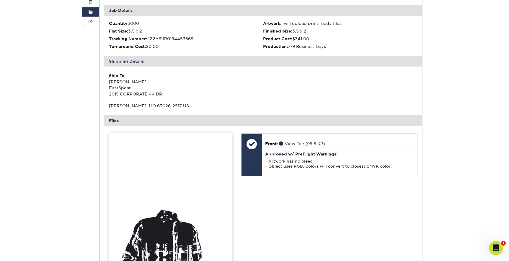
scroll to position [201, 0]
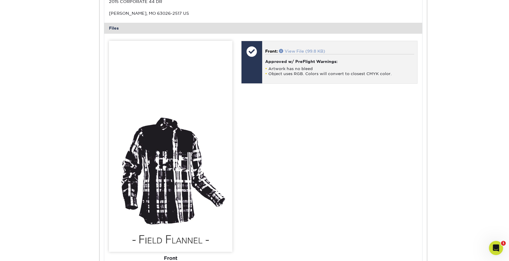
click at [281, 50] on span at bounding box center [282, 51] width 6 height 4
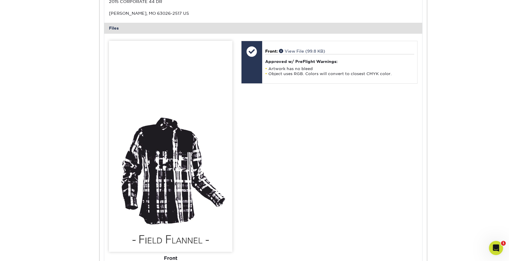
scroll to position [0, 0]
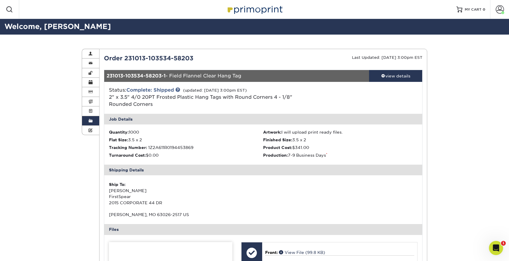
click at [89, 120] on span at bounding box center [91, 120] width 4 height 5
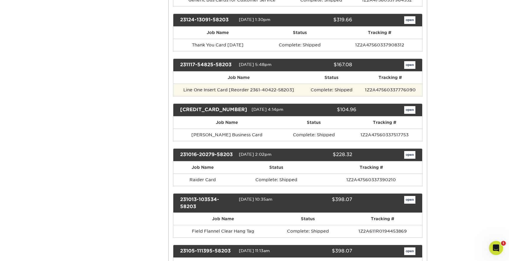
scroll to position [1823, 0]
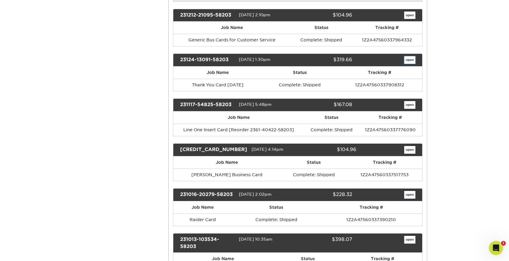
click at [413, 59] on link "open" at bounding box center [409, 60] width 11 height 8
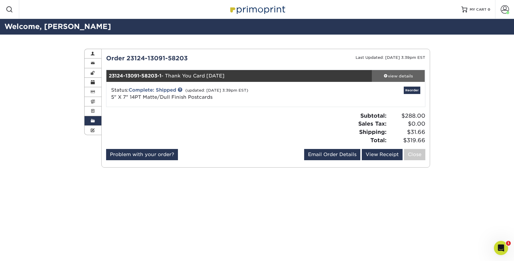
click at [385, 74] on span at bounding box center [385, 76] width 4 height 4
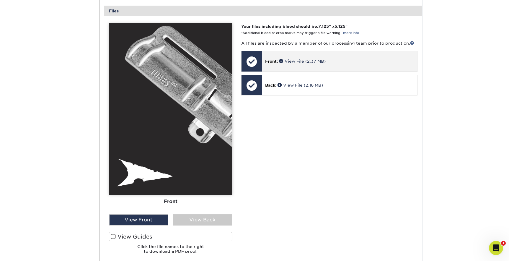
scroll to position [228, 0]
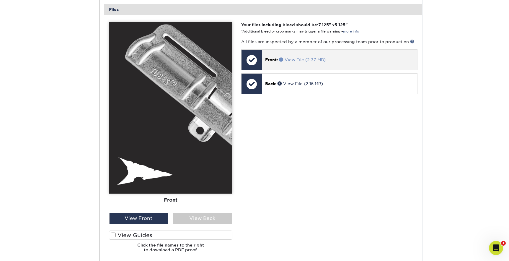
click at [281, 59] on span at bounding box center [282, 59] width 6 height 4
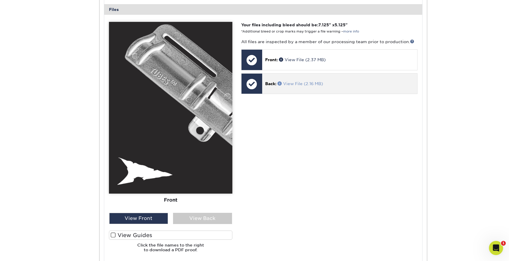
click at [279, 82] on span at bounding box center [281, 83] width 6 height 4
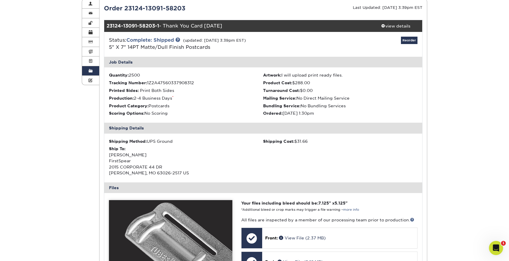
scroll to position [15, 0]
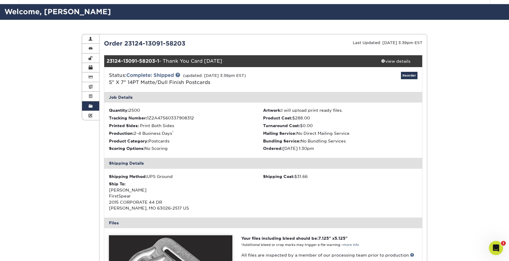
click at [198, 64] on div "23124-13091-58203-1 - Thank You Card [DATE]" at bounding box center [236, 61] width 265 height 12
click at [198, 63] on div "23124-13091-58203-1 - Thank You Card [DATE]" at bounding box center [236, 61] width 265 height 12
click at [167, 59] on div "23124-13091-58203-1 - Thank You Card [DATE]" at bounding box center [236, 61] width 265 height 12
drag, startPoint x: 166, startPoint y: 61, endPoint x: 237, endPoint y: 61, distance: 70.9
click at [237, 61] on div "23124-13091-58203-1 - Thank You Card [DATE]" at bounding box center [236, 61] width 265 height 12
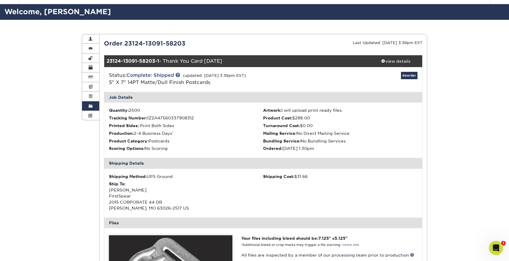
click at [90, 104] on span at bounding box center [91, 106] width 4 height 5
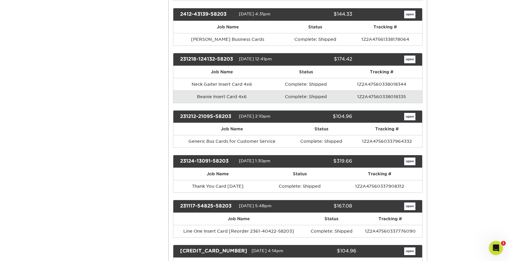
scroll to position [1717, 0]
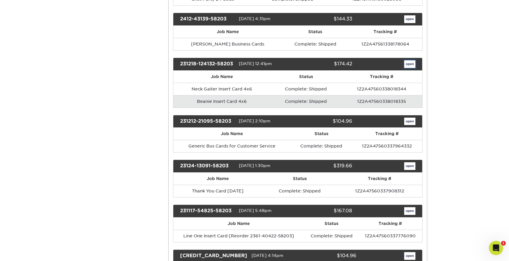
click at [411, 63] on link "open" at bounding box center [409, 64] width 11 height 8
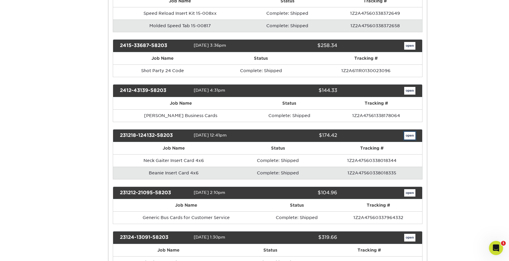
scroll to position [0, 0]
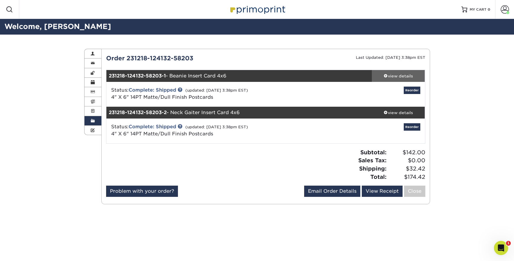
click at [390, 75] on div "view details" at bounding box center [398, 76] width 53 height 6
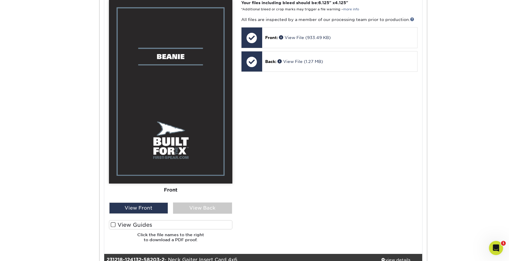
scroll to position [328, 0]
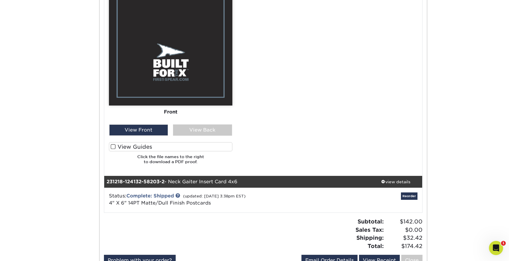
click at [111, 146] on span at bounding box center [113, 147] width 5 height 6
click at [0, 0] on input "View Guides" at bounding box center [0, 0] width 0 height 0
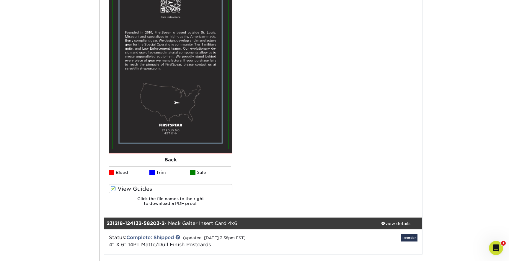
scroll to position [545, 0]
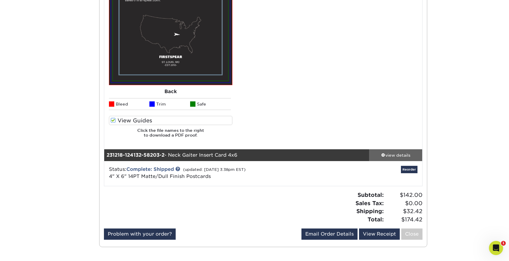
click at [391, 156] on div "view details" at bounding box center [395, 155] width 53 height 6
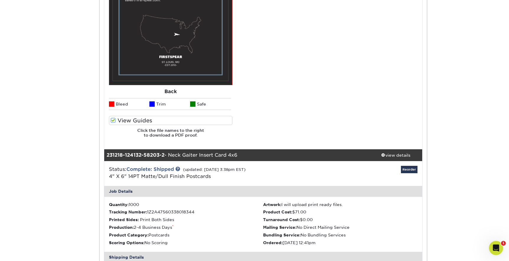
scroll to position [939, 0]
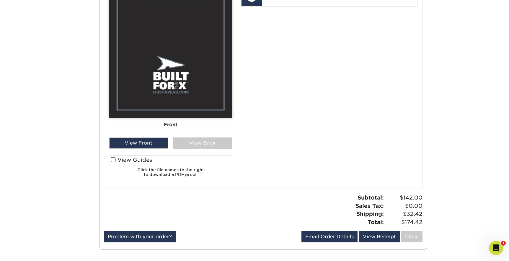
click at [124, 161] on label "View Guides" at bounding box center [170, 159] width 123 height 9
click at [0, 0] on input "View Guides" at bounding box center [0, 0] width 0 height 0
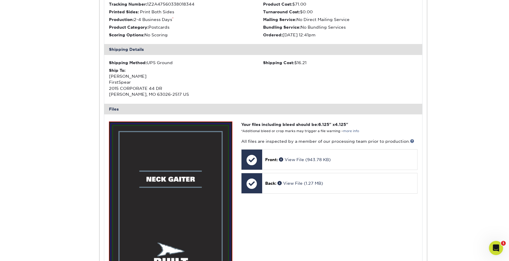
scroll to position [777, 0]
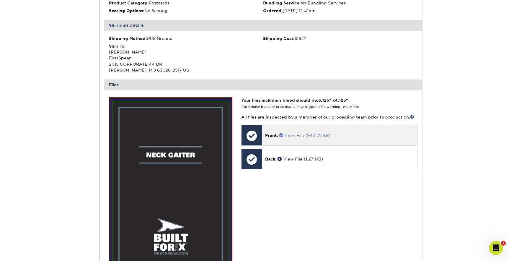
click at [282, 135] on span at bounding box center [282, 135] width 6 height 4
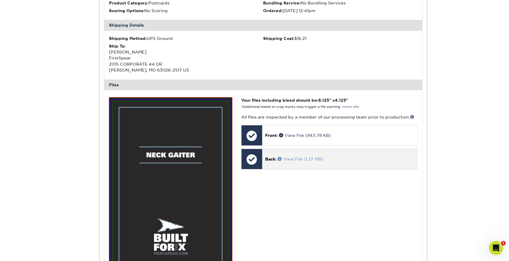
click at [279, 159] on span at bounding box center [281, 159] width 6 height 4
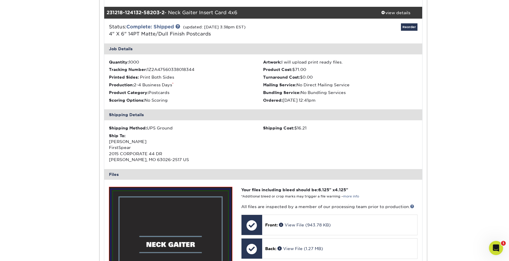
scroll to position [663, 0]
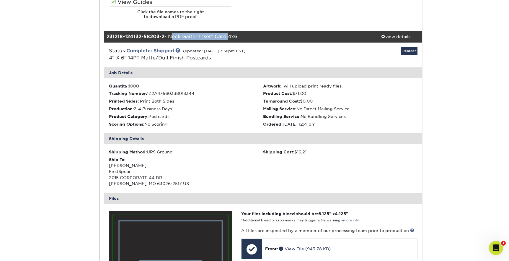
drag, startPoint x: 171, startPoint y: 35, endPoint x: 229, endPoint y: 35, distance: 57.9
click at [229, 35] on div "231218-124132-58203-2 - Neck Gaiter Insert Card 4x6" at bounding box center [236, 37] width 265 height 12
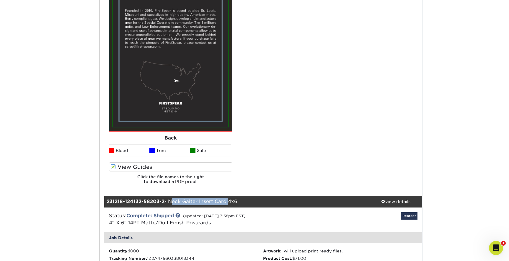
scroll to position [465, 0]
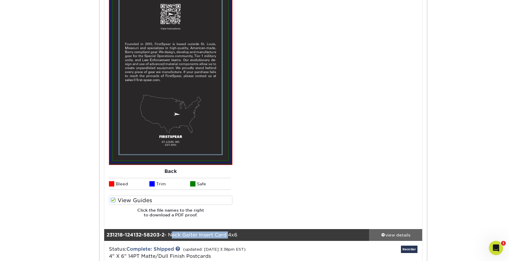
click at [388, 236] on div "view details" at bounding box center [395, 235] width 53 height 6
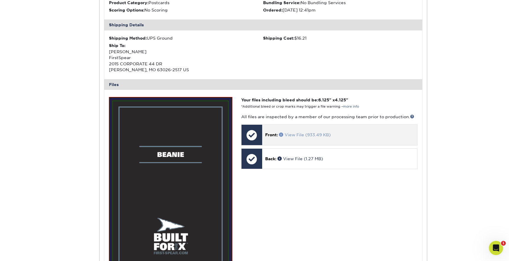
scroll to position [181, 0]
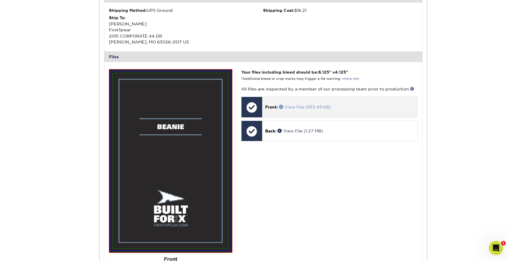
click at [282, 105] on span at bounding box center [282, 107] width 6 height 4
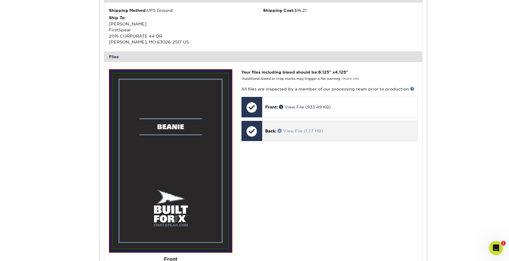
click at [279, 129] on span at bounding box center [281, 130] width 6 height 4
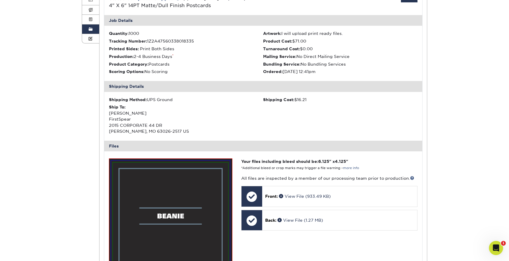
scroll to position [3, 0]
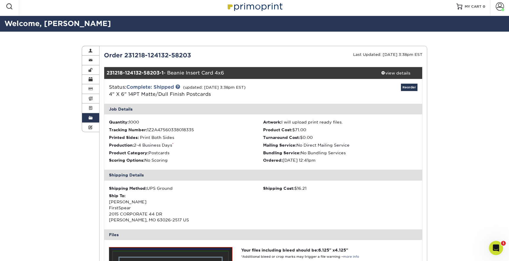
click at [172, 74] on div "231218-124132-58203-1 - Beanie Insert Card 4x6" at bounding box center [236, 73] width 265 height 12
drag, startPoint x: 170, startPoint y: 72, endPoint x: 215, endPoint y: 72, distance: 44.6
click at [215, 72] on div "231218-124132-58203-1 - Beanie Insert Card 4x6" at bounding box center [236, 73] width 265 height 12
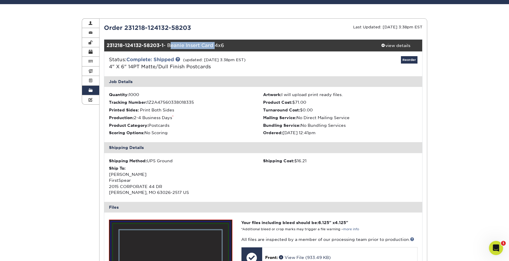
scroll to position [0, 0]
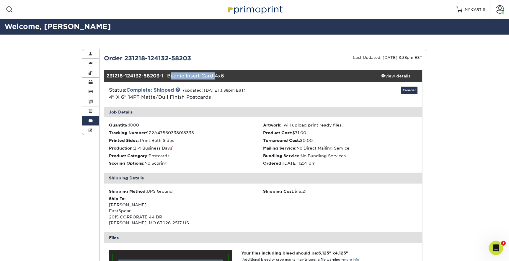
click at [89, 122] on span at bounding box center [91, 120] width 4 height 5
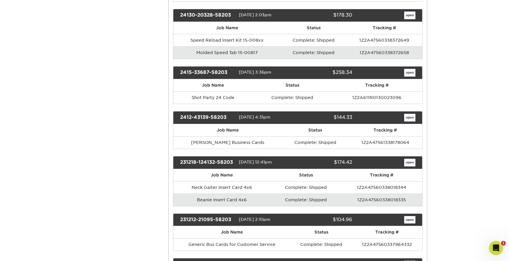
scroll to position [1612, 0]
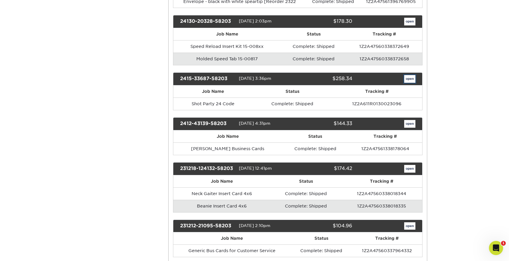
click at [409, 78] on link "open" at bounding box center [409, 79] width 11 height 8
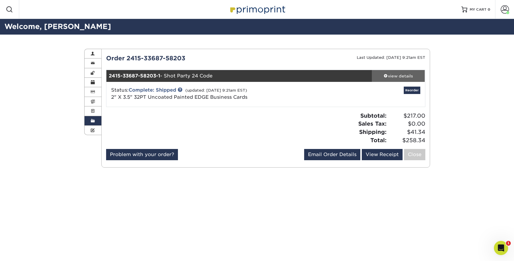
click at [401, 76] on div "view details" at bounding box center [398, 76] width 53 height 6
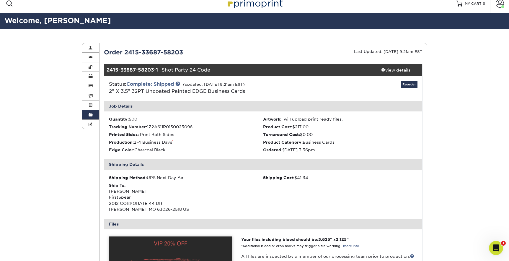
scroll to position [123, 0]
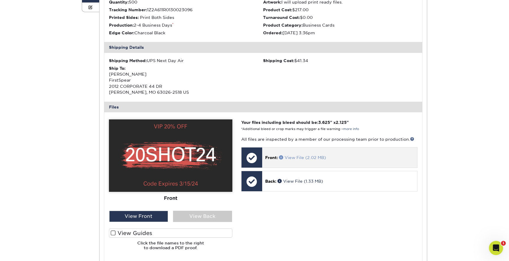
click at [282, 157] on span at bounding box center [282, 157] width 6 height 4
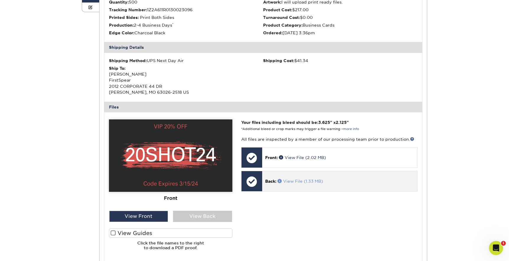
click at [281, 179] on span at bounding box center [281, 181] width 6 height 4
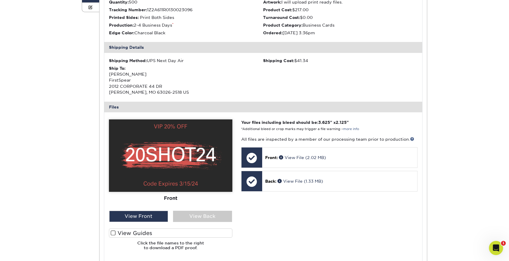
scroll to position [7, 0]
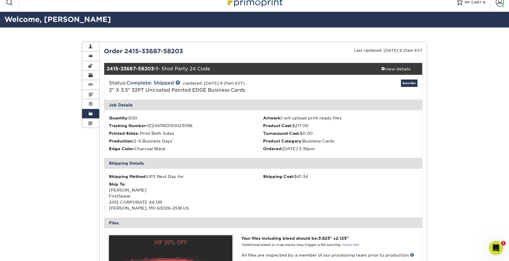
drag, startPoint x: 163, startPoint y: 68, endPoint x: 217, endPoint y: 71, distance: 54.1
click at [217, 71] on div "2415-33687-58203-1 - Shot Party 24 Code" at bounding box center [236, 69] width 265 height 12
click at [391, 66] on div "view details" at bounding box center [395, 69] width 53 height 6
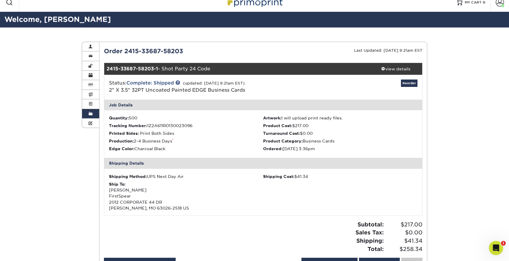
scroll to position [0, 0]
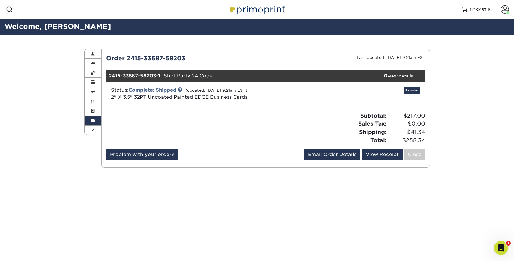
click at [94, 123] on span at bounding box center [93, 120] width 4 height 5
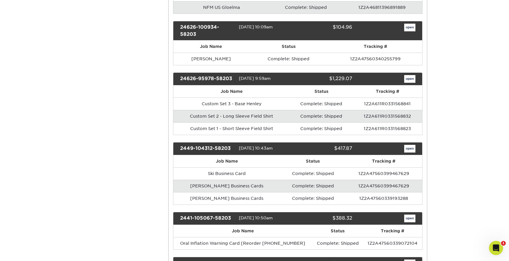
scroll to position [1235, 0]
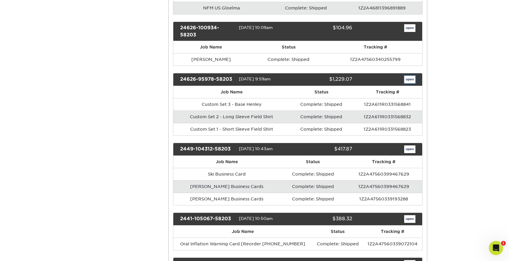
click at [411, 79] on link "open" at bounding box center [409, 80] width 11 height 8
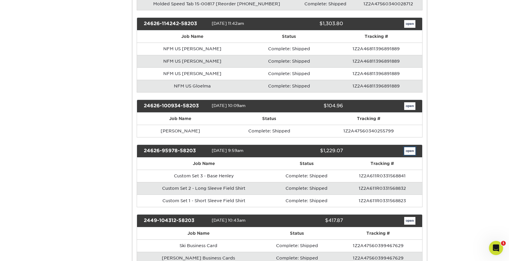
scroll to position [0, 0]
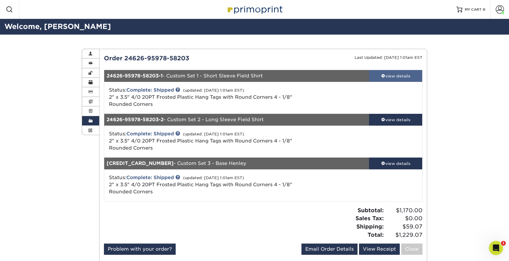
click at [383, 76] on span at bounding box center [383, 76] width 4 height 4
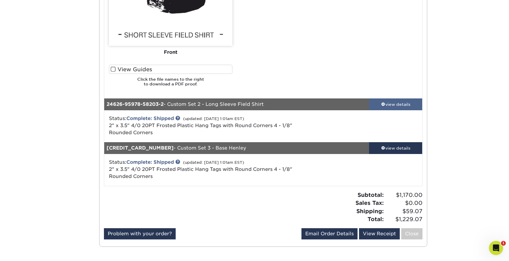
click at [384, 107] on div "view details" at bounding box center [395, 104] width 53 height 6
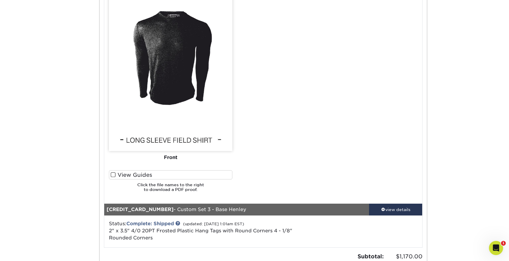
scroll to position [799, 0]
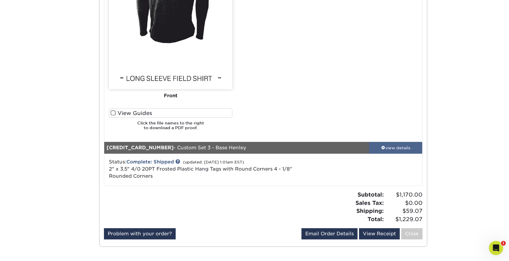
click at [386, 151] on link "view details" at bounding box center [395, 148] width 53 height 12
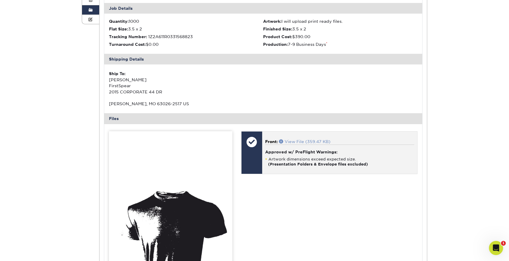
scroll to position [54, 0]
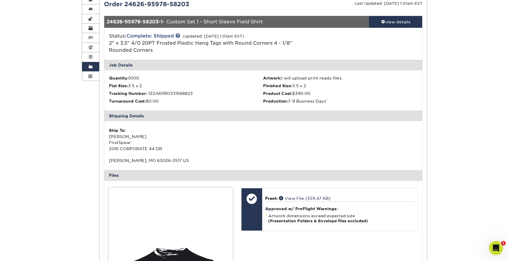
drag, startPoint x: 205, startPoint y: 21, endPoint x: 264, endPoint y: 22, distance: 58.5
click at [264, 22] on div "24626-95978-58203-1 - Custom Set 1 - Short Sleeve Field Shirt" at bounding box center [236, 22] width 265 height 12
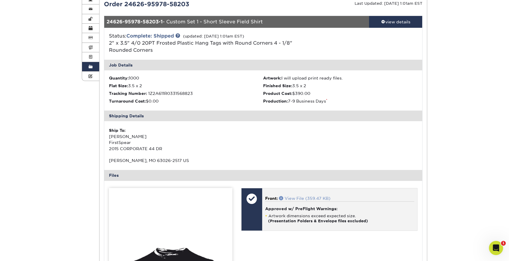
click at [282, 196] on span at bounding box center [282, 198] width 6 height 4
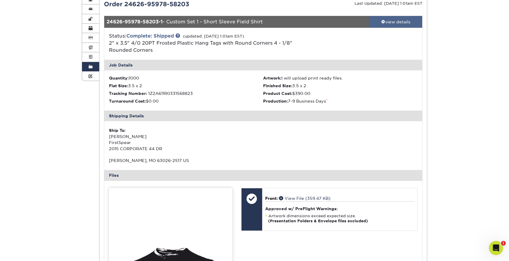
click at [391, 23] on div "view details" at bounding box center [395, 22] width 53 height 6
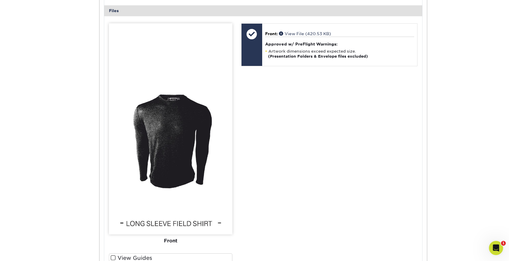
scroll to position [238, 0]
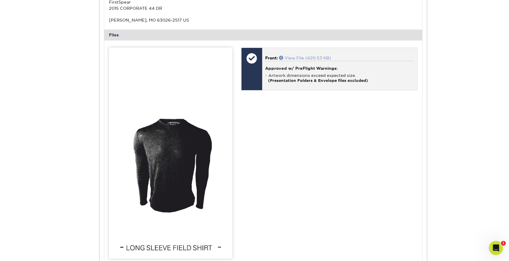
click at [282, 57] on span at bounding box center [282, 58] width 6 height 4
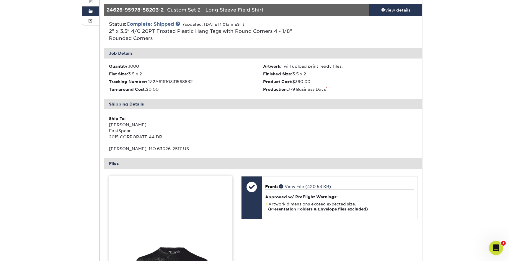
scroll to position [73, 0]
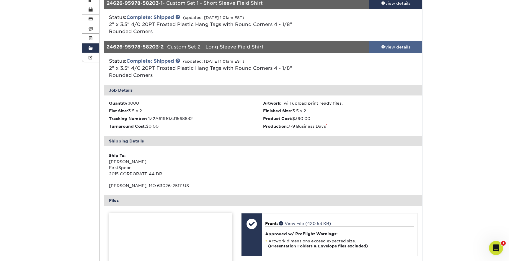
click at [377, 49] on div "view details" at bounding box center [395, 47] width 53 height 6
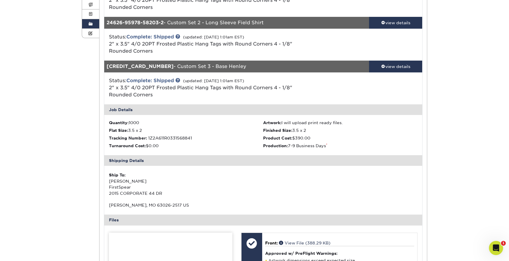
scroll to position [127, 0]
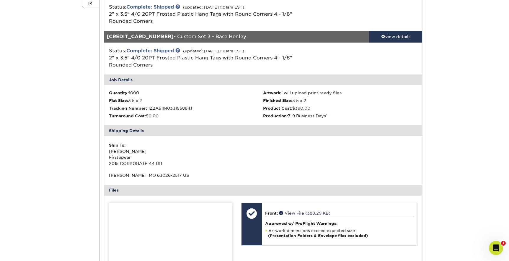
drag, startPoint x: 208, startPoint y: 37, endPoint x: 271, endPoint y: 38, distance: 63.5
click at [271, 38] on div "[CREDIT_CARD_NUMBER] - Custom Set 3 - Base Henley" at bounding box center [236, 37] width 265 height 12
click at [386, 39] on div "view details" at bounding box center [395, 37] width 53 height 6
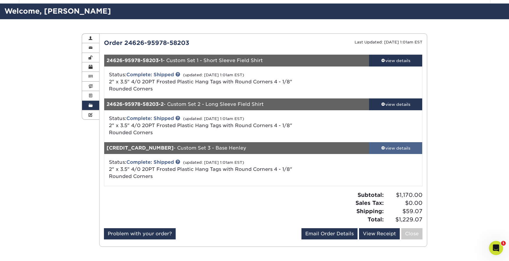
click at [382, 153] on link "view details" at bounding box center [395, 148] width 53 height 12
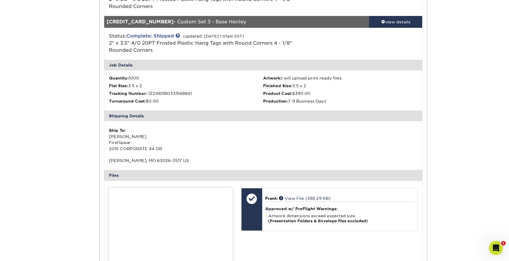
scroll to position [175, 0]
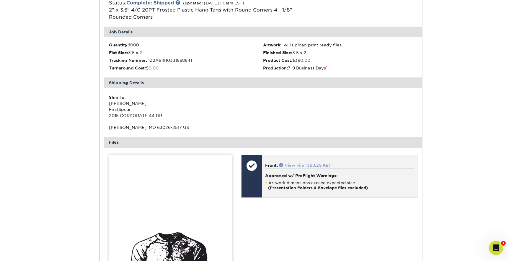
click at [282, 166] on span at bounding box center [282, 165] width 6 height 4
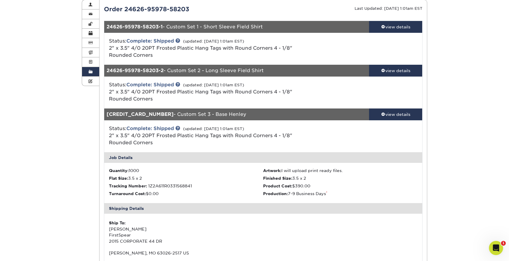
scroll to position [0, 0]
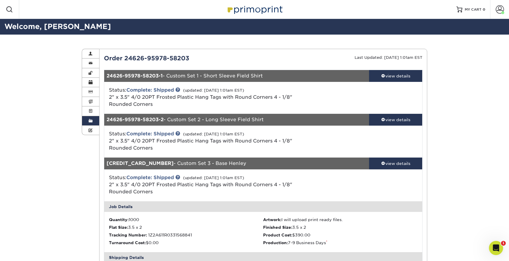
click at [92, 123] on span at bounding box center [91, 120] width 4 height 5
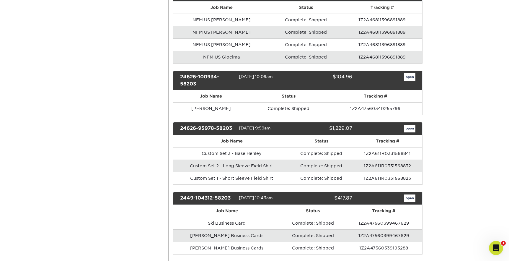
scroll to position [1186, 0]
click at [411, 78] on link "open" at bounding box center [409, 77] width 11 height 8
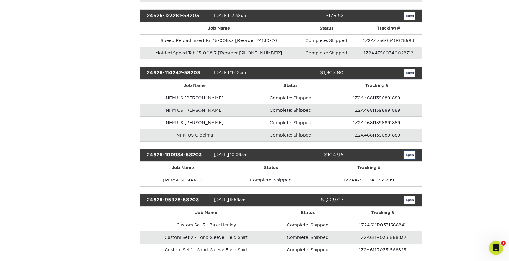
scroll to position [0, 0]
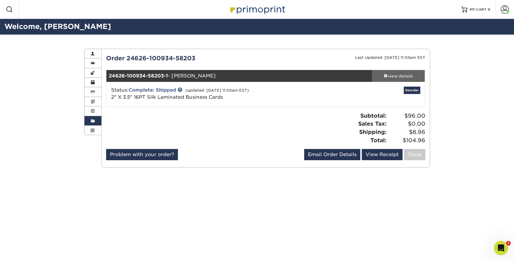
click at [397, 76] on div "view details" at bounding box center [398, 76] width 53 height 6
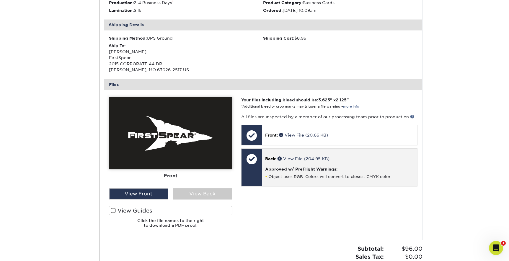
scroll to position [199, 0]
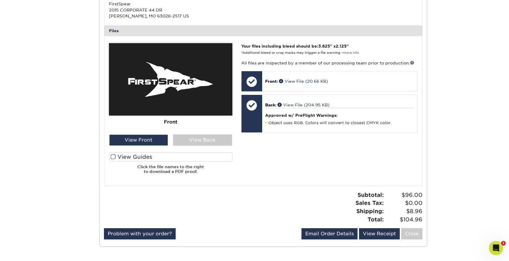
click at [110, 156] on label "View Guides" at bounding box center [170, 156] width 123 height 9
click at [0, 0] on input "View Guides" at bounding box center [0, 0] width 0 height 0
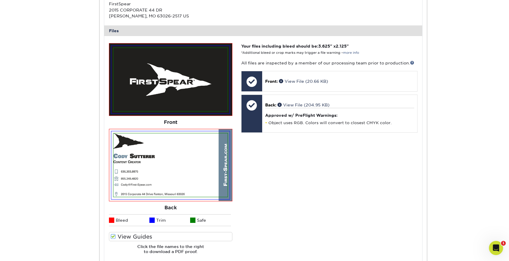
scroll to position [71, 0]
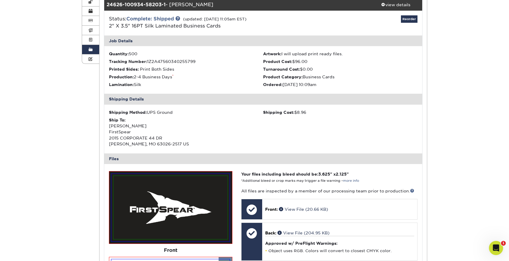
click at [90, 48] on link "Order History" at bounding box center [90, 49] width 17 height 9
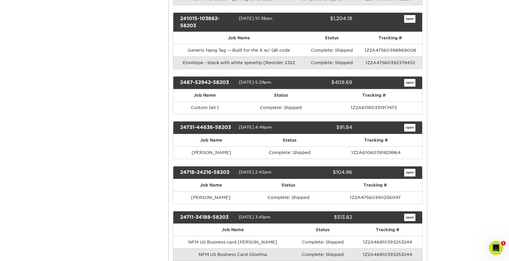
scroll to position [843, 0]
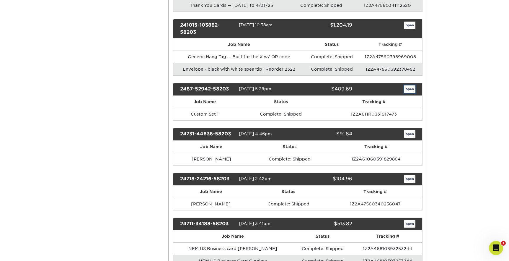
click at [412, 91] on link "open" at bounding box center [409, 89] width 11 height 8
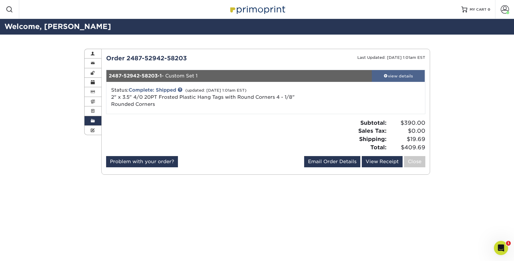
click at [384, 77] on span at bounding box center [385, 76] width 4 height 4
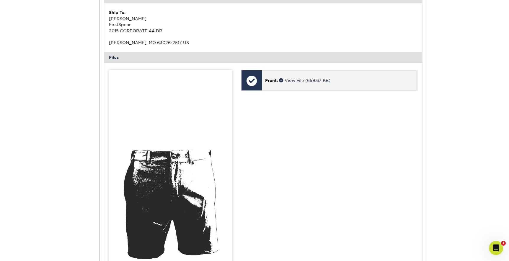
scroll to position [172, 0]
click at [282, 79] on span at bounding box center [282, 80] width 6 height 4
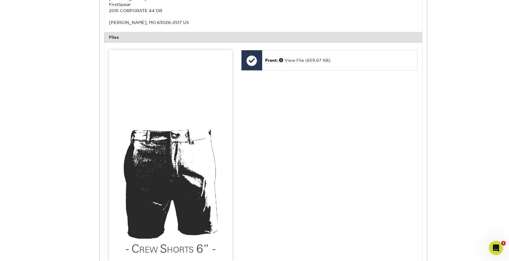
scroll to position [0, 0]
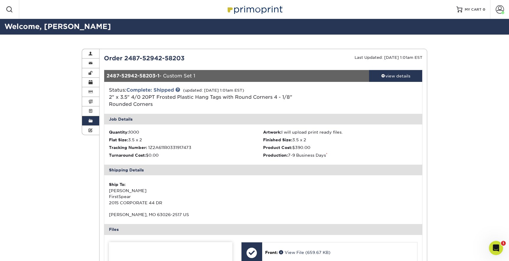
click at [92, 122] on span at bounding box center [91, 120] width 4 height 5
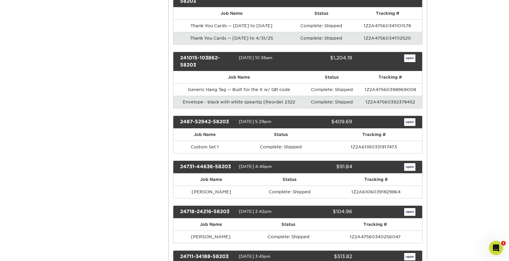
scroll to position [776, 0]
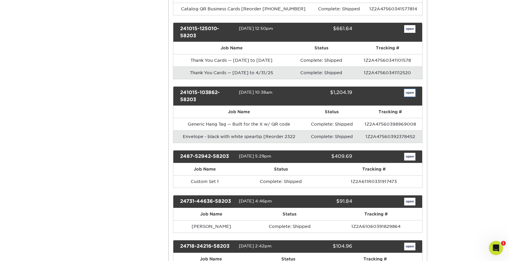
click at [408, 91] on link "open" at bounding box center [409, 93] width 11 height 8
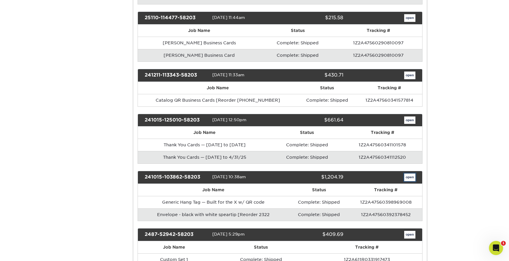
scroll to position [0, 0]
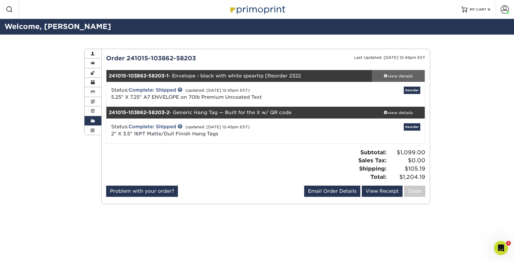
click at [396, 77] on div "view details" at bounding box center [398, 76] width 53 height 6
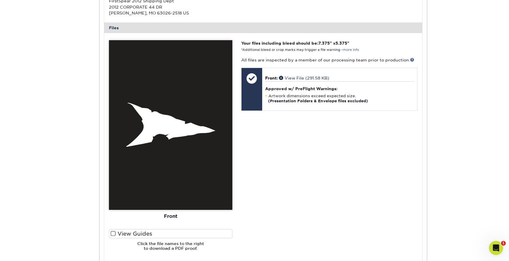
scroll to position [295, 0]
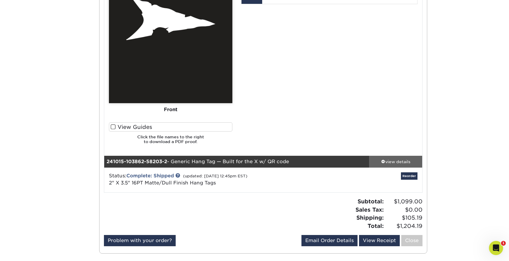
click at [386, 162] on div "view details" at bounding box center [395, 162] width 53 height 6
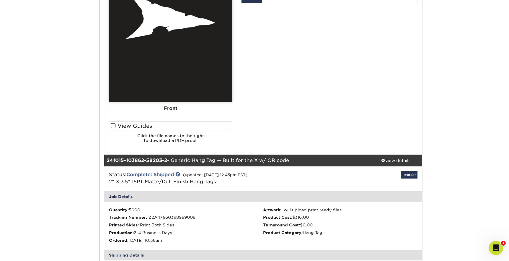
scroll to position [296, 0]
click at [145, 127] on label "View Guides" at bounding box center [170, 125] width 123 height 9
click at [0, 0] on input "View Guides" at bounding box center [0, 0] width 0 height 0
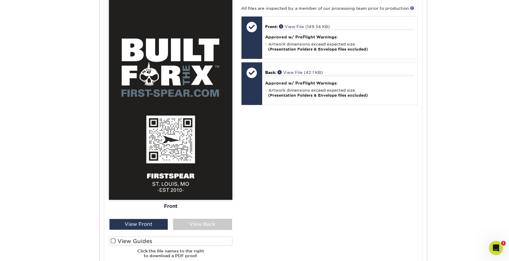
scroll to position [724, 0]
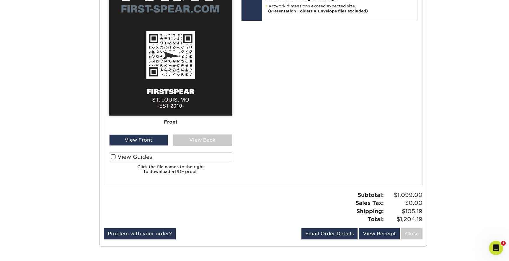
click at [135, 156] on label "View Guides" at bounding box center [170, 156] width 123 height 9
click at [0, 0] on input "View Guides" at bounding box center [0, 0] width 0 height 0
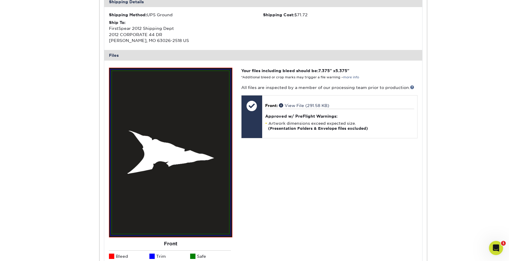
scroll to position [36, 0]
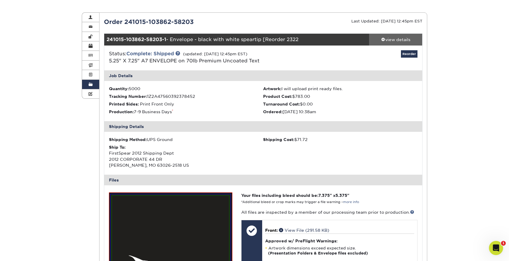
click at [385, 38] on div "view details" at bounding box center [395, 40] width 53 height 6
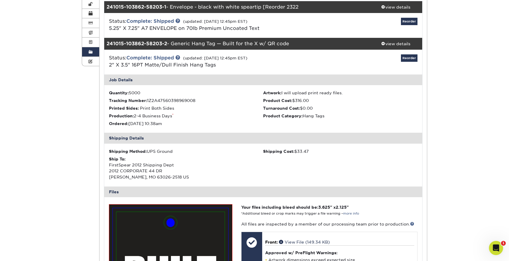
scroll to position [50, 0]
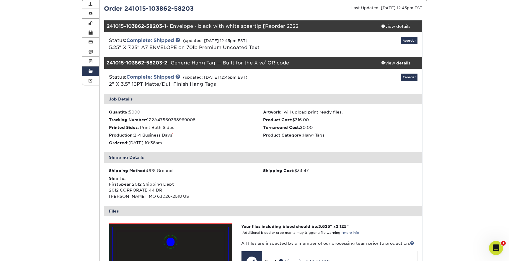
click at [183, 64] on div "241015-103862-58203-2 - Generic Hang Tag — Built for the X w/ QR code" at bounding box center [236, 63] width 265 height 12
drag, startPoint x: 173, startPoint y: 63, endPoint x: 293, endPoint y: 63, distance: 119.9
click at [293, 63] on div "241015-103862-58203-2 - Generic Hang Tag — Built for the X w/ QR code" at bounding box center [236, 63] width 265 height 12
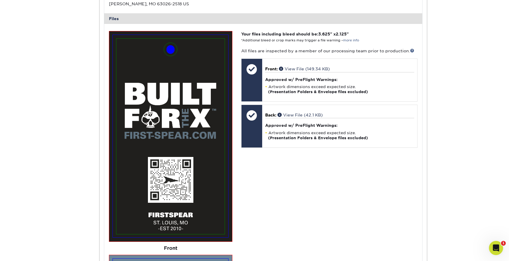
scroll to position [243, 0]
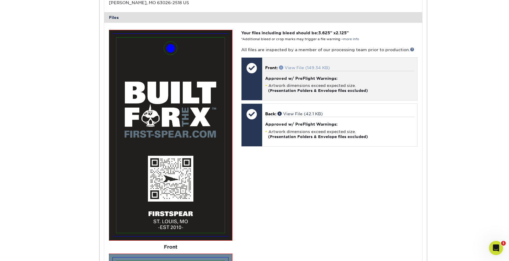
click at [282, 67] on span at bounding box center [282, 67] width 6 height 4
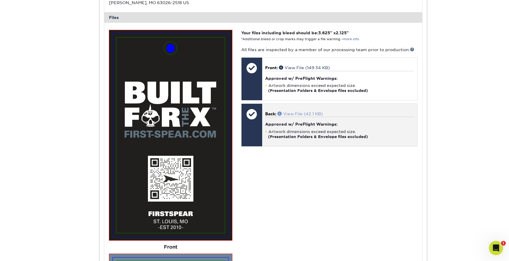
click at [281, 113] on span at bounding box center [281, 113] width 6 height 4
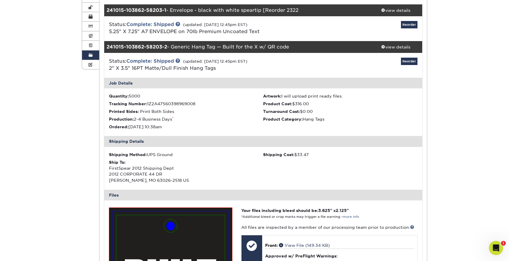
scroll to position [56, 0]
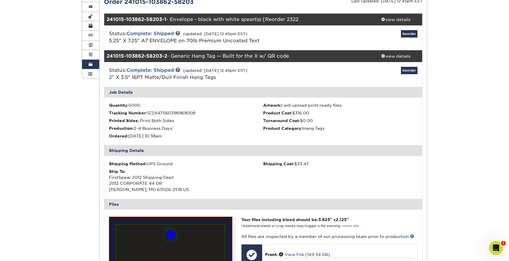
click at [90, 63] on span at bounding box center [91, 64] width 4 height 5
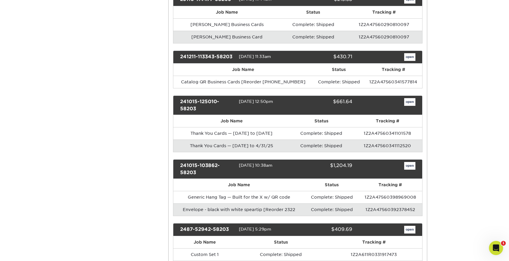
scroll to position [737, 0]
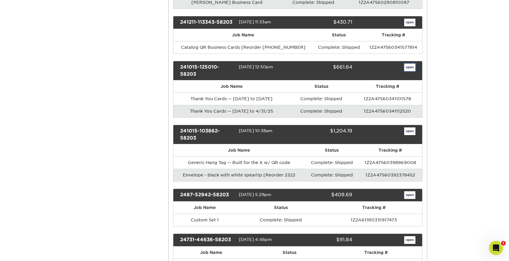
click at [409, 68] on link "open" at bounding box center [409, 67] width 11 height 8
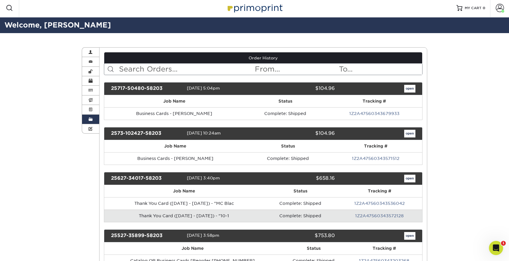
scroll to position [0, 0]
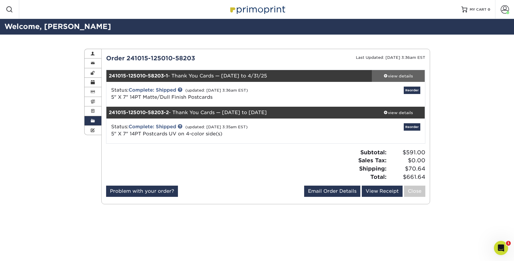
click at [383, 74] on span at bounding box center [385, 76] width 4 height 4
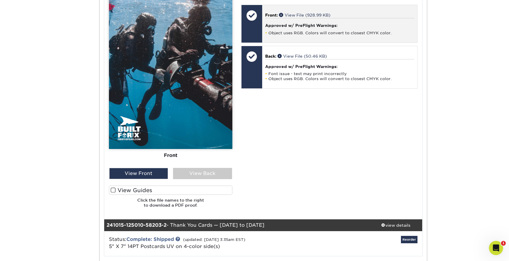
scroll to position [337, 0]
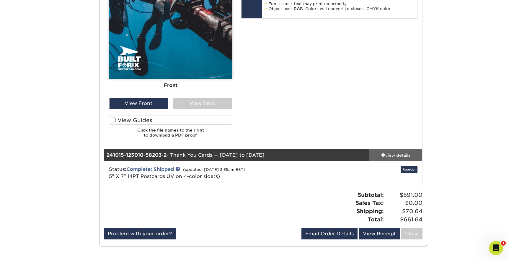
click at [383, 154] on span at bounding box center [383, 155] width 4 height 4
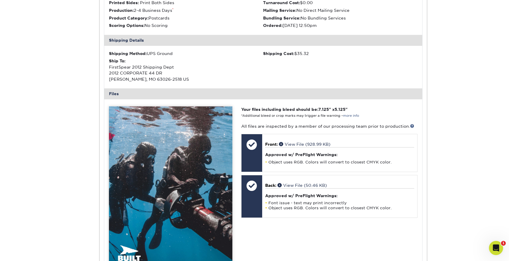
scroll to position [14, 0]
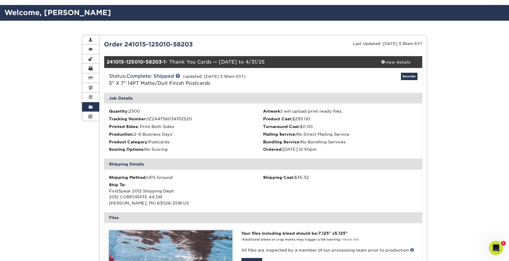
drag, startPoint x: 172, startPoint y: 62, endPoint x: 271, endPoint y: 62, distance: 98.6
click at [271, 62] on div "241015-125010-58203-1 - Thank You Cards — [DATE] to 4/31/25" at bounding box center [236, 62] width 265 height 12
click at [244, 61] on div "241015-125010-58203-1 - Thank You Cards — [DATE] to 4/31/25" at bounding box center [236, 62] width 265 height 12
drag, startPoint x: 229, startPoint y: 63, endPoint x: 272, endPoint y: 62, distance: 43.1
click at [272, 62] on div "241015-125010-58203-1 - Thank You Cards — [DATE] to 4/31/25" at bounding box center [236, 62] width 265 height 12
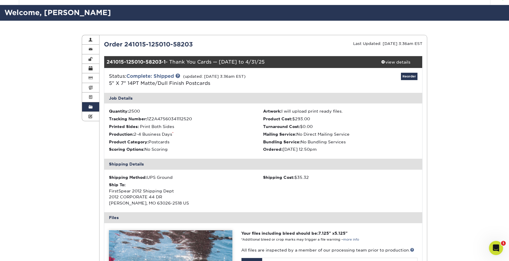
scroll to position [15, 0]
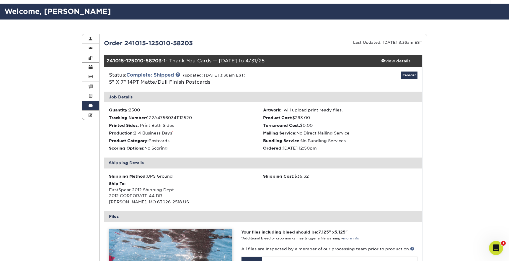
click at [213, 67] on div "Status: Complete: Shipped (updated: [DATE] 3:36am EST) 5" X 7" 14PT Matte/Dull …" at bounding box center [263, 79] width 327 height 25
drag, startPoint x: 172, startPoint y: 60, endPoint x: 263, endPoint y: 58, distance: 90.4
click at [263, 58] on div "241015-125010-58203-1 - Thank You Cards — [DATE] to 4/31/25" at bounding box center [236, 61] width 265 height 12
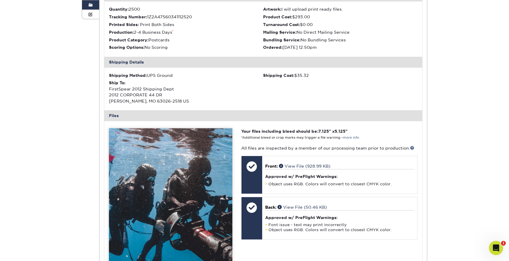
scroll to position [161, 0]
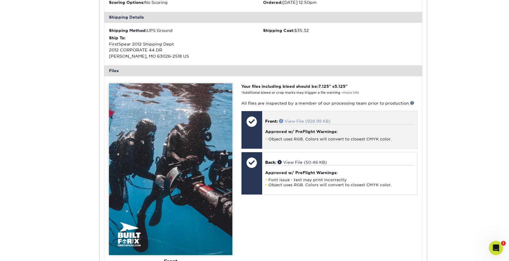
click at [281, 120] on span at bounding box center [282, 121] width 6 height 4
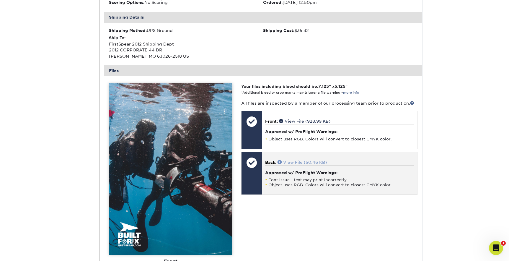
click at [281, 161] on span at bounding box center [281, 162] width 6 height 4
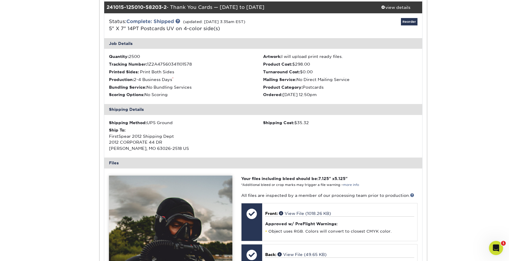
scroll to position [473, 0]
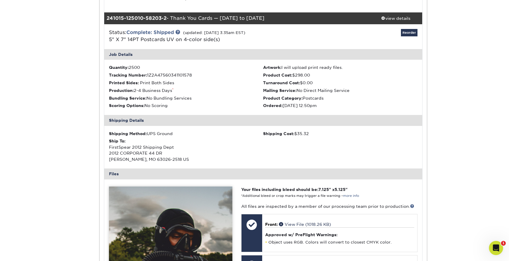
click at [183, 17] on div "241015-125010-58203-2 - Thank You Cards — [DATE] to [DATE]" at bounding box center [236, 18] width 265 height 12
drag, startPoint x: 220, startPoint y: 17, endPoint x: 252, endPoint y: 18, distance: 31.9
click at [252, 18] on div "241015-125010-58203-2 - Thank You Cards — [DATE] to [DATE]" at bounding box center [236, 18] width 265 height 12
click at [246, 18] on div "241015-125010-58203-2 - Thank You Cards — [DATE] to [DATE]" at bounding box center [236, 18] width 265 height 12
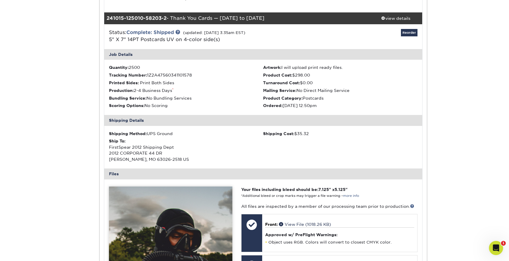
click at [236, 18] on div "241015-125010-58203-2 - Thank You Cards — [DATE] to [DATE]" at bounding box center [236, 18] width 265 height 12
click at [202, 18] on div "241015-125010-58203-2 - Thank You Cards — [DATE] to [DATE]" at bounding box center [236, 18] width 265 height 12
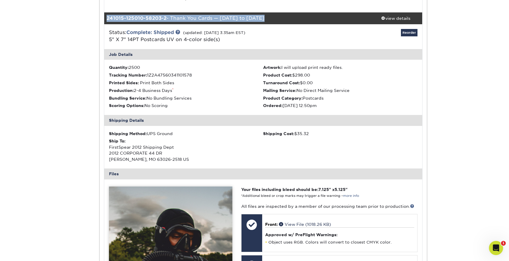
click at [202, 18] on div "241015-125010-58203-2 - Thank You Cards — [DATE] to [DATE]" at bounding box center [236, 18] width 265 height 12
click at [181, 18] on div "241015-125010-58203-2 - Thank You Cards — [DATE] to [DATE]" at bounding box center [236, 18] width 265 height 12
drag, startPoint x: 172, startPoint y: 17, endPoint x: 268, endPoint y: 17, distance: 95.7
click at [268, 17] on div "241015-125010-58203-2 - Thank You Cards — [DATE] to [DATE]" at bounding box center [236, 18] width 265 height 12
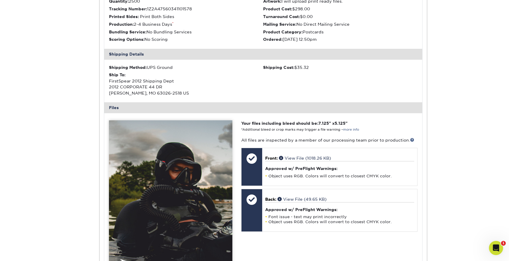
scroll to position [585, 0]
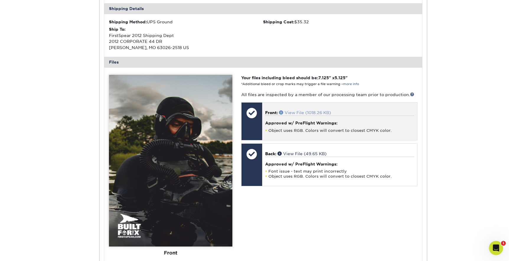
click at [282, 113] on span at bounding box center [282, 112] width 6 height 4
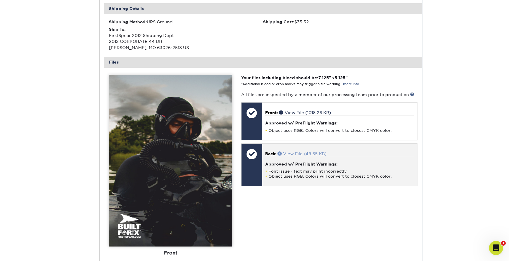
click at [281, 152] on span at bounding box center [281, 153] width 6 height 4
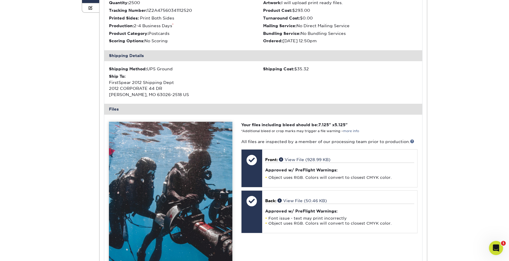
scroll to position [0, 0]
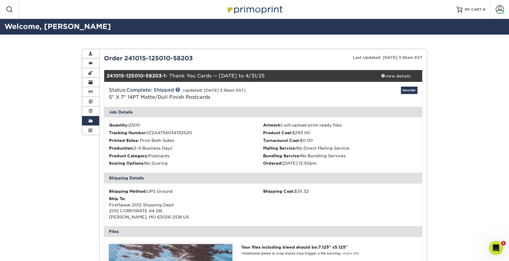
click at [90, 120] on span at bounding box center [91, 120] width 4 height 5
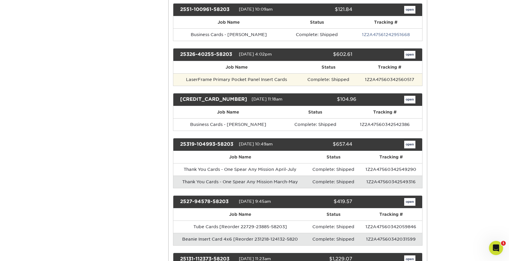
scroll to position [288, 0]
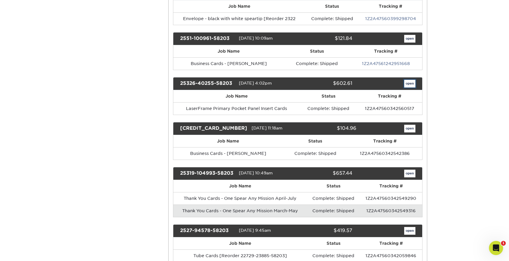
click at [409, 84] on link "open" at bounding box center [409, 84] width 11 height 8
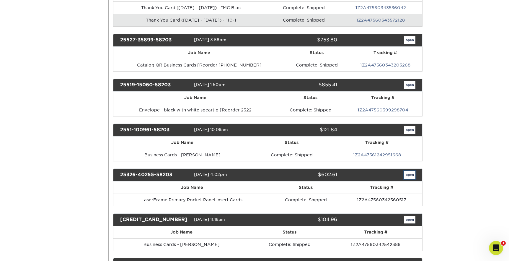
scroll to position [0, 0]
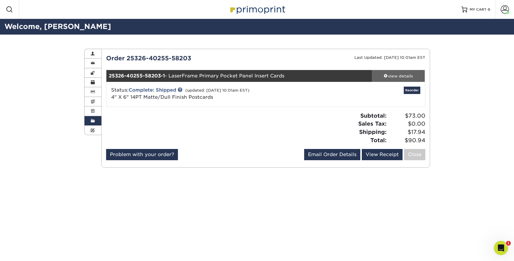
click at [393, 77] on div "view details" at bounding box center [398, 76] width 53 height 6
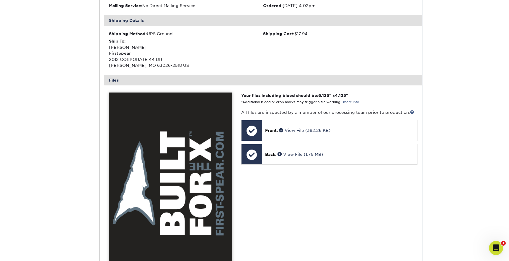
scroll to position [237, 0]
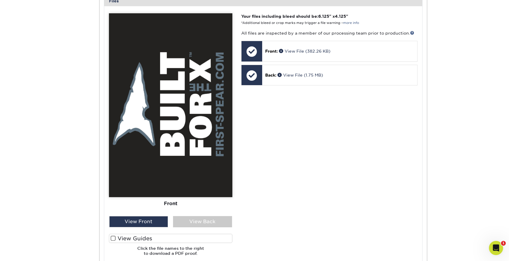
click at [124, 237] on label "View Guides" at bounding box center [170, 238] width 123 height 9
click at [0, 0] on input "View Guides" at bounding box center [0, 0] width 0 height 0
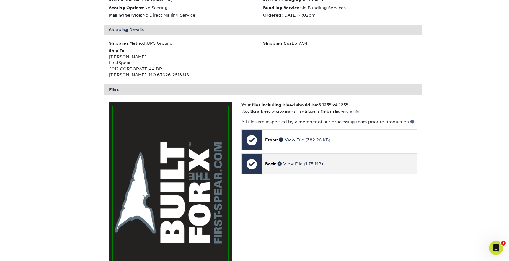
scroll to position [157, 0]
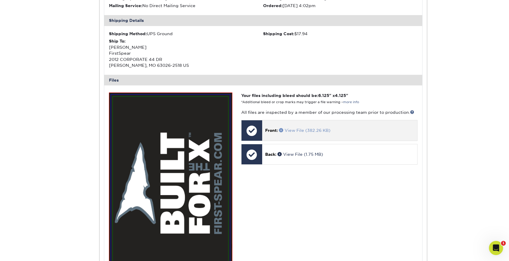
click at [281, 132] on link "View File (382.26 KB)" at bounding box center [304, 130] width 51 height 5
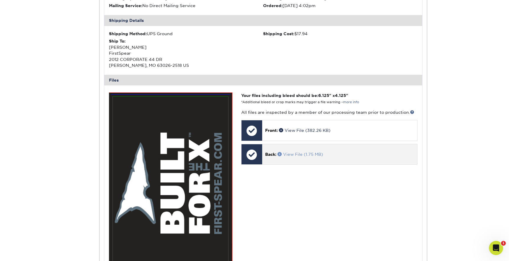
click at [280, 152] on span at bounding box center [281, 154] width 6 height 4
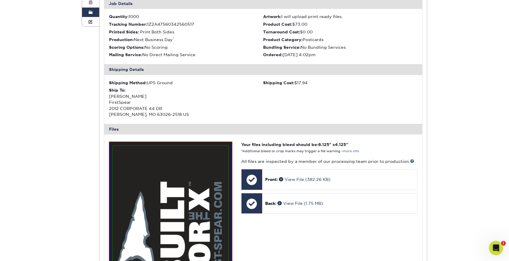
scroll to position [39, 0]
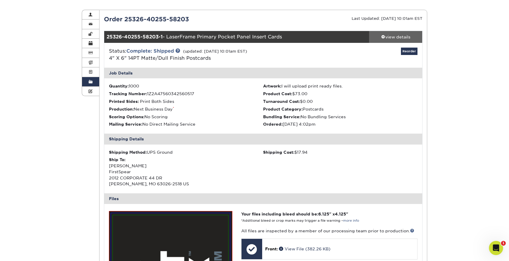
click at [387, 37] on div "view details" at bounding box center [395, 37] width 53 height 6
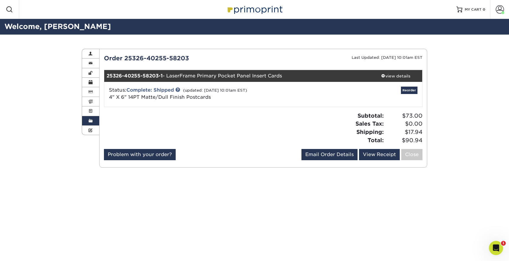
scroll to position [0, 0]
click at [92, 119] on span at bounding box center [93, 120] width 4 height 5
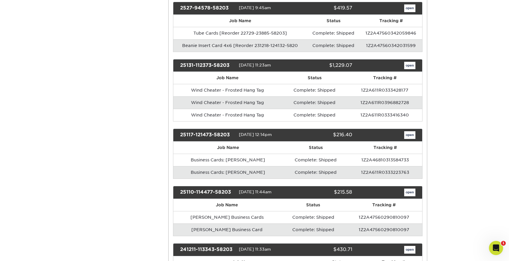
scroll to position [509, 0]
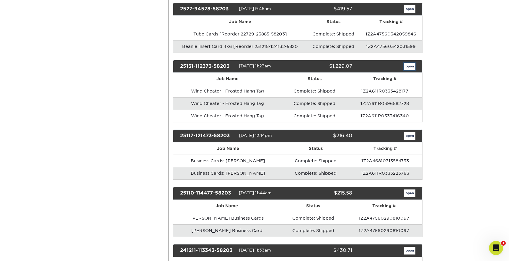
click at [410, 67] on link "open" at bounding box center [409, 67] width 11 height 8
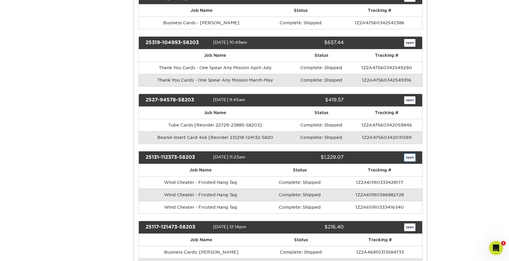
scroll to position [0, 0]
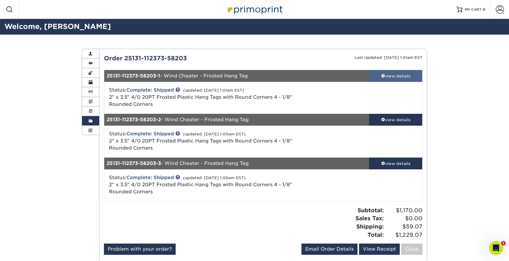
click at [383, 77] on span at bounding box center [383, 76] width 4 height 4
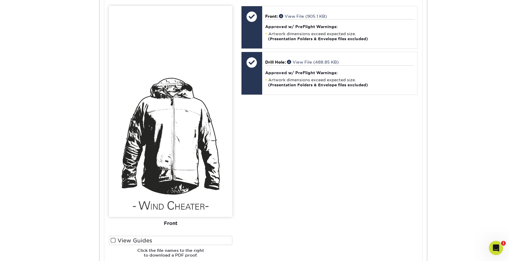
scroll to position [244, 0]
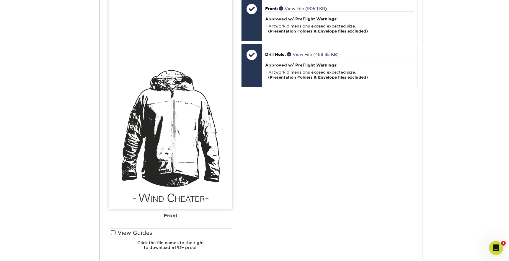
click at [113, 230] on span at bounding box center [113, 233] width 5 height 6
click at [0, 0] on input "View Guides" at bounding box center [0, 0] width 0 height 0
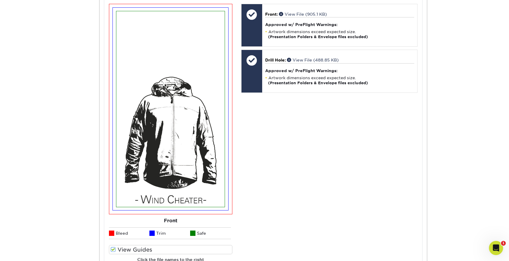
scroll to position [351, 0]
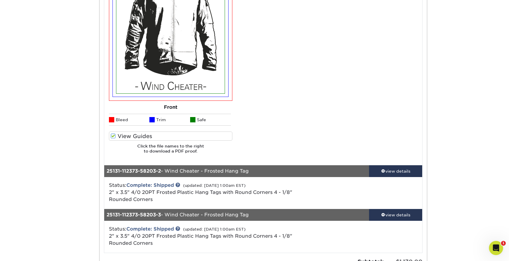
drag, startPoint x: 113, startPoint y: 134, endPoint x: 118, endPoint y: 135, distance: 5.2
click at [113, 134] on span at bounding box center [113, 136] width 5 height 6
click at [0, 0] on input "View Guides" at bounding box center [0, 0] width 0 height 0
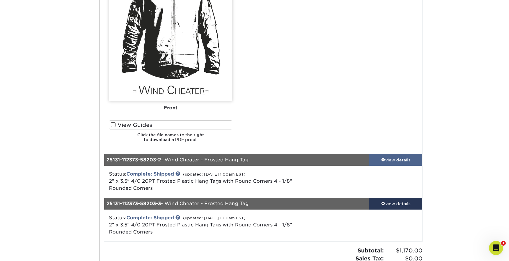
click at [376, 159] on div "view details" at bounding box center [395, 160] width 53 height 6
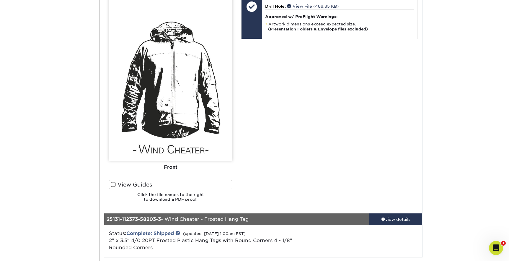
scroll to position [794, 0]
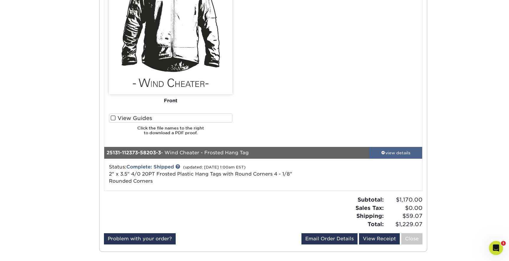
click at [382, 153] on span at bounding box center [383, 152] width 4 height 4
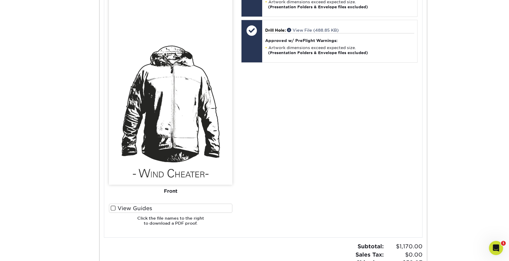
scroll to position [1178, 0]
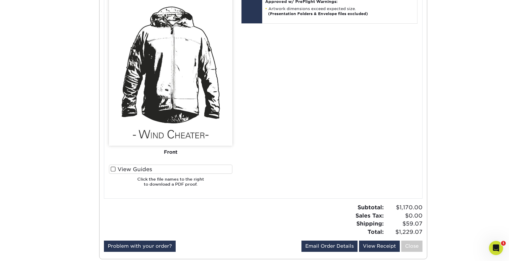
click at [113, 167] on span at bounding box center [113, 169] width 5 height 6
click at [0, 0] on input "View Guides" at bounding box center [0, 0] width 0 height 0
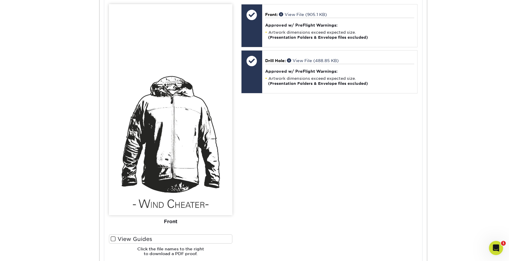
scroll to position [1168, 0]
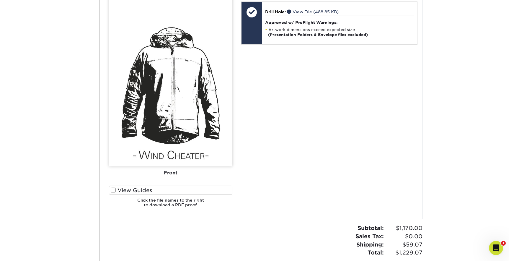
click at [115, 192] on span at bounding box center [113, 190] width 5 height 6
click at [0, 0] on input "View Guides" at bounding box center [0, 0] width 0 height 0
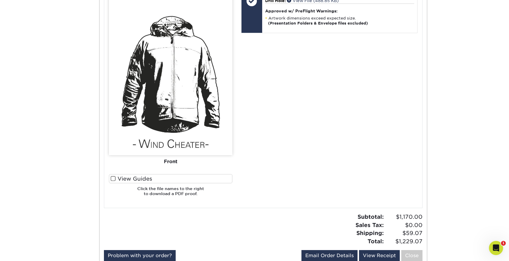
click at [114, 177] on span at bounding box center [113, 179] width 5 height 6
click at [0, 0] on input "View Guides" at bounding box center [0, 0] width 0 height 0
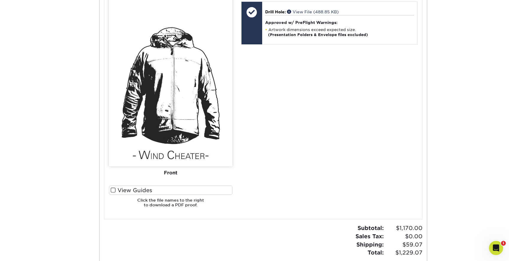
click at [132, 187] on label "View Guides" at bounding box center [170, 189] width 123 height 9
click at [0, 0] on input "View Guides" at bounding box center [0, 0] width 0 height 0
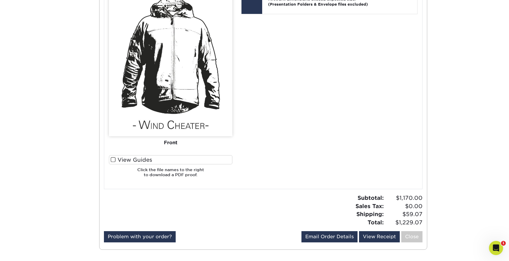
scroll to position [1190, 0]
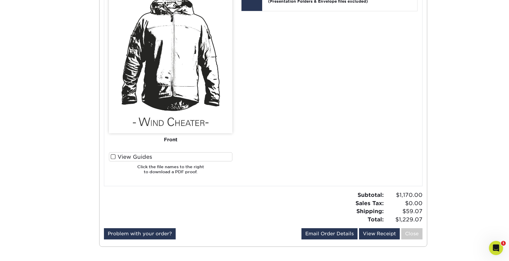
click at [138, 157] on label "View Guides" at bounding box center [170, 156] width 123 height 9
click at [0, 0] on input "View Guides" at bounding box center [0, 0] width 0 height 0
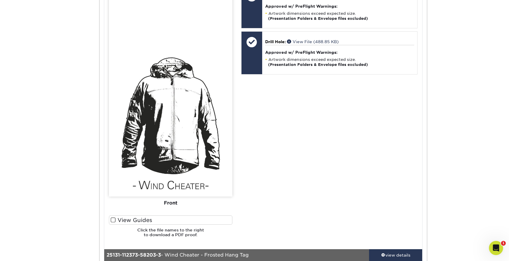
scroll to position [795, 0]
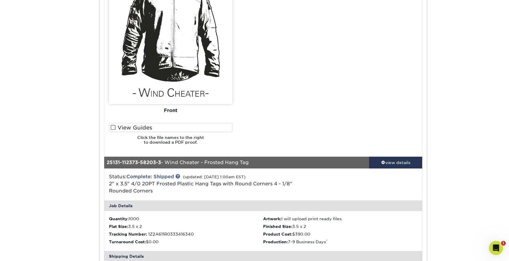
click at [122, 125] on label "View Guides" at bounding box center [170, 127] width 123 height 9
click at [0, 0] on input "View Guides" at bounding box center [0, 0] width 0 height 0
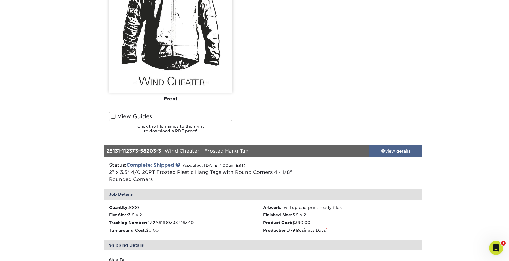
click at [399, 151] on div "view details" at bounding box center [395, 151] width 53 height 6
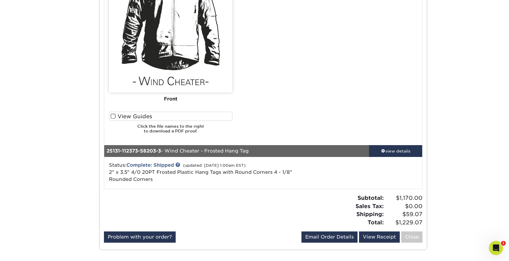
click at [120, 115] on label "View Guides" at bounding box center [170, 116] width 123 height 9
click at [0, 0] on input "View Guides" at bounding box center [0, 0] width 0 height 0
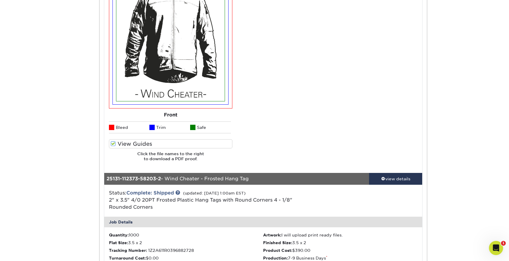
scroll to position [356, 0]
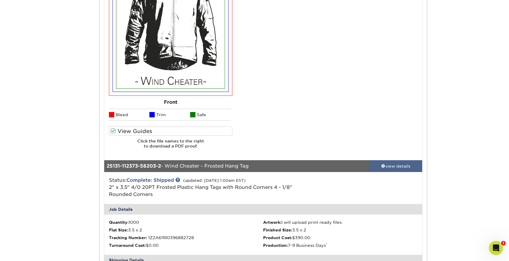
click at [394, 164] on div "view details" at bounding box center [395, 166] width 53 height 6
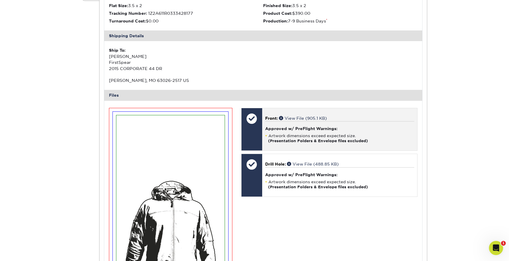
scroll to position [164, 0]
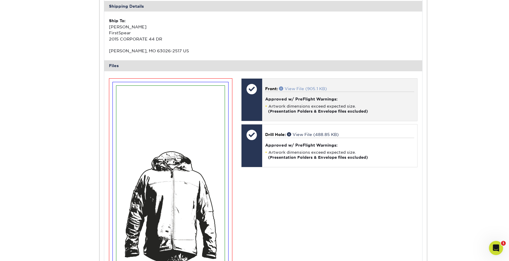
click at [283, 88] on span at bounding box center [282, 88] width 6 height 4
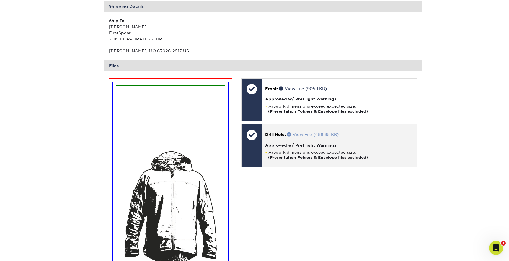
click at [289, 136] on span at bounding box center [290, 134] width 6 height 4
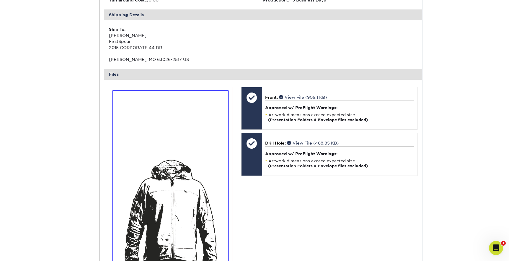
scroll to position [0, 0]
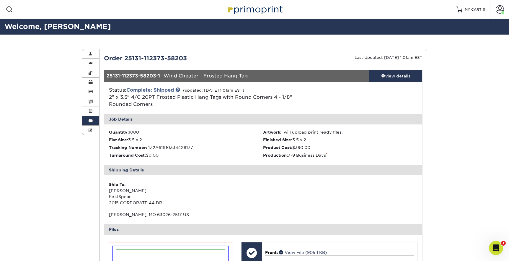
click at [91, 120] on span at bounding box center [91, 120] width 4 height 5
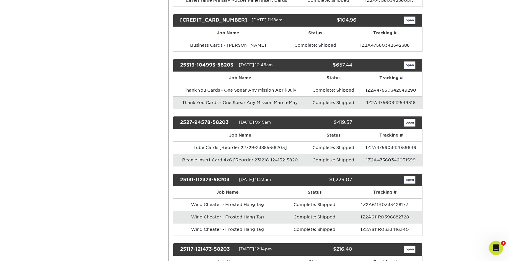
scroll to position [391, 0]
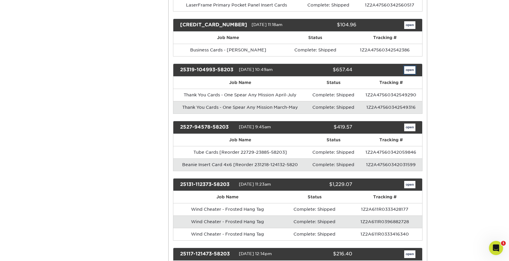
click at [413, 69] on link "open" at bounding box center [409, 70] width 11 height 8
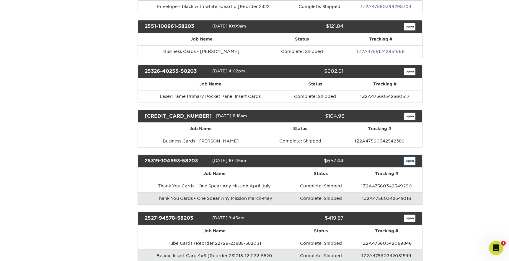
scroll to position [0, 0]
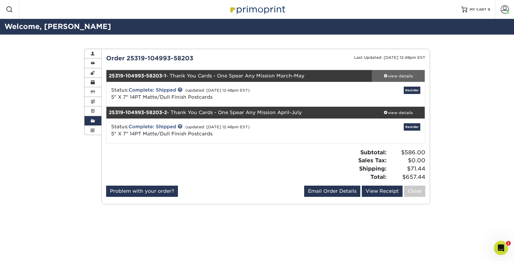
click at [388, 77] on div "view details" at bounding box center [398, 76] width 53 height 6
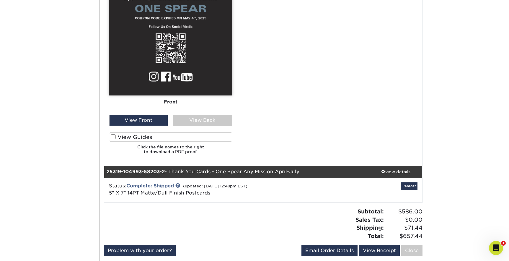
scroll to position [343, 0]
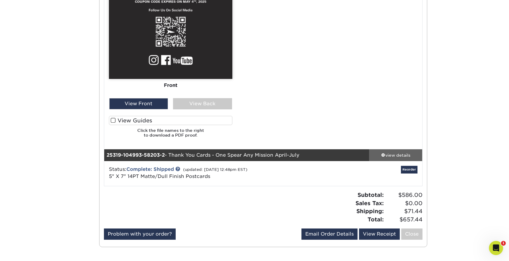
click at [381, 155] on span at bounding box center [383, 155] width 4 height 4
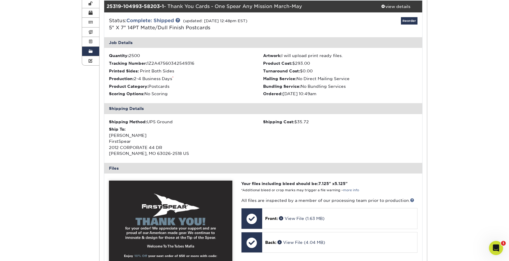
scroll to position [32, 0]
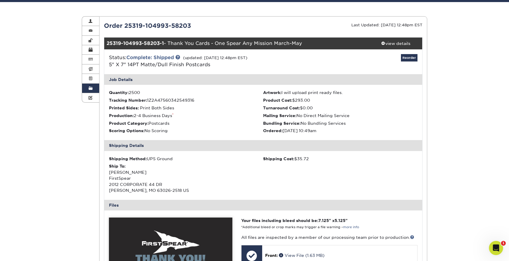
click at [275, 43] on div "25319-104993-58203-1 - Thank You Cards - One Spear Any Mission March-May" at bounding box center [236, 44] width 265 height 12
drag, startPoint x: 216, startPoint y: 43, endPoint x: 302, endPoint y: 43, distance: 85.7
click at [302, 43] on div "25319-104993-58203-1 - Thank You Cards - One Spear Any Mission March-May" at bounding box center [236, 44] width 265 height 12
click at [263, 42] on div "25319-104993-58203-1 - Thank You Cards - One Spear Any Mission March-May" at bounding box center [236, 44] width 265 height 12
click at [203, 42] on div "25319-104993-58203-1 - Thank You Cards - One Spear Any Mission March-May" at bounding box center [236, 44] width 265 height 12
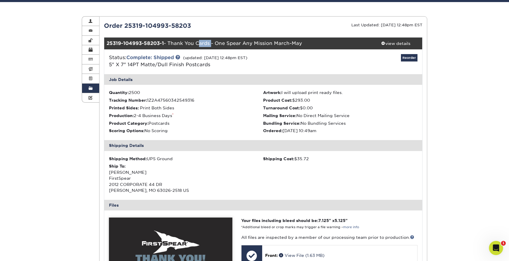
click at [203, 42] on div "25319-104993-58203-1 - Thank You Cards - One Spear Any Mission March-May" at bounding box center [236, 44] width 265 height 12
click at [181, 45] on div "25319-104993-58203-1 - Thank You Cards - One Spear Any Mission March-May" at bounding box center [236, 44] width 265 height 12
drag, startPoint x: 169, startPoint y: 43, endPoint x: 303, endPoint y: 42, distance: 134.4
click at [303, 42] on div "25319-104993-58203-1 - Thank You Cards - One Spear Any Mission March-May" at bounding box center [236, 44] width 265 height 12
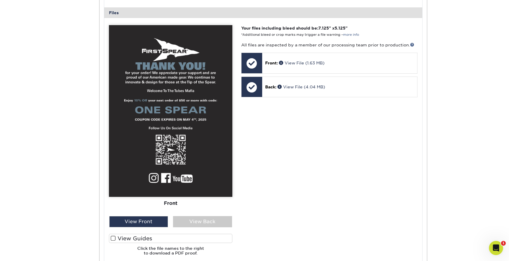
scroll to position [227, 0]
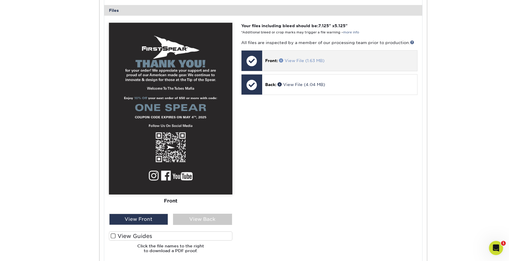
click at [281, 61] on span at bounding box center [282, 60] width 6 height 4
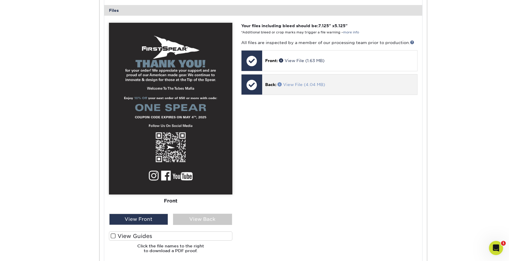
click at [278, 85] on span at bounding box center [281, 84] width 6 height 4
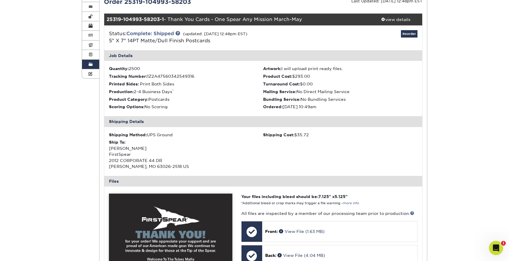
scroll to position [0, 0]
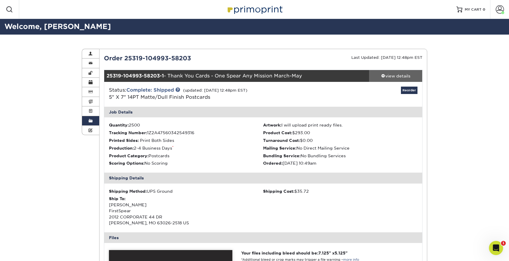
click at [388, 74] on div "view details" at bounding box center [395, 76] width 53 height 6
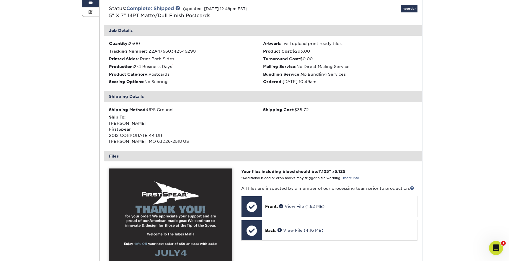
scroll to position [64, 0]
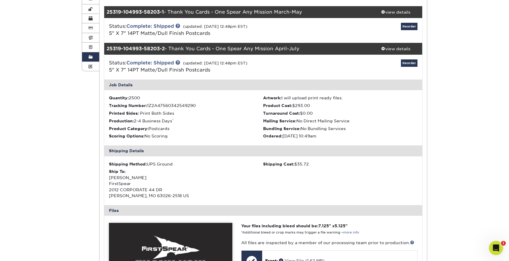
click at [232, 46] on div "25319-104993-58203-2 - Thank You Cards - One Spear Any Mission April-July" at bounding box center [236, 49] width 265 height 12
drag, startPoint x: 171, startPoint y: 48, endPoint x: 307, endPoint y: 49, distance: 136.8
click at [307, 49] on div "25319-104993-58203-2 - Thank You Cards - One Spear Any Mission April-July" at bounding box center [236, 49] width 265 height 12
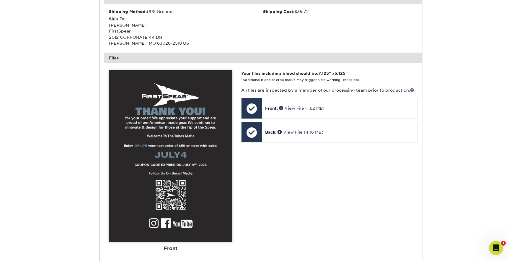
scroll to position [240, 0]
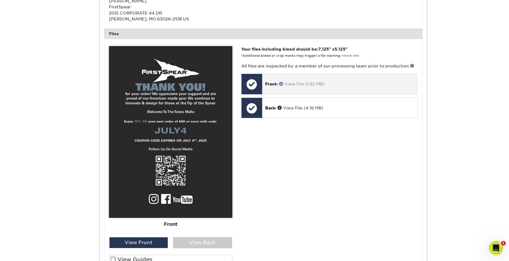
click at [282, 83] on span at bounding box center [282, 84] width 6 height 4
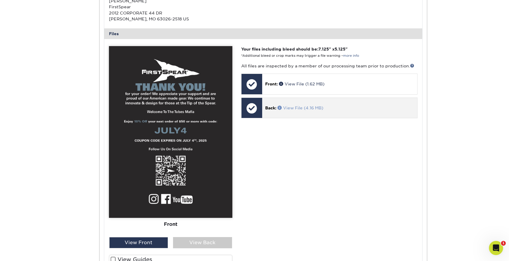
click at [280, 106] on span at bounding box center [281, 107] width 6 height 4
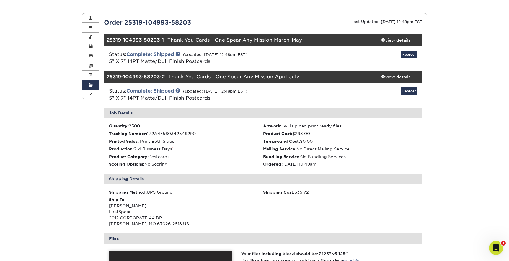
scroll to position [0, 0]
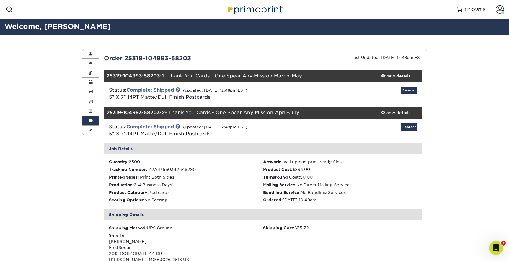
click at [94, 121] on link "Order History" at bounding box center [90, 120] width 17 height 9
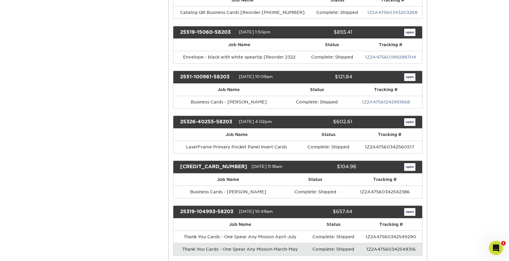
scroll to position [251, 0]
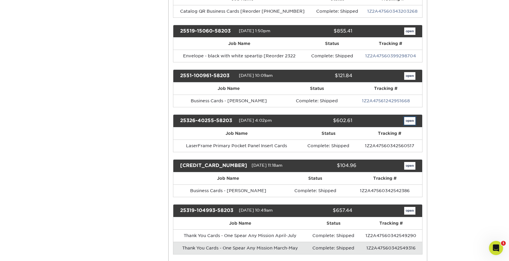
click at [411, 121] on link "open" at bounding box center [409, 121] width 11 height 8
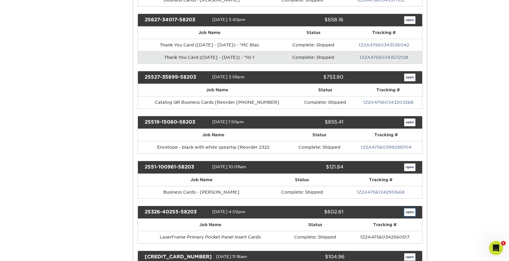
scroll to position [0, 0]
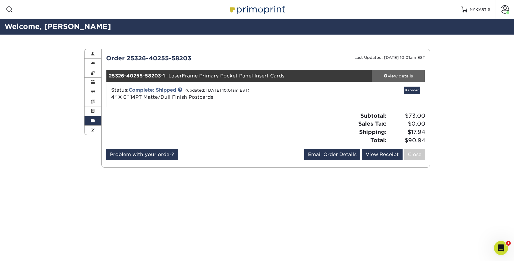
click at [391, 78] on div "view details" at bounding box center [398, 76] width 53 height 6
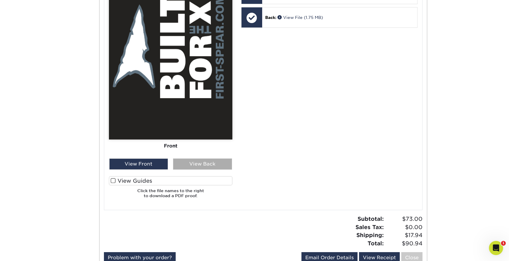
scroll to position [318, 0]
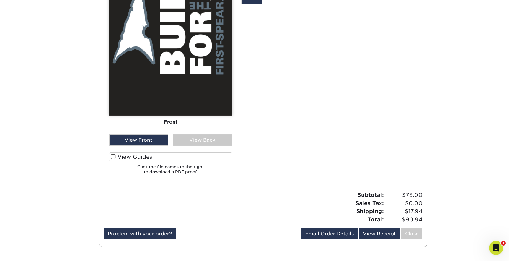
click at [117, 156] on label "View Guides" at bounding box center [170, 156] width 123 height 9
click at [0, 0] on input "View Guides" at bounding box center [0, 0] width 0 height 0
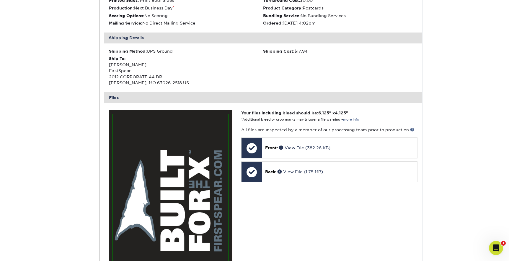
scroll to position [106, 0]
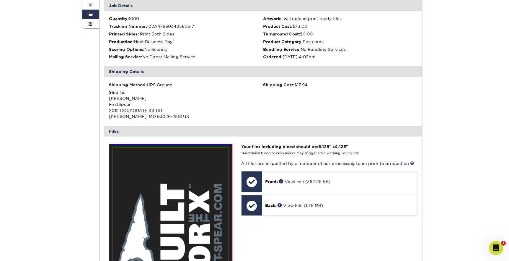
click at [93, 15] on link "Order History" at bounding box center [90, 14] width 17 height 9
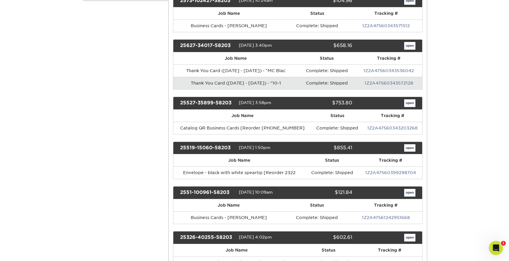
scroll to position [128, 0]
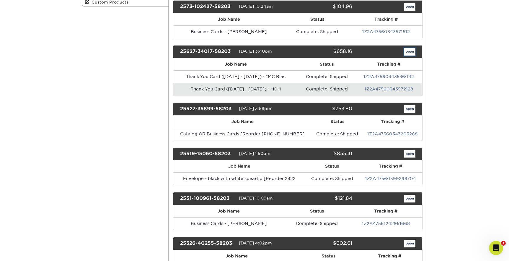
click at [413, 51] on link "open" at bounding box center [409, 52] width 11 height 8
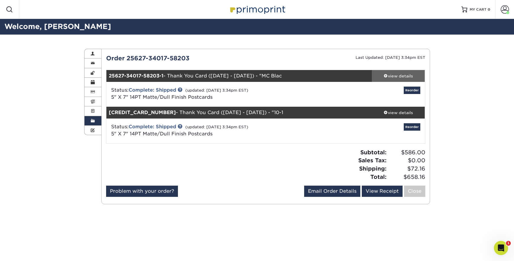
click at [386, 74] on span at bounding box center [385, 76] width 4 height 4
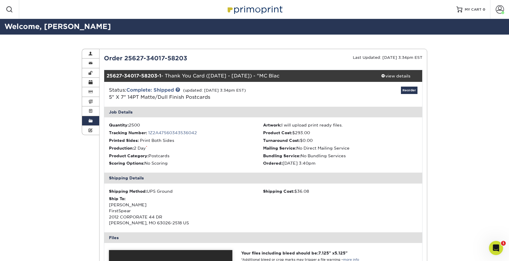
scroll to position [11, 0]
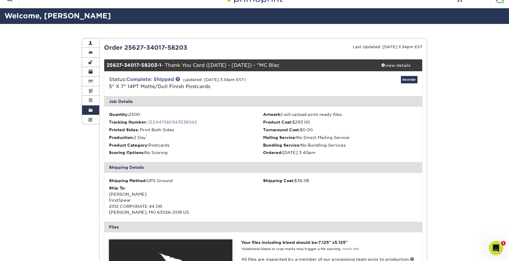
drag, startPoint x: 167, startPoint y: 65, endPoint x: 285, endPoint y: 63, distance: 118.4
click at [285, 63] on div "25627-34017-58203-1 - Thank You Card ([DATE] - [DATE]) - "MC Blac" at bounding box center [236, 65] width 265 height 12
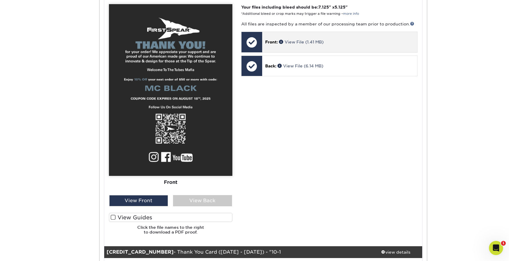
scroll to position [241, 0]
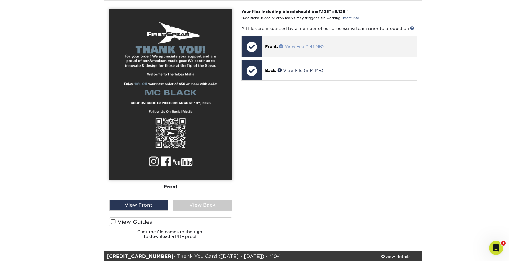
click at [281, 48] on span at bounding box center [282, 46] width 6 height 4
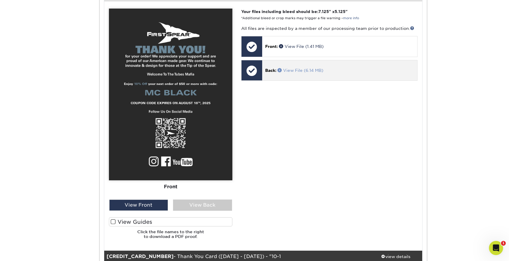
click at [279, 69] on span at bounding box center [281, 70] width 6 height 4
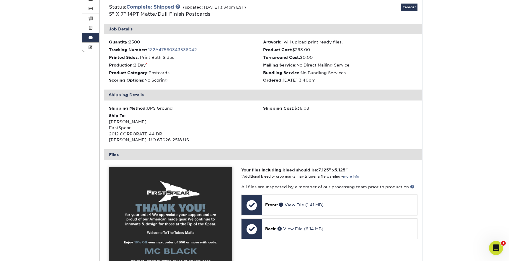
scroll to position [35, 0]
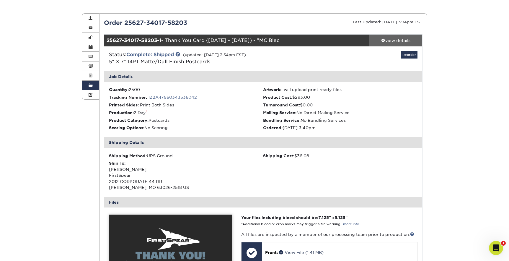
click at [387, 39] on div "view details" at bounding box center [395, 41] width 53 height 6
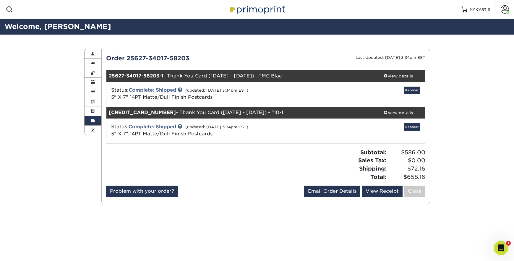
click at [178, 113] on div "[CREDIT_CARD_NUMBER] - Thank You Card ([DATE] - [DATE]) - "10-1" at bounding box center [238, 113] width 265 height 12
drag, startPoint x: 170, startPoint y: 112, endPoint x: 289, endPoint y: 112, distance: 118.7
click at [289, 112] on div "[CREDIT_CARD_NUMBER] - Thank You Card ([DATE] - [DATE]) - "10-1" at bounding box center [238, 113] width 265 height 12
click at [390, 112] on div "view details" at bounding box center [398, 113] width 53 height 6
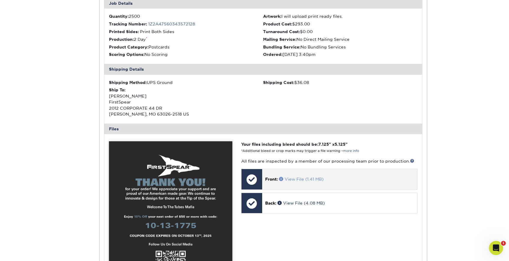
scroll to position [170, 0]
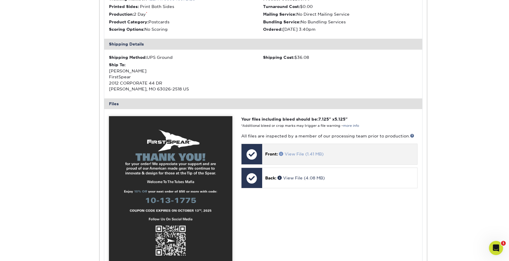
click at [282, 153] on span at bounding box center [282, 154] width 6 height 4
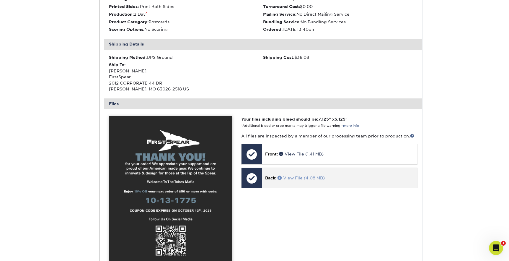
click at [281, 178] on span at bounding box center [281, 177] width 6 height 4
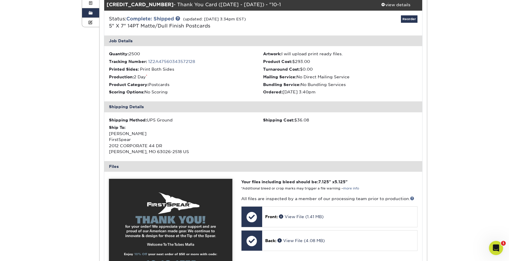
scroll to position [0, 0]
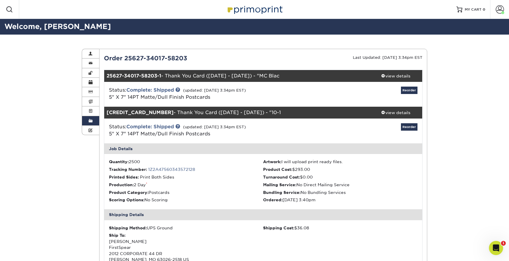
click at [90, 122] on span at bounding box center [91, 120] width 4 height 5
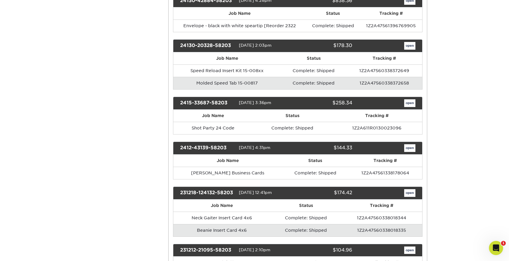
scroll to position [1588, 0]
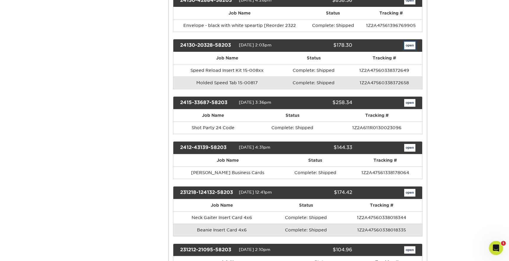
click at [408, 46] on link "open" at bounding box center [409, 46] width 11 height 8
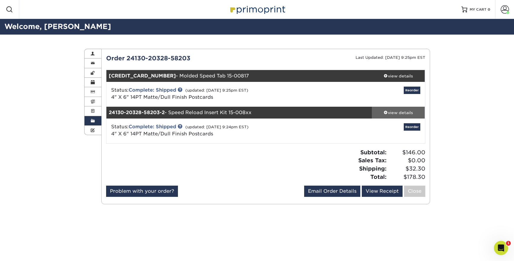
click at [388, 112] on div "view details" at bounding box center [398, 113] width 53 height 6
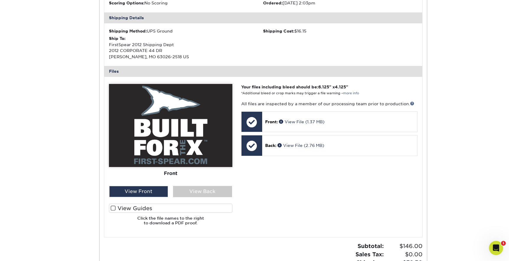
scroll to position [239, 0]
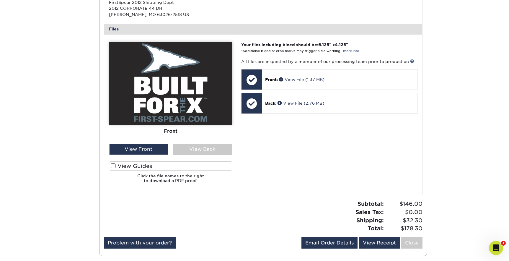
click at [113, 168] on span at bounding box center [113, 166] width 5 height 6
click at [0, 0] on input "View Guides" at bounding box center [0, 0] width 0 height 0
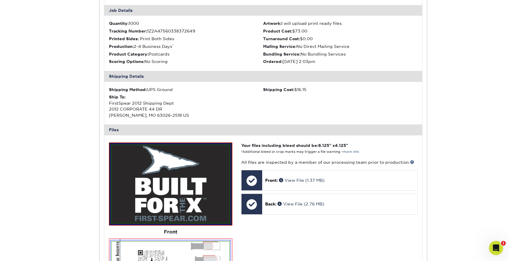
scroll to position [14, 0]
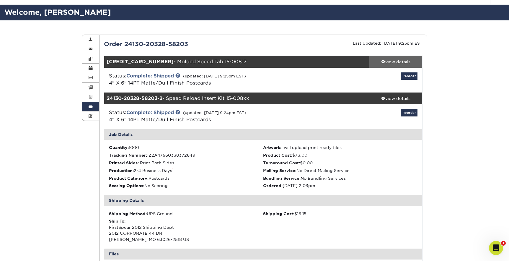
click at [400, 60] on div "view details" at bounding box center [395, 62] width 53 height 6
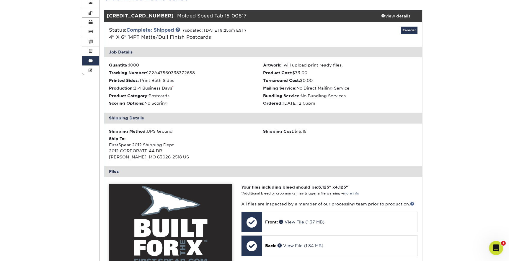
scroll to position [133, 0]
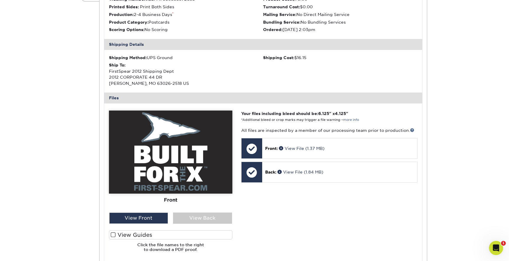
click at [115, 234] on span at bounding box center [113, 235] width 5 height 6
click at [0, 0] on input "View Guides" at bounding box center [0, 0] width 0 height 0
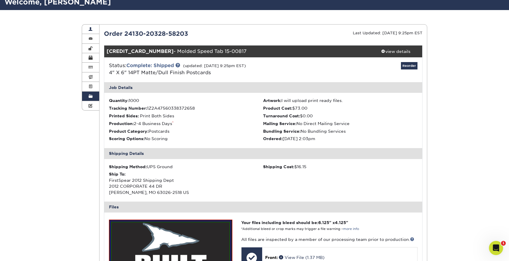
scroll to position [0, 0]
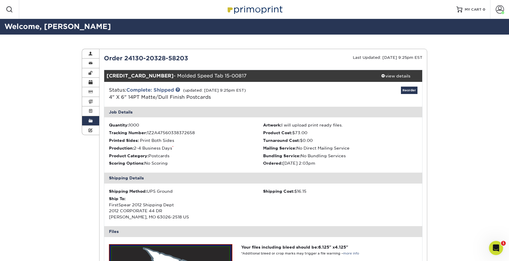
click at [89, 123] on span at bounding box center [91, 120] width 4 height 5
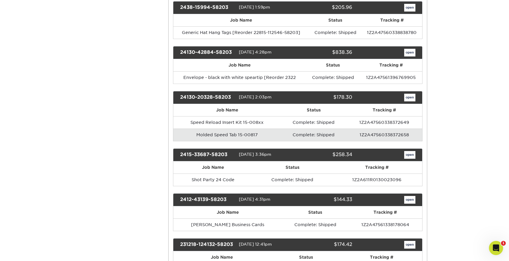
scroll to position [1565, 0]
